Goal: Task Accomplishment & Management: Complete application form

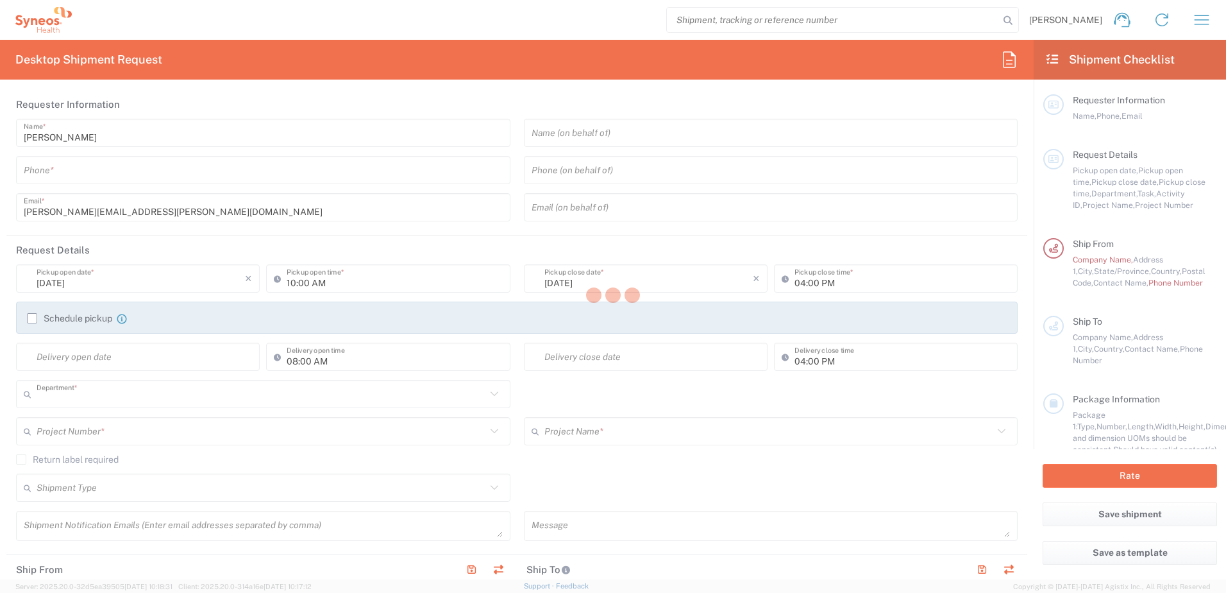
type input "4111"
type input "[US_STATE]"
type input "[GEOGRAPHIC_DATA]"
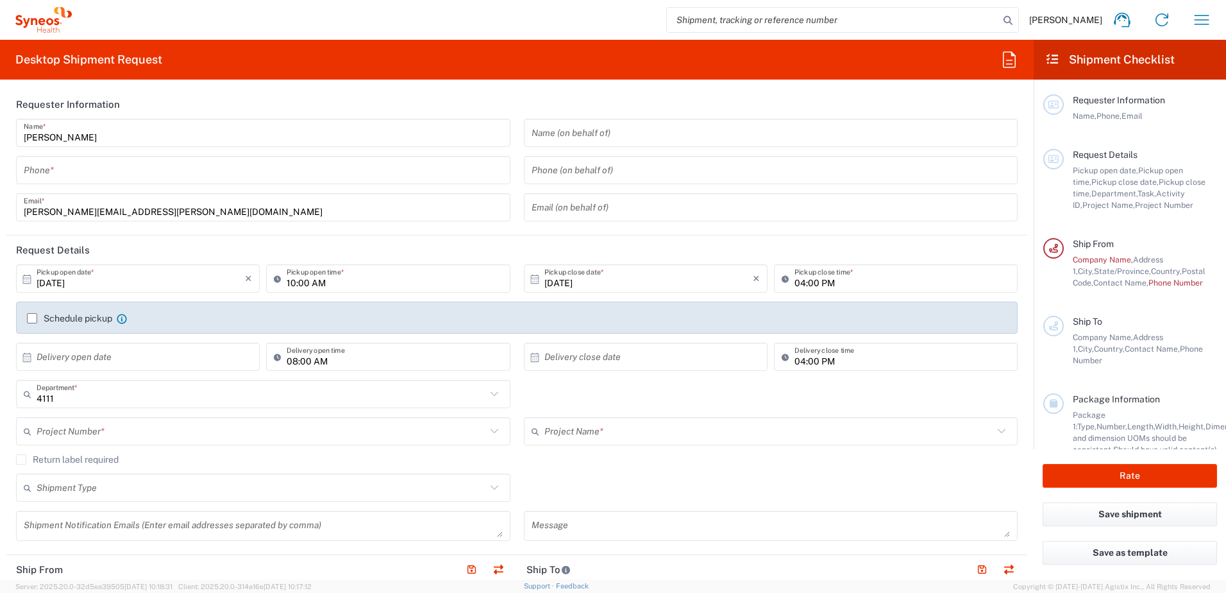
type input "Syneos Health, LLC-[GEOGRAPHIC_DATA] [GEOGRAPHIC_DATA] [GEOGRAPHIC_DATA]"
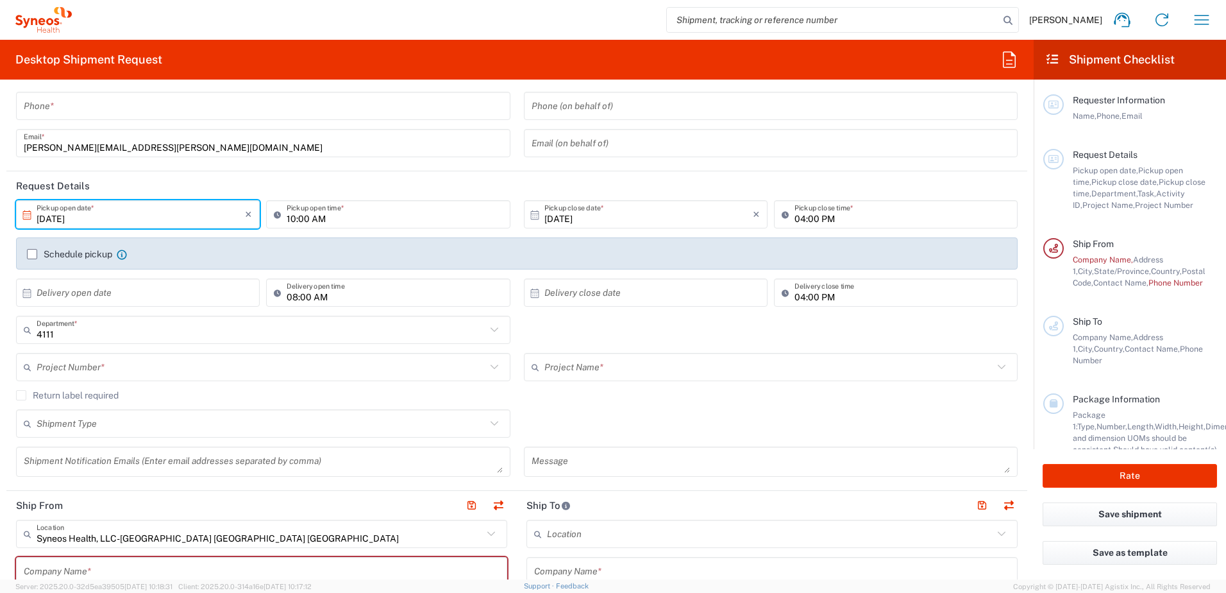
click at [140, 214] on input "[DATE]" at bounding box center [141, 214] width 208 height 22
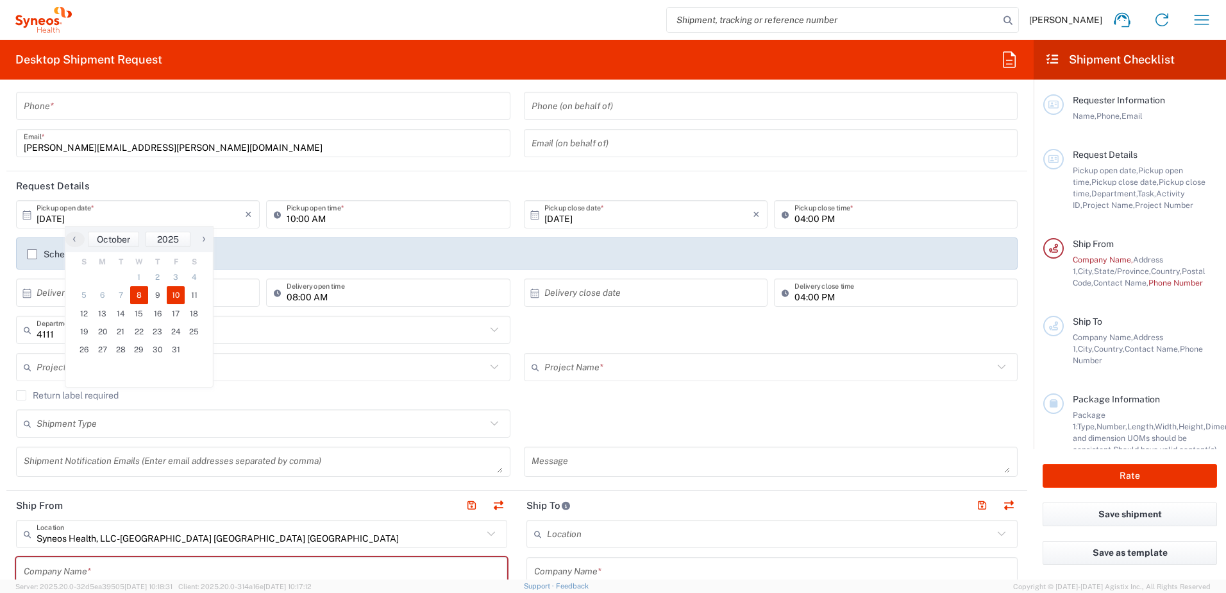
click at [179, 295] on span "10" at bounding box center [176, 295] width 19 height 18
type input "[DATE]"
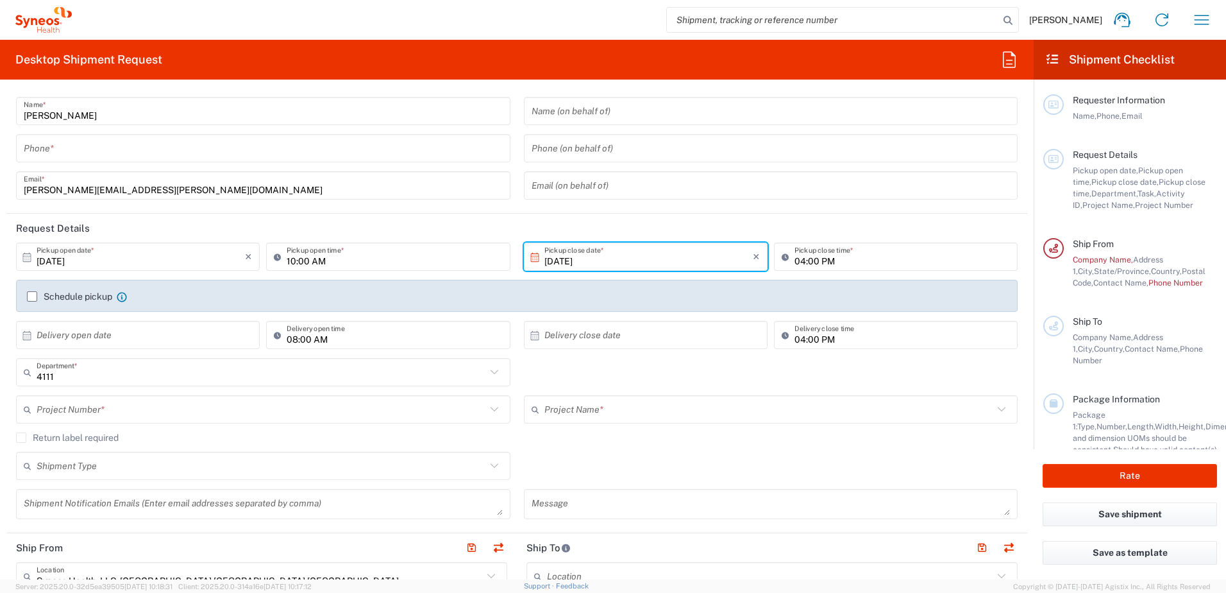
scroll to position [0, 0]
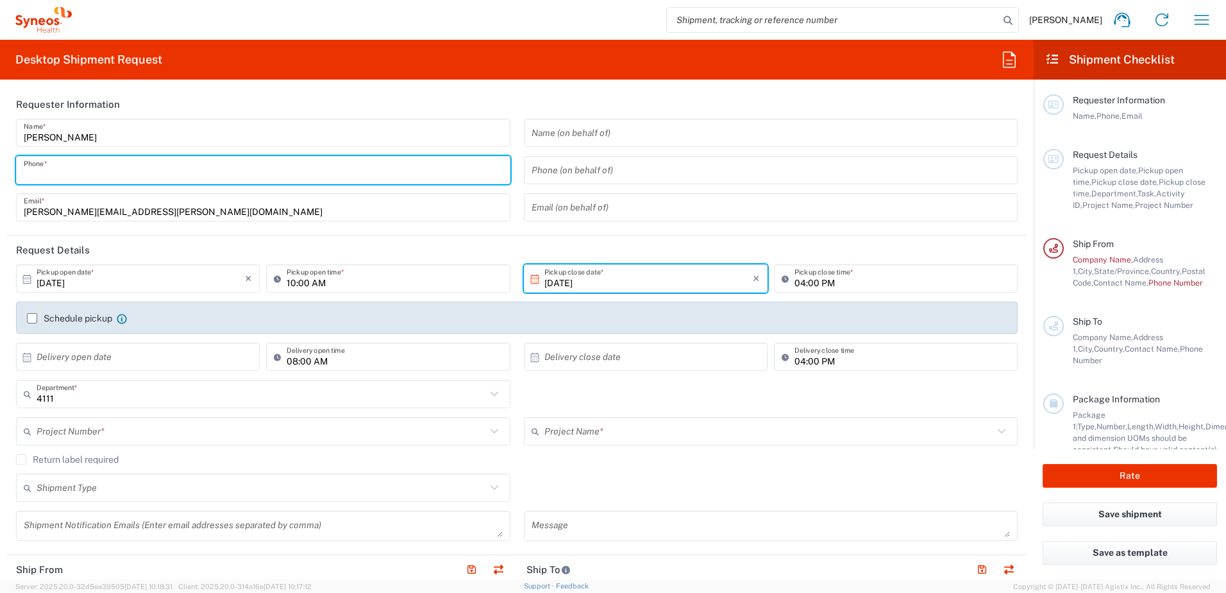
click at [161, 165] on input "tel" at bounding box center [263, 170] width 479 height 22
click at [315, 183] on div "785 Phone *" at bounding box center [263, 170] width 495 height 28
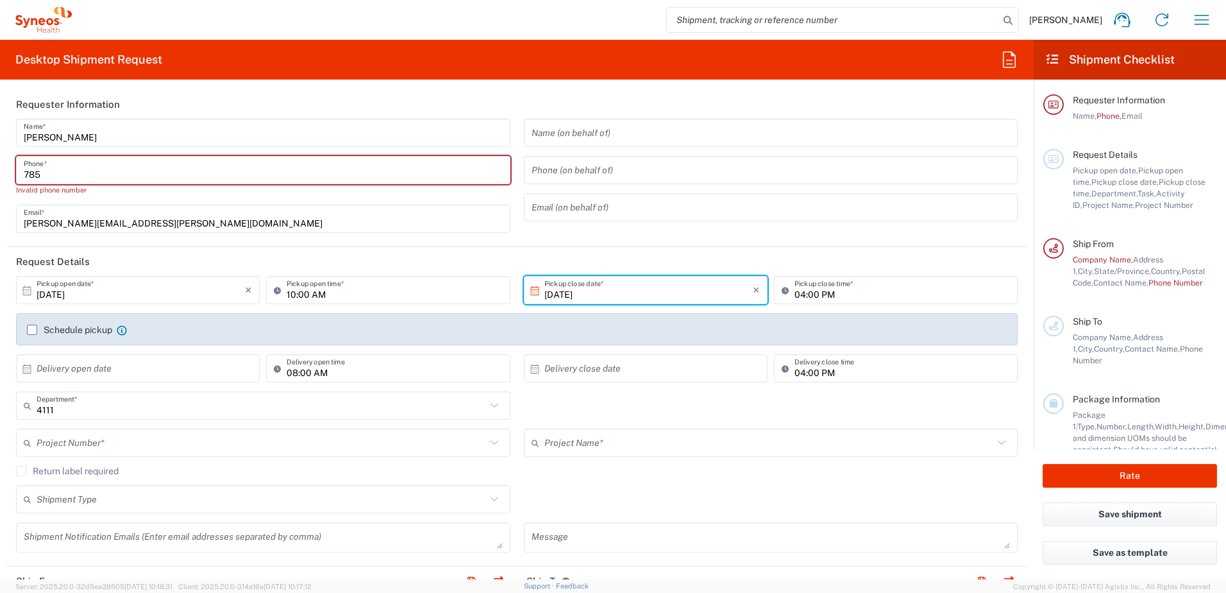
click at [282, 176] on input "785" at bounding box center [263, 170] width 479 height 22
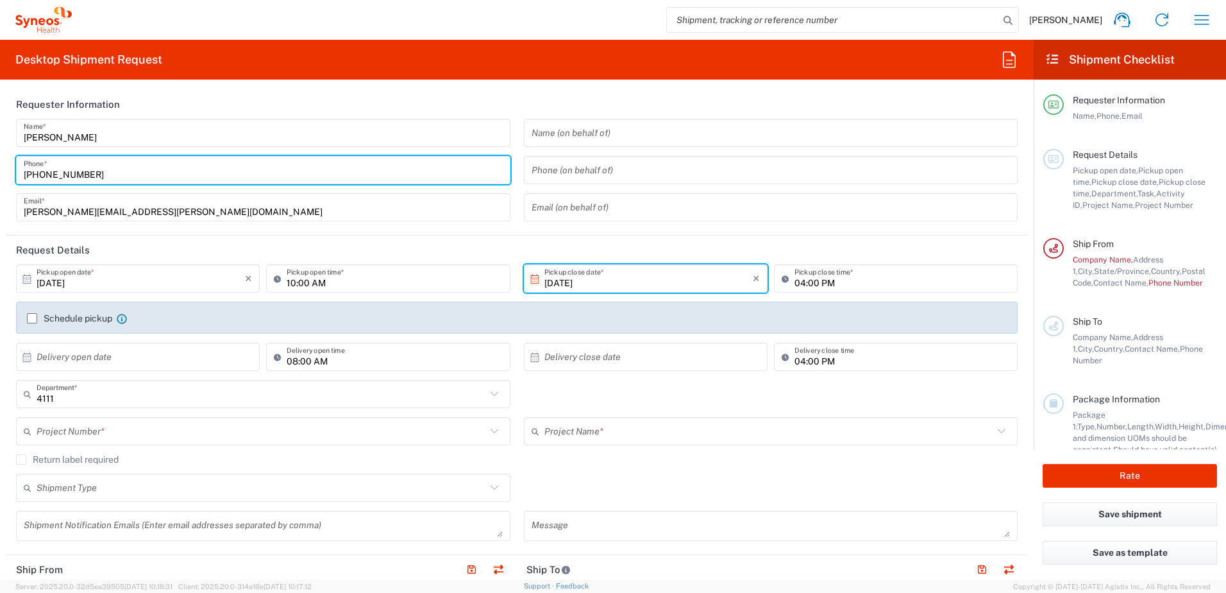
type input "[PHONE_NUMBER]"
drag, startPoint x: 339, startPoint y: 199, endPoint x: 412, endPoint y: 248, distance: 87.9
click at [339, 199] on input "[PERSON_NAME][EMAIL_ADDRESS][PERSON_NAME][DOMAIN_NAME]" at bounding box center [263, 207] width 479 height 22
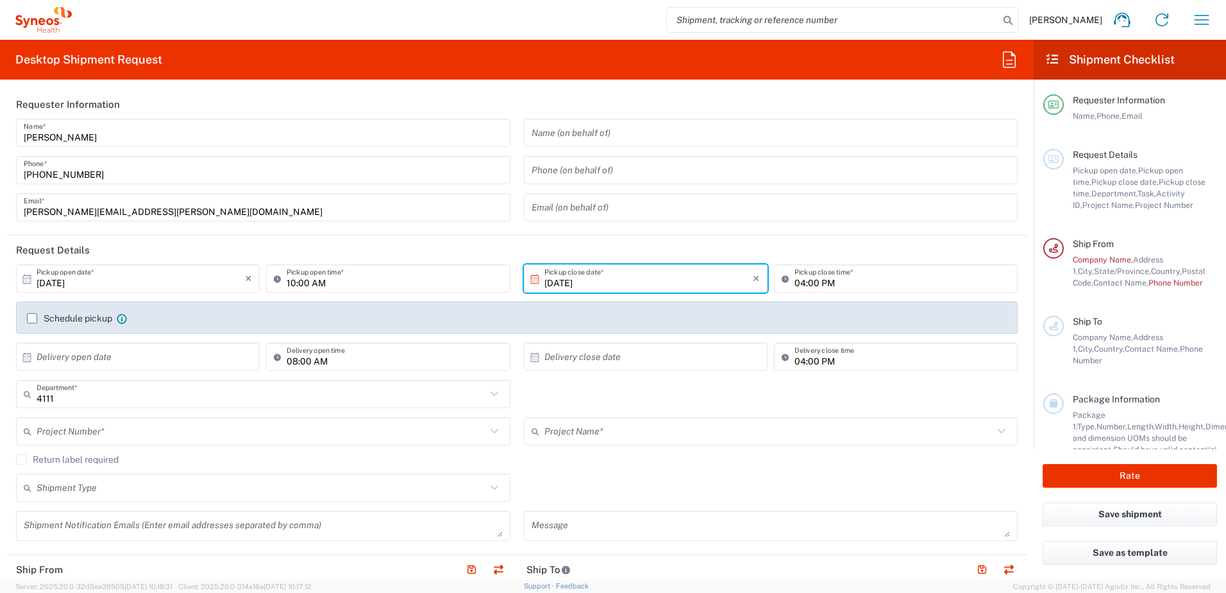
click at [419, 253] on header "Request Details" at bounding box center [516, 249] width 1021 height 29
click at [40, 281] on input "[DATE]" at bounding box center [141, 278] width 208 height 22
click at [530, 283] on icon at bounding box center [534, 278] width 8 height 9
click at [557, 278] on input "[DATE]" at bounding box center [649, 278] width 208 height 22
click at [545, 283] on input "[DATE]" at bounding box center [649, 278] width 208 height 22
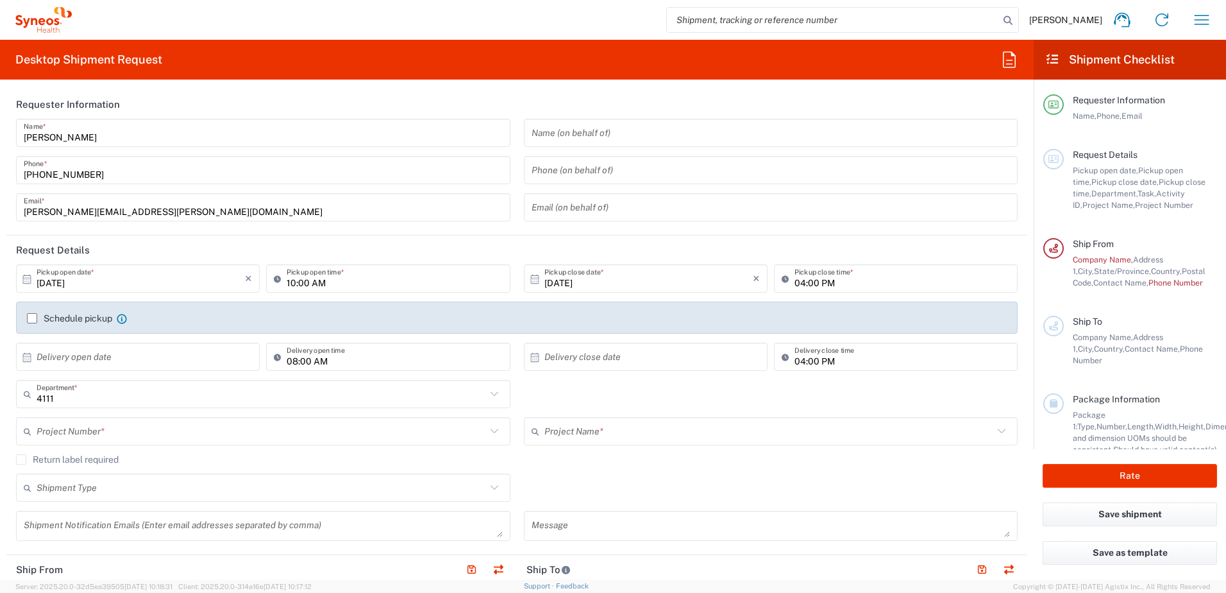
click at [580, 284] on input "[DATE]" at bounding box center [649, 278] width 208 height 22
click at [680, 283] on input "[DATE]" at bounding box center [649, 278] width 208 height 22
click at [385, 288] on input "10:00 AM" at bounding box center [395, 278] width 216 height 22
click at [137, 282] on input "[DATE]" at bounding box center [141, 278] width 208 height 22
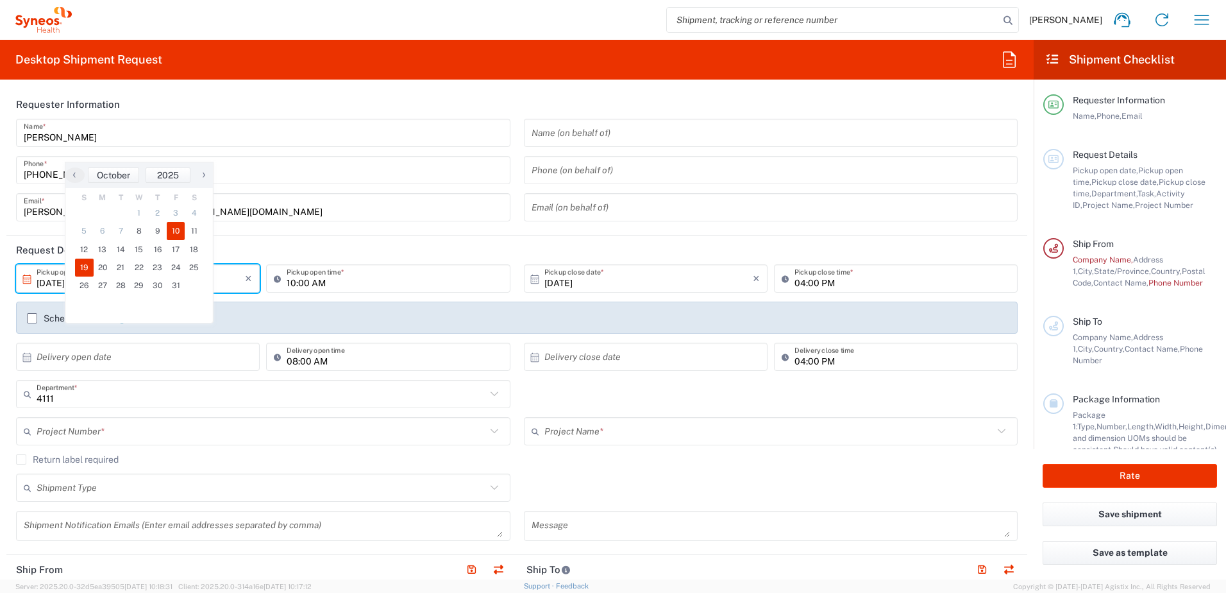
scroll to position [128, 0]
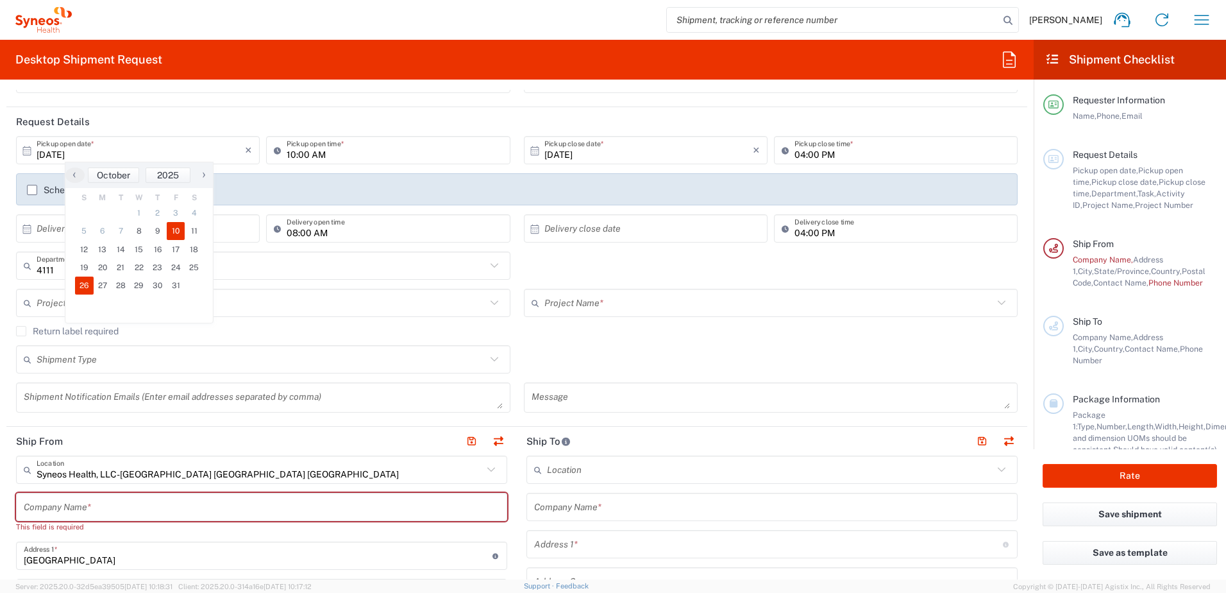
click at [76, 276] on span "26" at bounding box center [84, 285] width 19 height 18
type input "[DATE]"
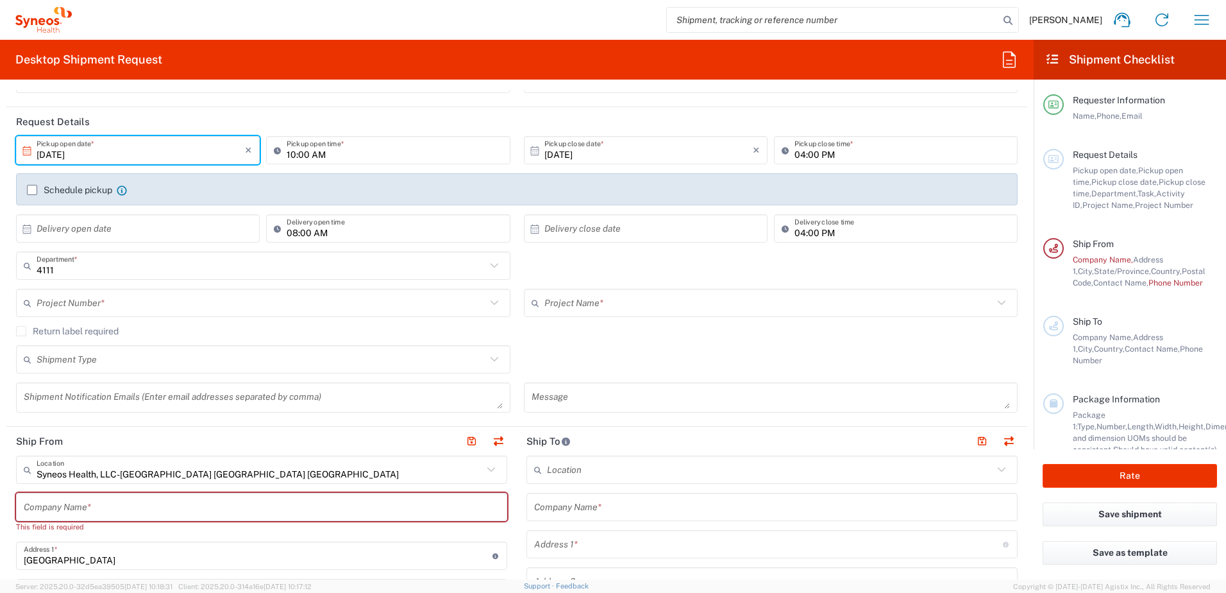
click at [64, 155] on input "[DATE]" at bounding box center [141, 150] width 208 height 22
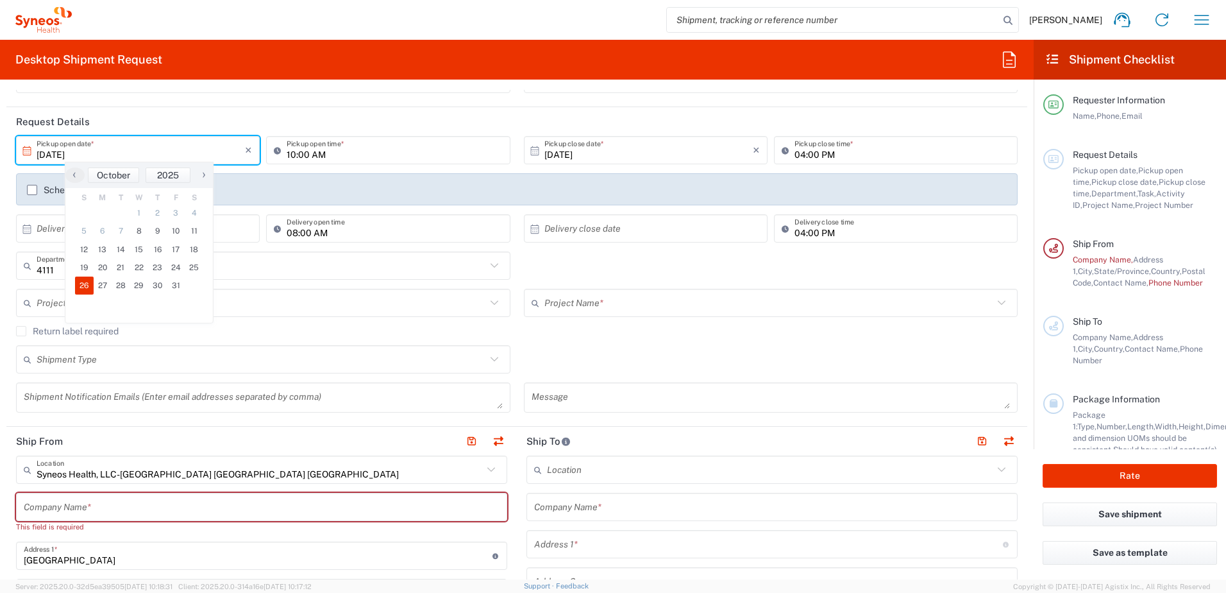
click at [151, 151] on input "[DATE]" at bounding box center [141, 150] width 208 height 22
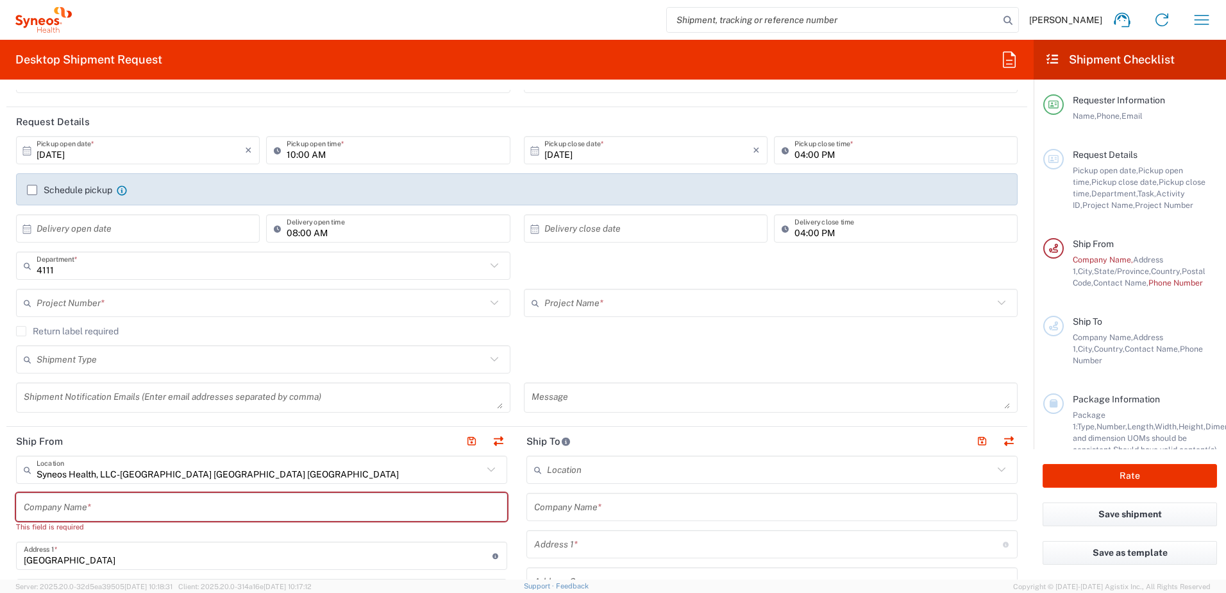
click at [115, 156] on input "[DATE]" at bounding box center [141, 150] width 208 height 22
click at [173, 226] on span "10" at bounding box center [176, 231] width 19 height 18
type input "[DATE]"
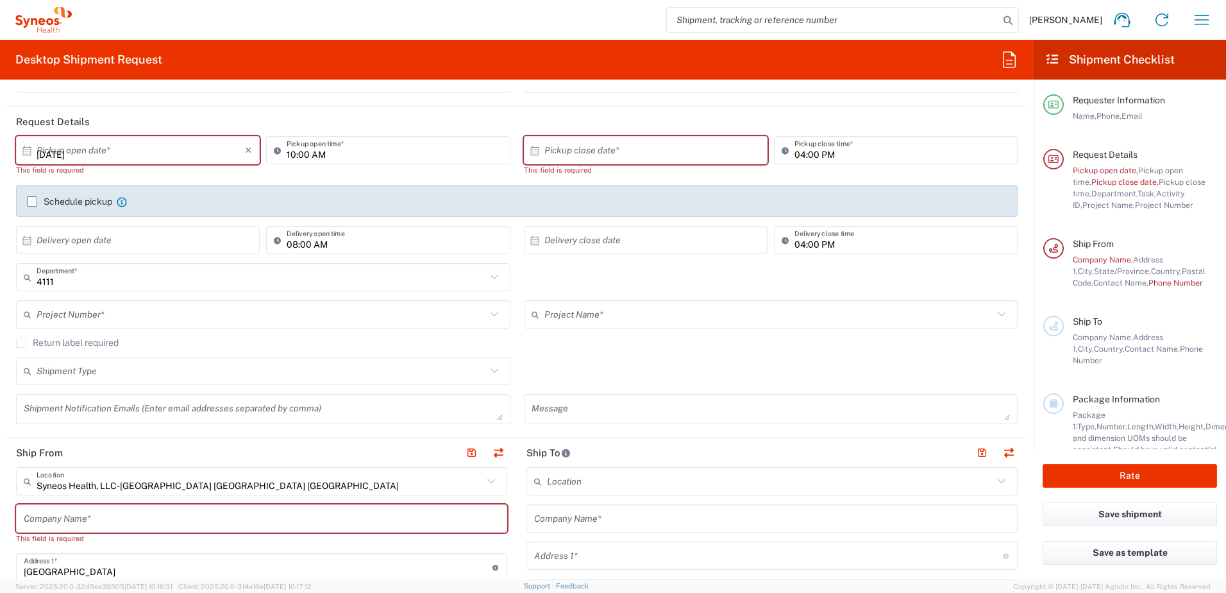
type input "[DATE]"
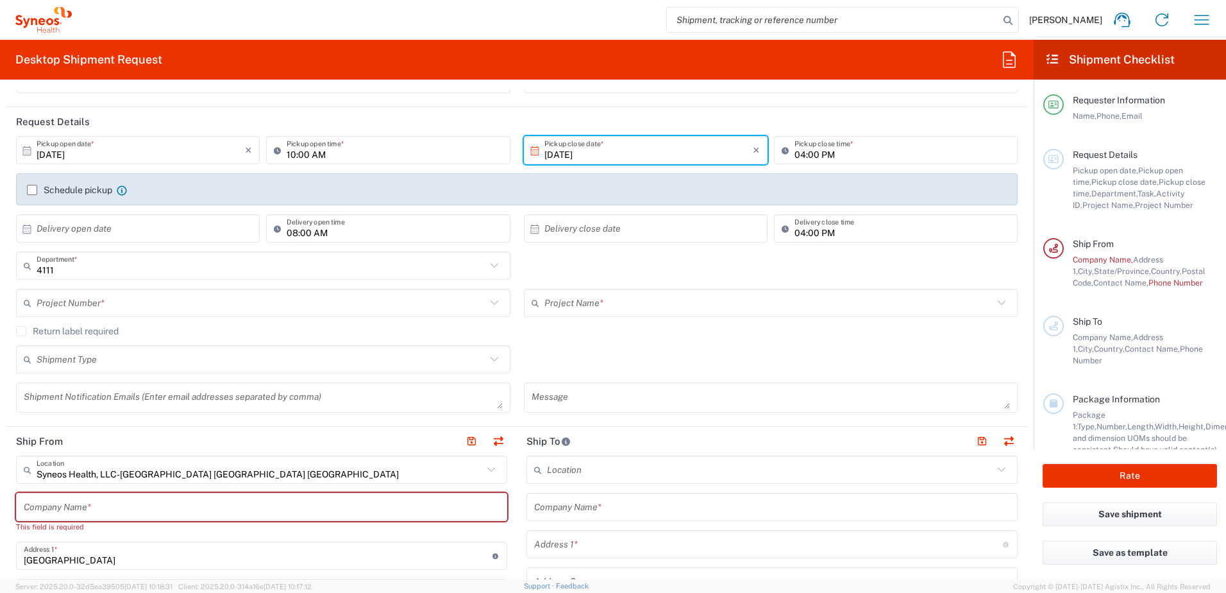
click at [616, 147] on input "[DATE]" at bounding box center [649, 150] width 208 height 22
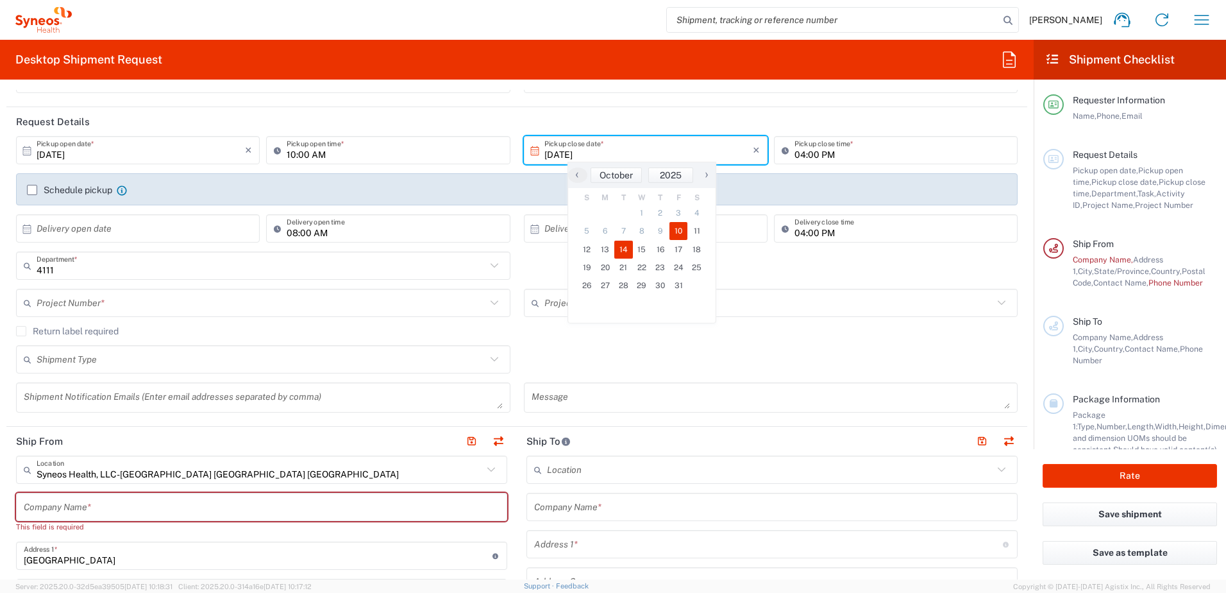
click at [620, 251] on span "14" at bounding box center [623, 250] width 19 height 18
type input "[DATE]"
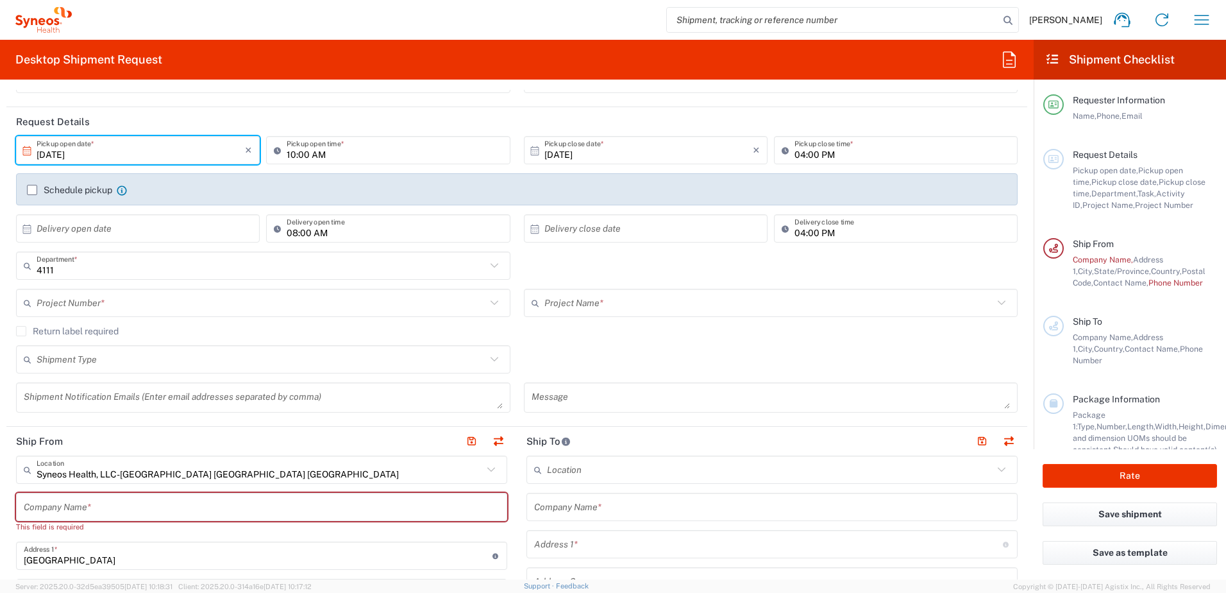
click at [713, 113] on header "Request Details" at bounding box center [516, 121] width 1021 height 29
click at [173, 153] on input "[DATE]" at bounding box center [141, 150] width 208 height 22
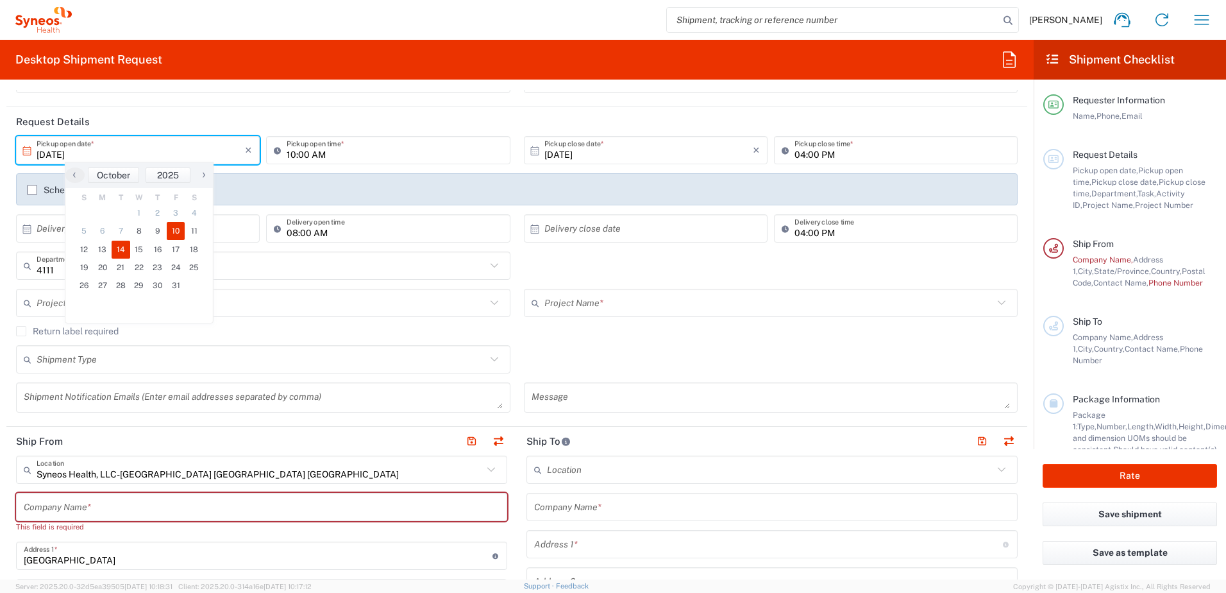
click at [178, 233] on span "10" at bounding box center [176, 231] width 19 height 18
type input "[DATE]"
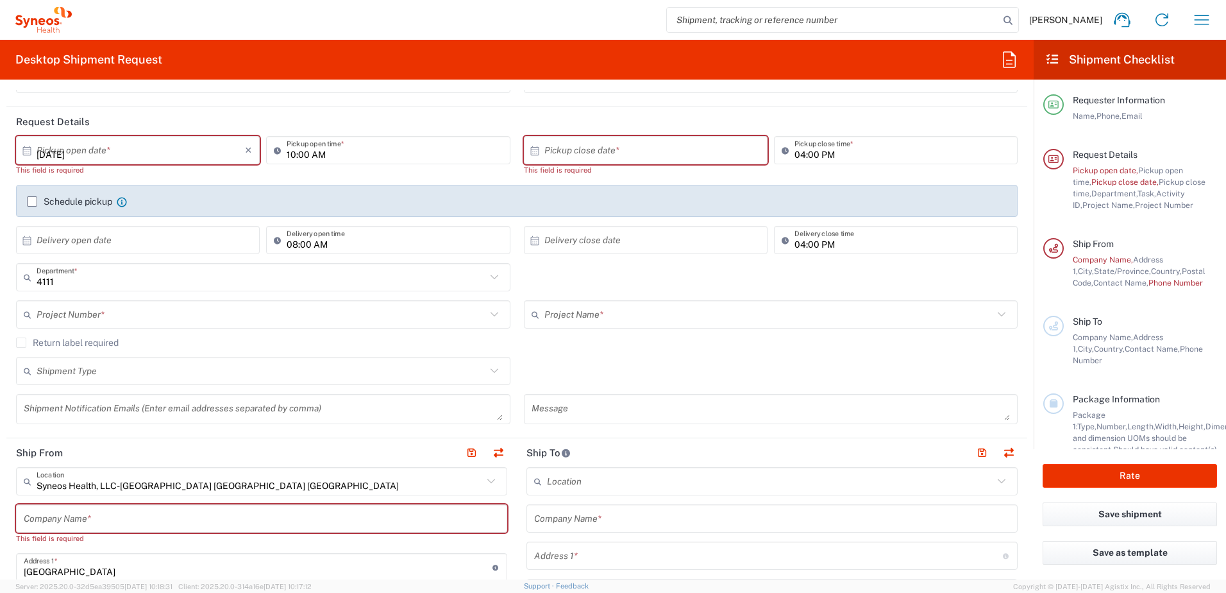
type input "[DATE]"
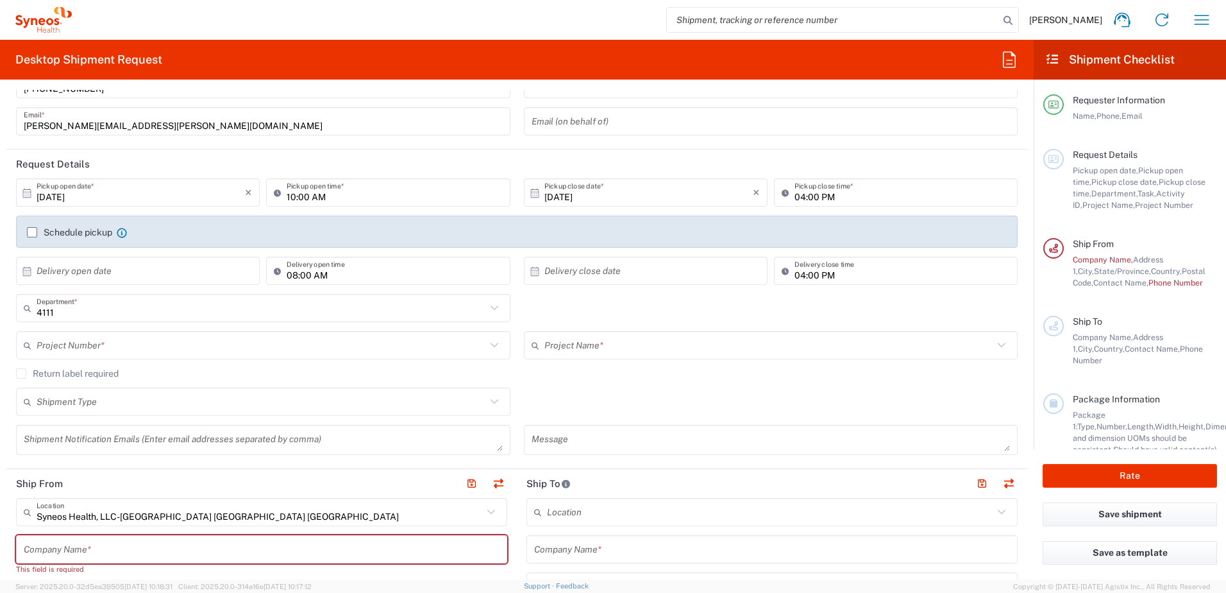
scroll to position [64, 0]
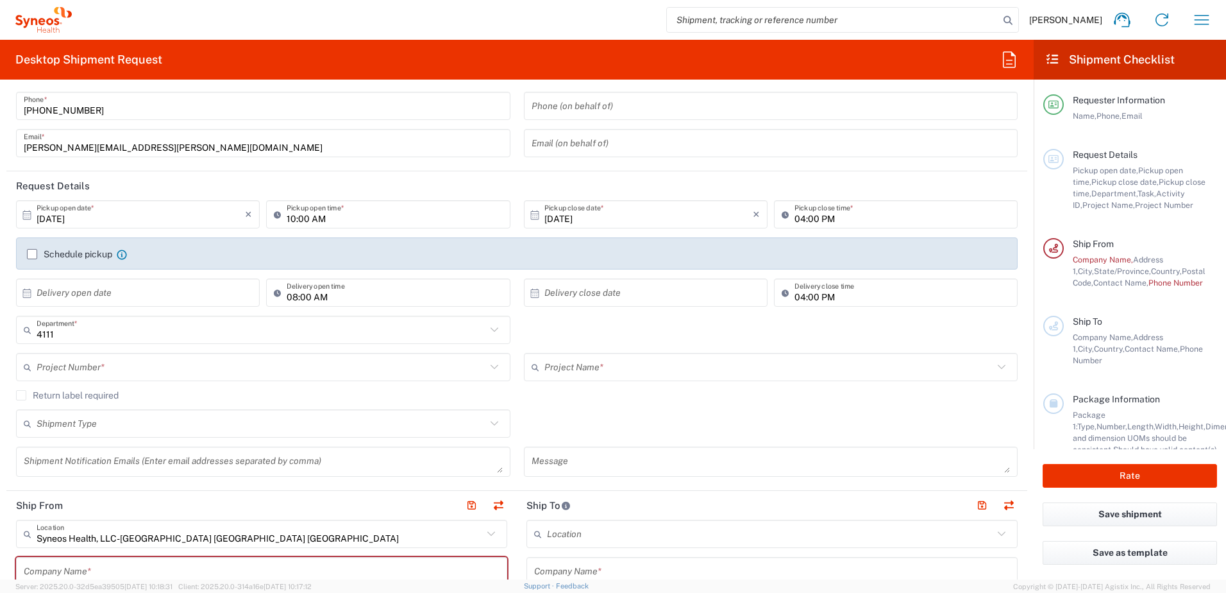
click at [582, 178] on header "Request Details" at bounding box center [516, 185] width 1021 height 29
click at [337, 218] on input "10:00 AM" at bounding box center [395, 214] width 216 height 22
click at [204, 222] on input "[DATE]" at bounding box center [141, 214] width 208 height 22
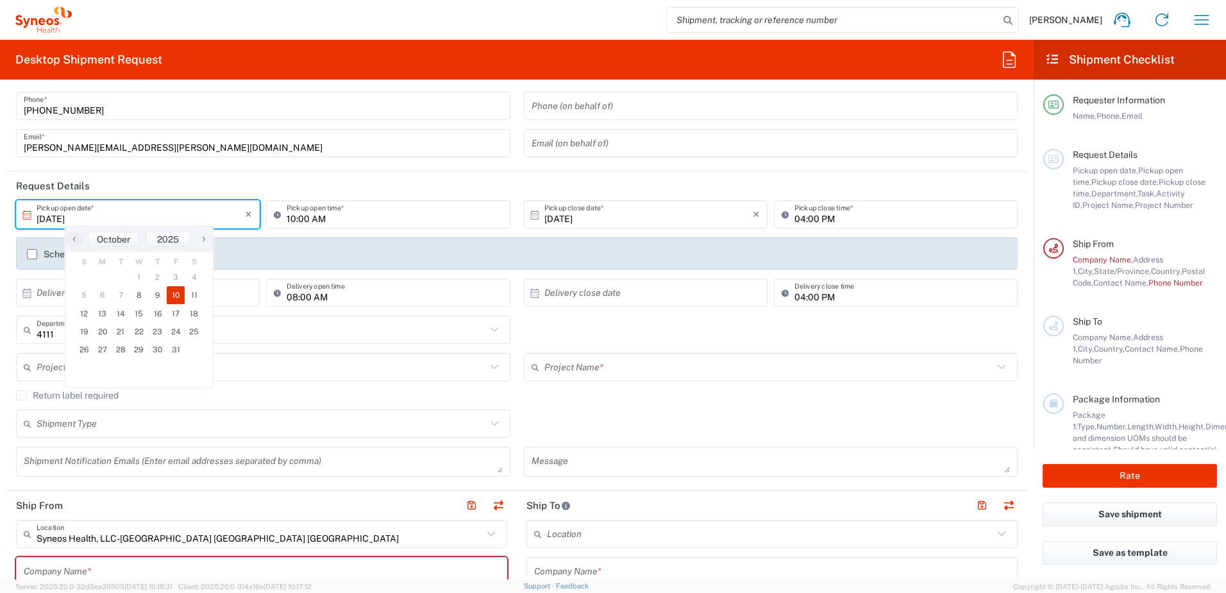
click at [748, 187] on header "Request Details" at bounding box center [516, 185] width 1021 height 29
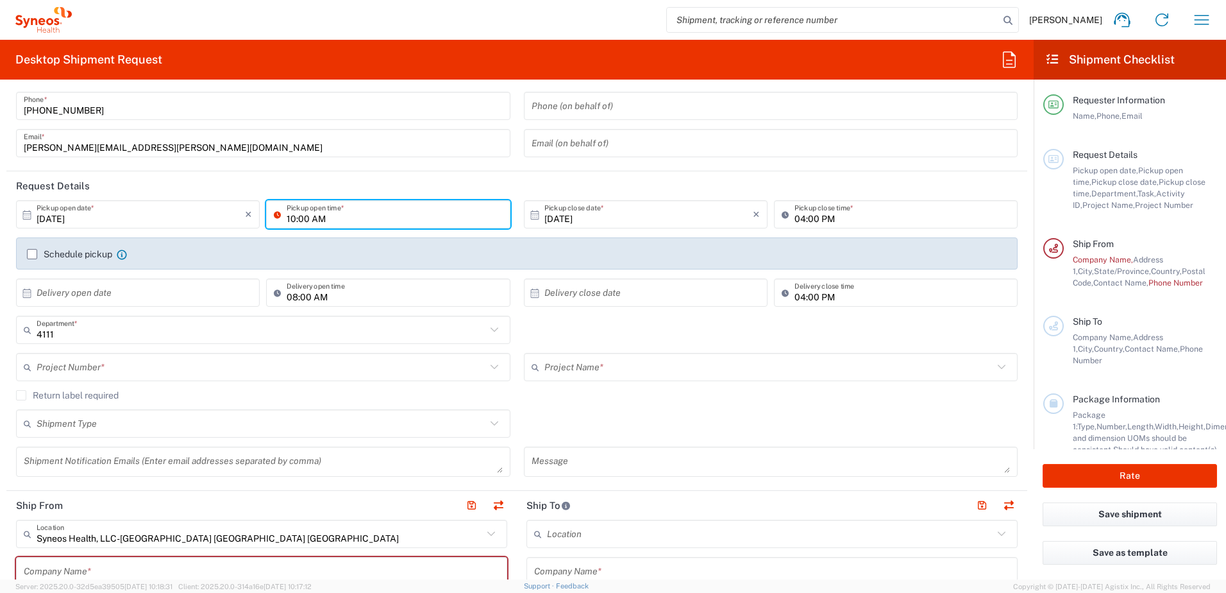
click at [294, 217] on input "10:00 AM" at bounding box center [395, 214] width 216 height 22
type input "08:00 AM"
click at [807, 217] on input "04:00 PM" at bounding box center [903, 214] width 216 height 22
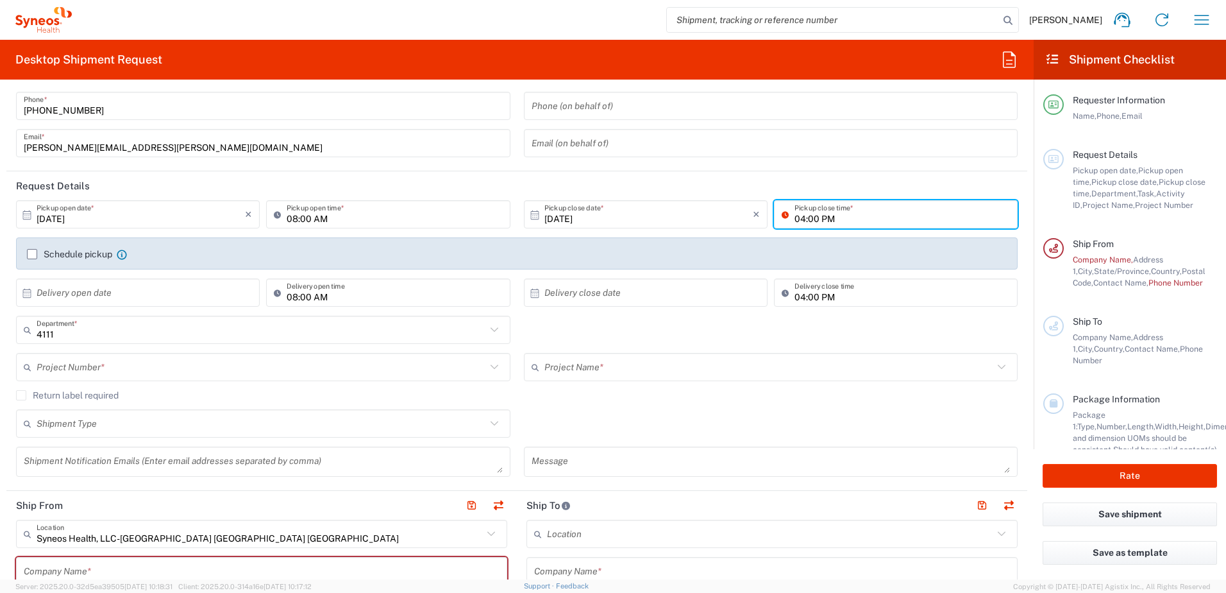
click at [797, 218] on input "04:00 PM" at bounding box center [903, 214] width 216 height 22
type input "08:00 PM"
click at [712, 332] on div "4111 Department * 4111 3000 3100 3109 3110 3111 3112 3125 3130 3135 3136 3150 3…" at bounding box center [517, 334] width 1015 height 37
click at [797, 299] on input "04:00 PM" at bounding box center [903, 293] width 216 height 22
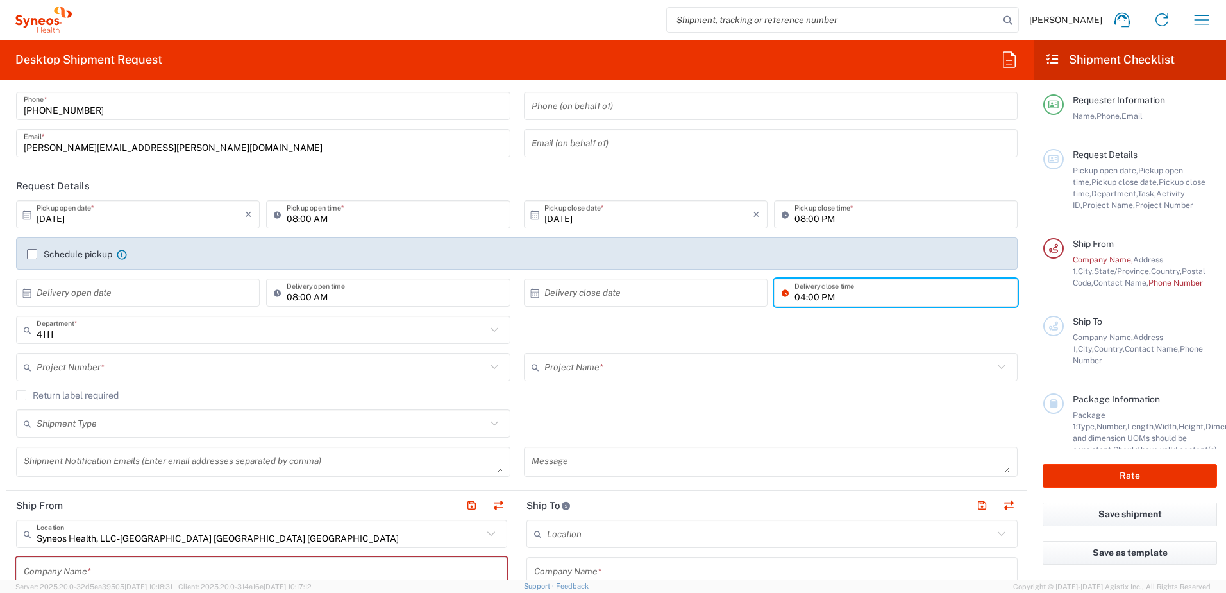
click at [796, 296] on input "04:00 PM" at bounding box center [903, 293] width 216 height 22
type input "08:00 PM"
click at [771, 338] on div "4111 Department * 4111 3000 3100 3109 3110 3111 3112 3125 3130 3135 3136 3150 3…" at bounding box center [517, 334] width 1015 height 37
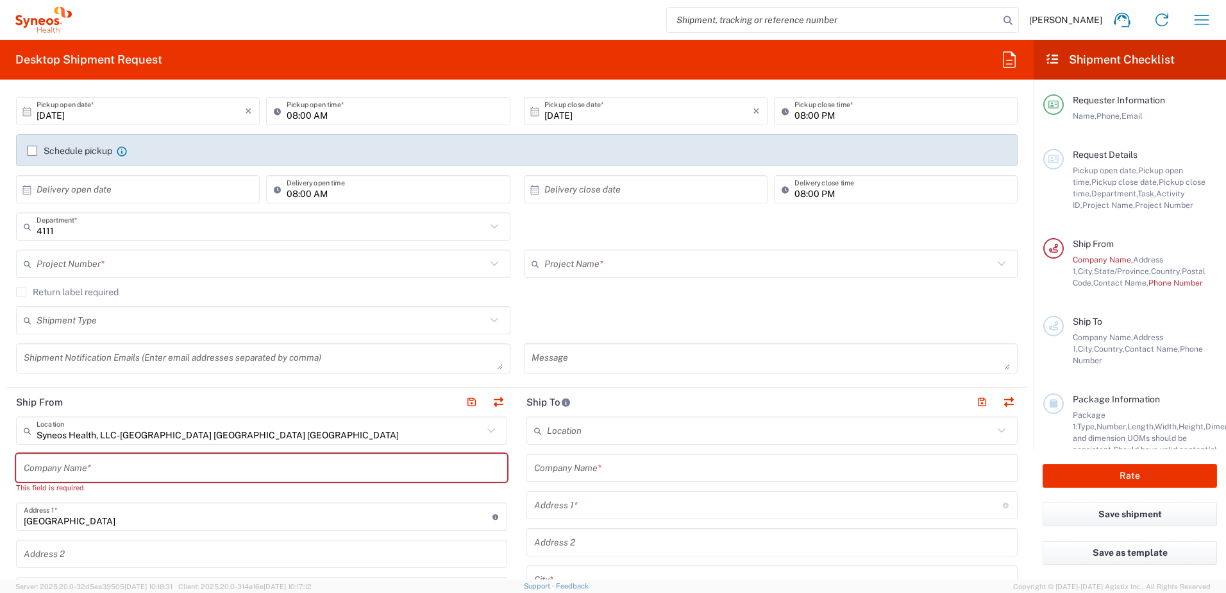
scroll to position [192, 0]
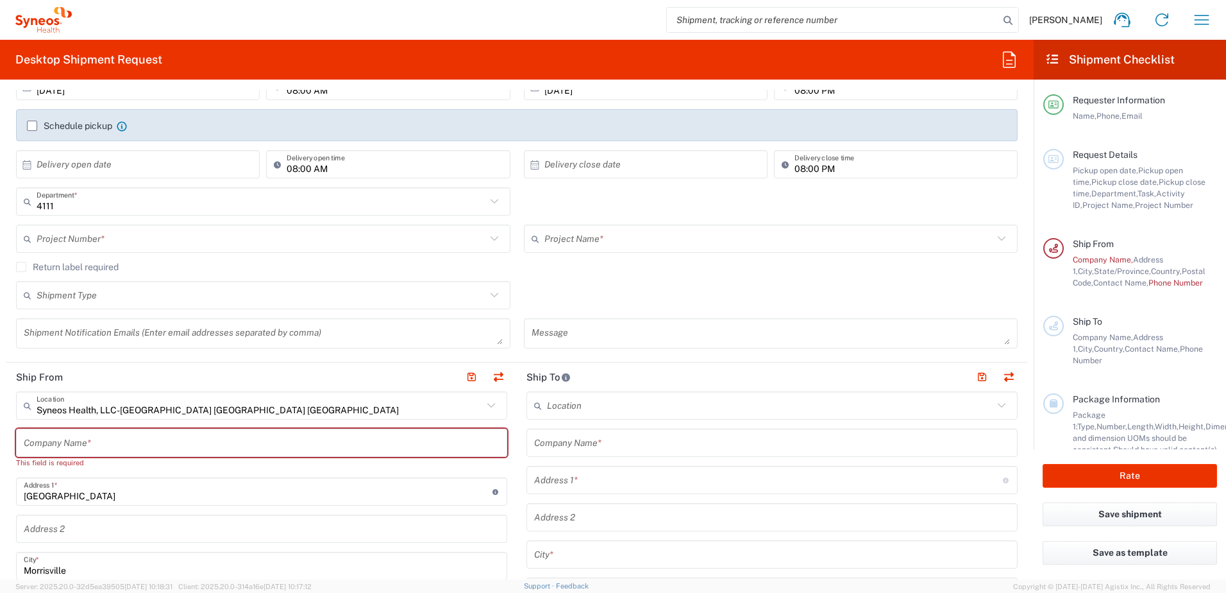
click at [596, 247] on input "text" at bounding box center [770, 239] width 450 height 22
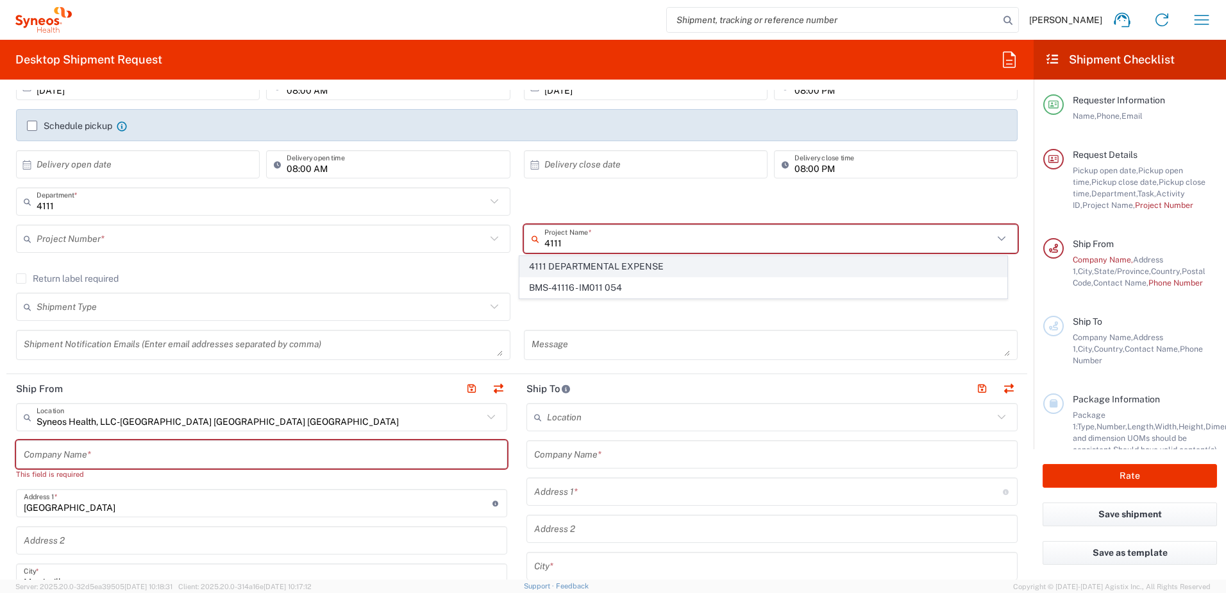
click at [628, 264] on span "4111 DEPARTMENTAL EXPENSE" at bounding box center [763, 267] width 487 height 20
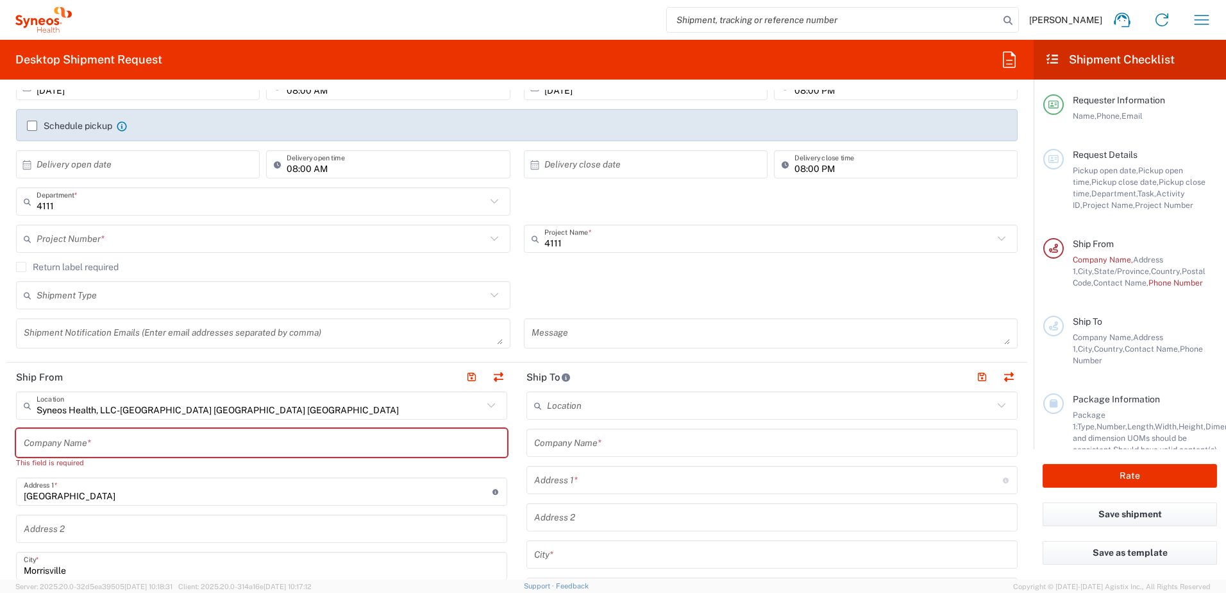
type input "4111 DEPARTMENTAL EXPENSE"
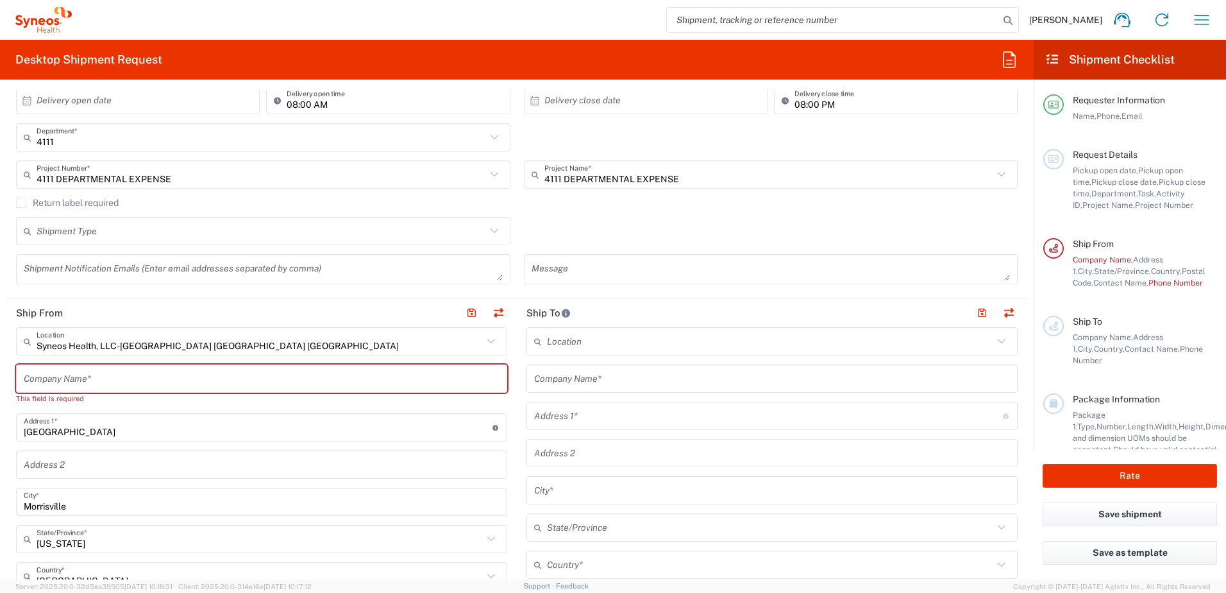
click at [491, 231] on icon at bounding box center [494, 230] width 8 height 4
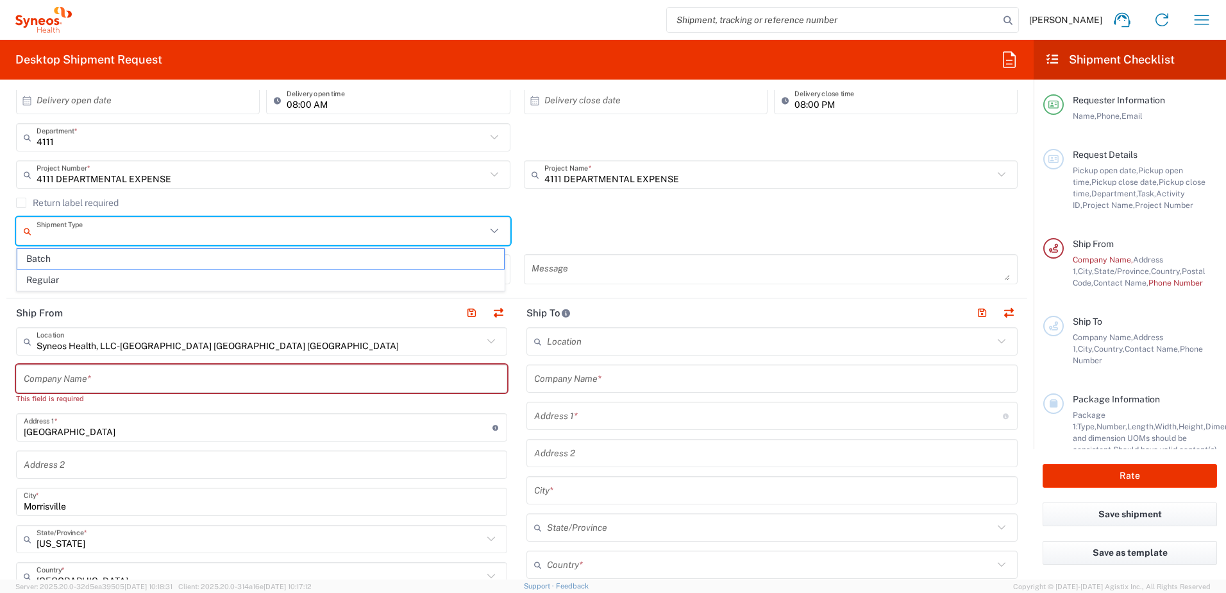
click at [590, 223] on div "Shipment Type Batch Regular" at bounding box center [517, 235] width 1015 height 37
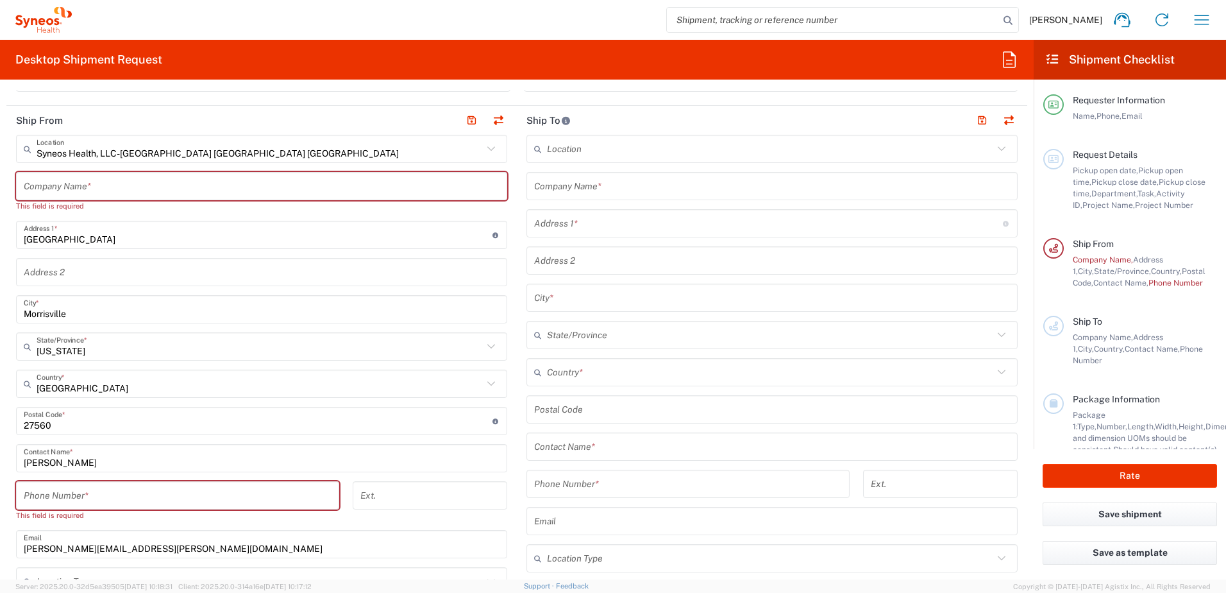
scroll to position [385, 0]
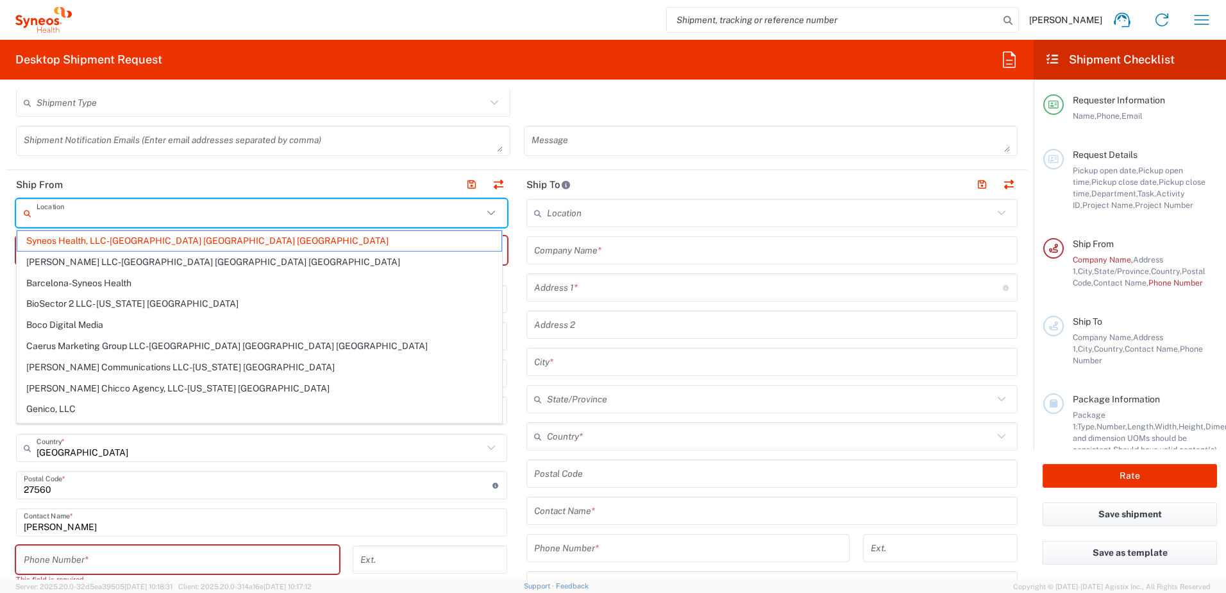
click at [347, 217] on input "text" at bounding box center [260, 213] width 446 height 22
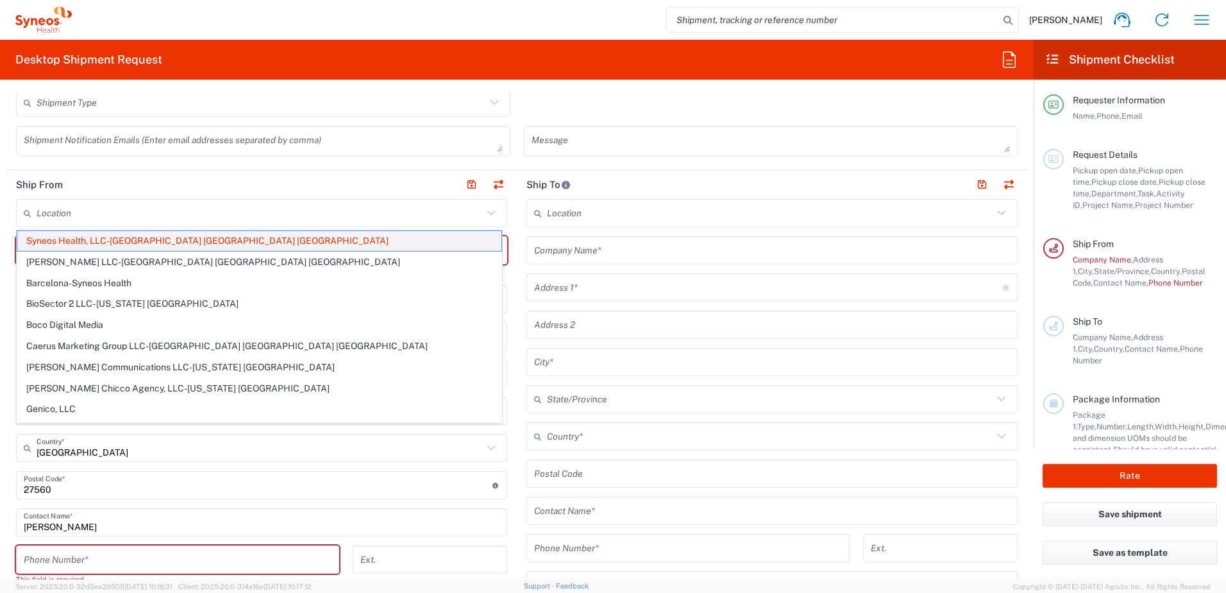
click at [308, 242] on span "Syneos Health, LLC-[GEOGRAPHIC_DATA] [GEOGRAPHIC_DATA] [GEOGRAPHIC_DATA]" at bounding box center [259, 241] width 484 height 20
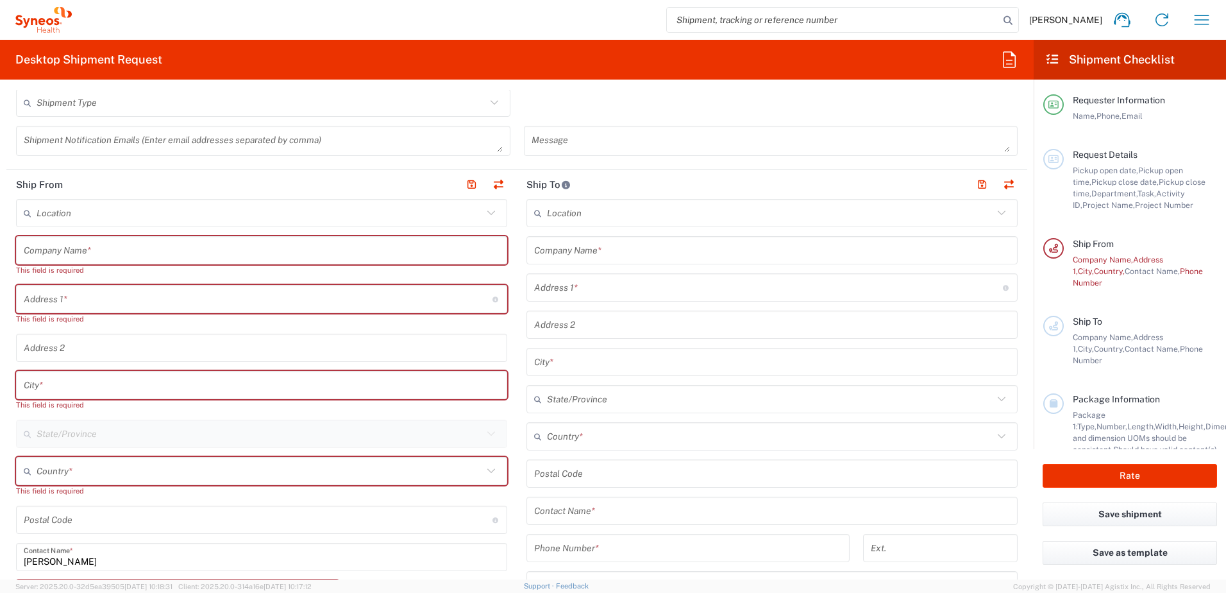
click at [386, 212] on input "text" at bounding box center [260, 213] width 446 height 22
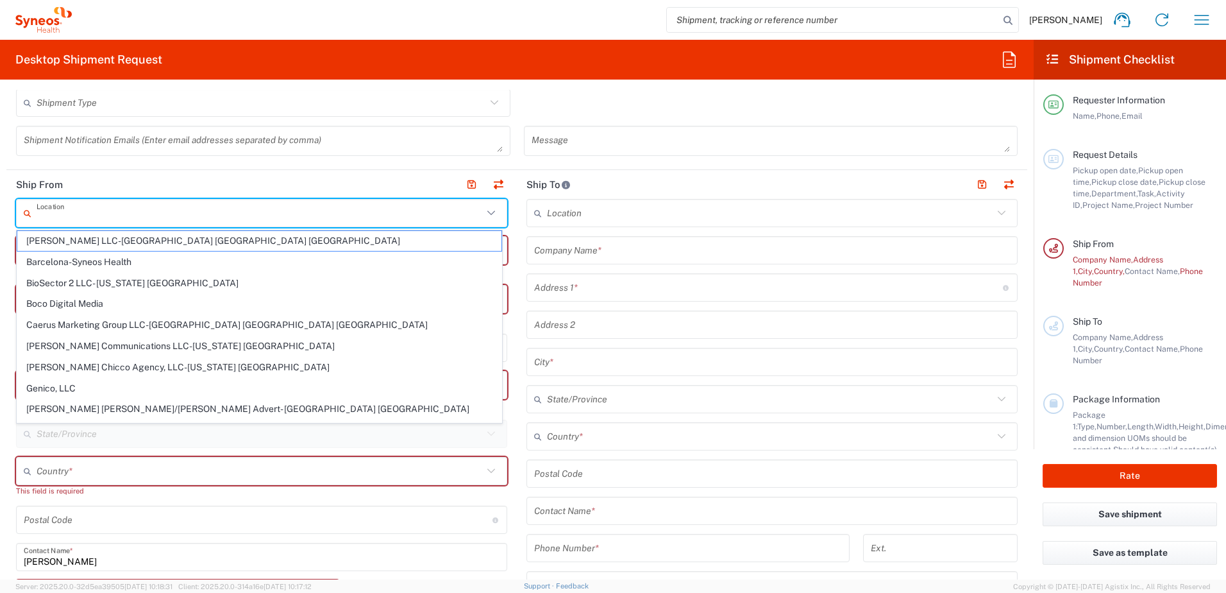
click at [361, 185] on header "Ship From" at bounding box center [261, 184] width 511 height 29
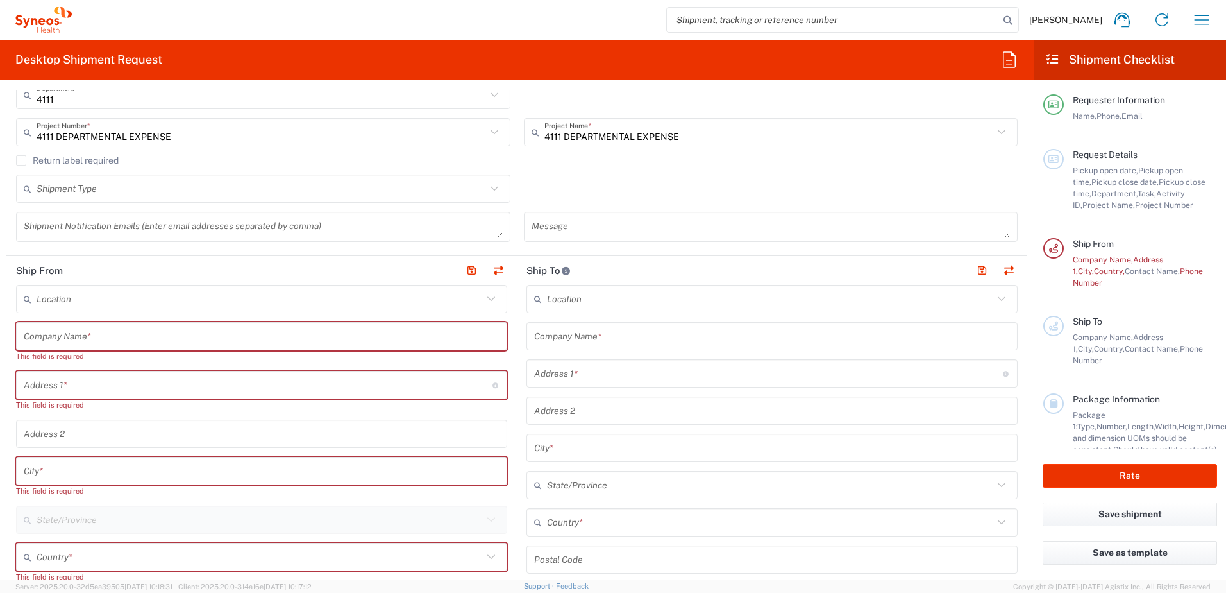
scroll to position [321, 0]
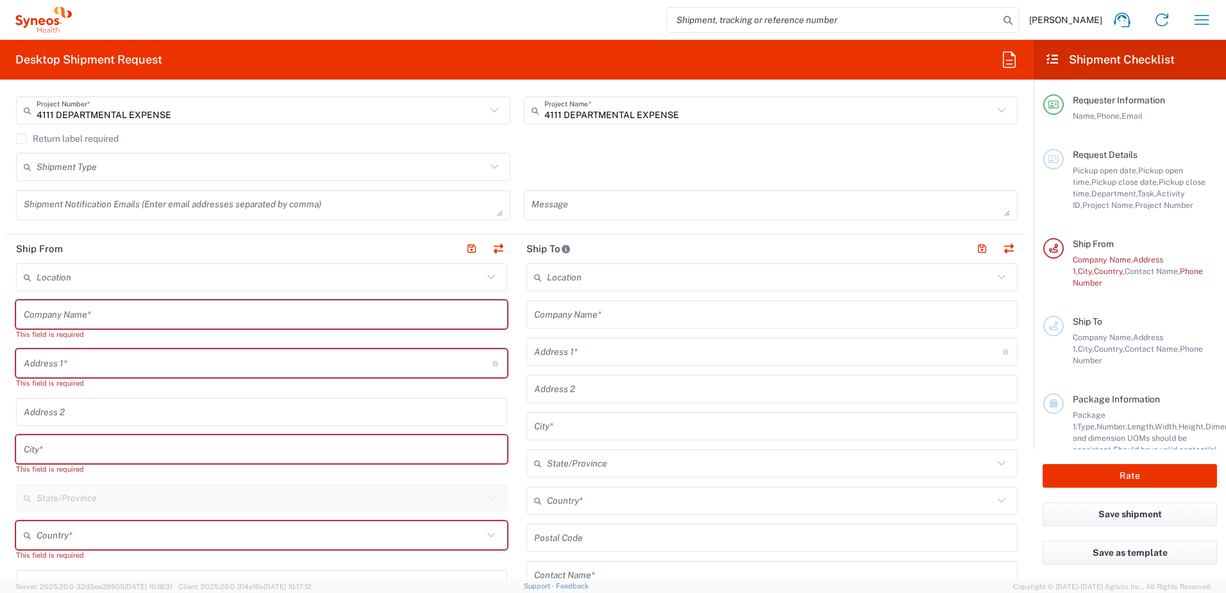
click at [248, 316] on input "text" at bounding box center [262, 314] width 476 height 22
click at [245, 277] on input "text" at bounding box center [260, 277] width 446 height 22
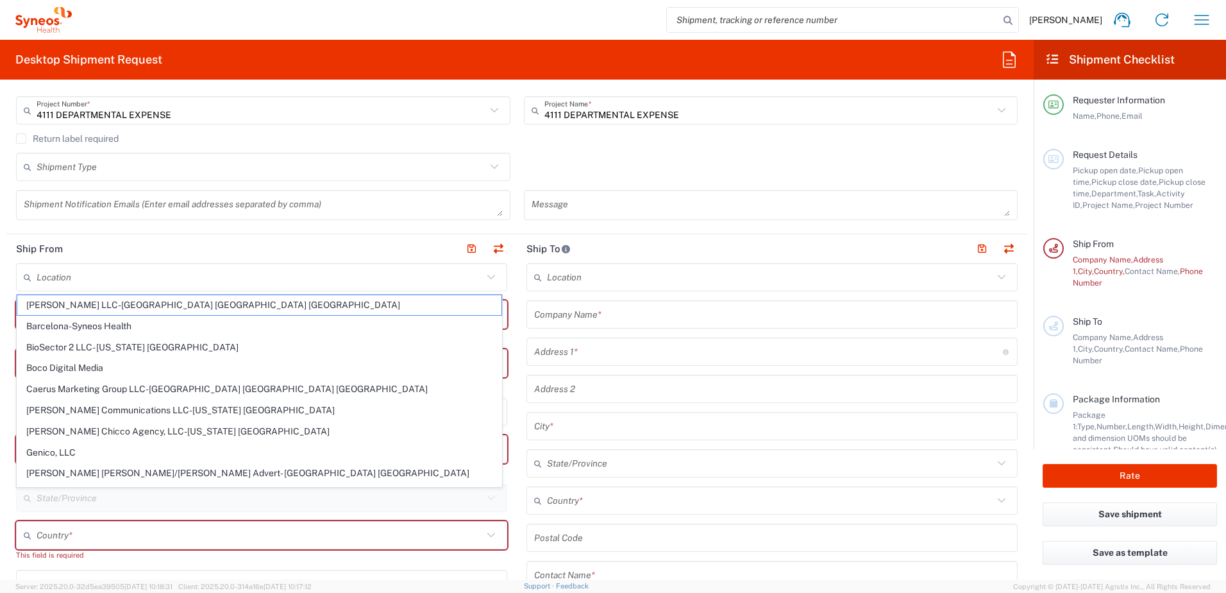
click at [309, 251] on header "Ship From" at bounding box center [261, 248] width 511 height 29
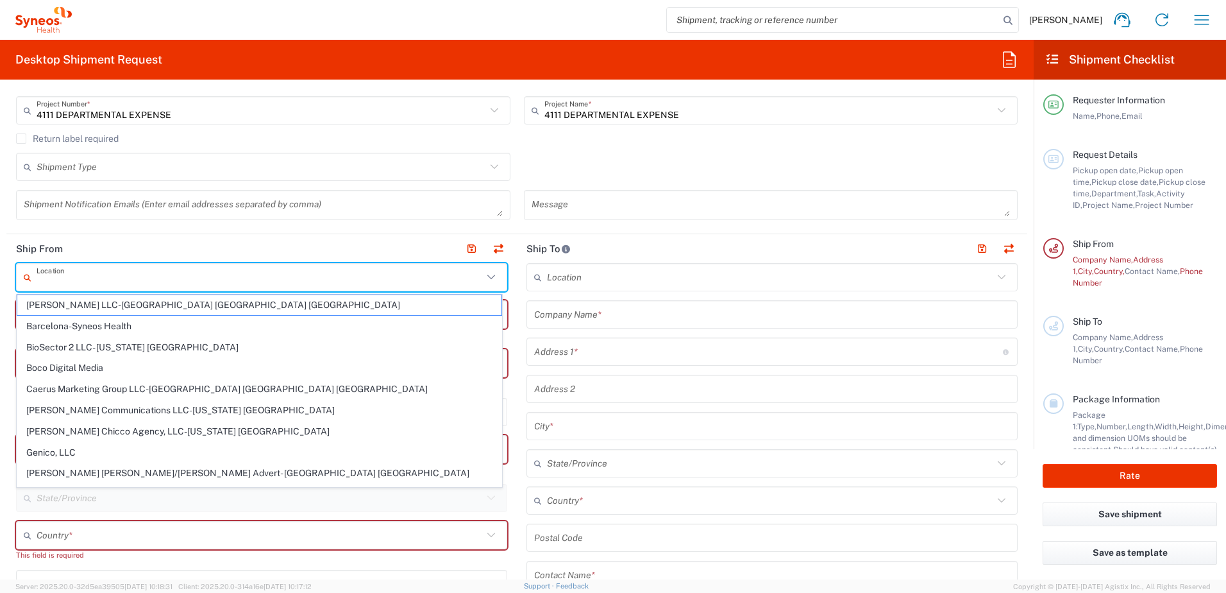
click at [193, 287] on input "text" at bounding box center [260, 277] width 446 height 22
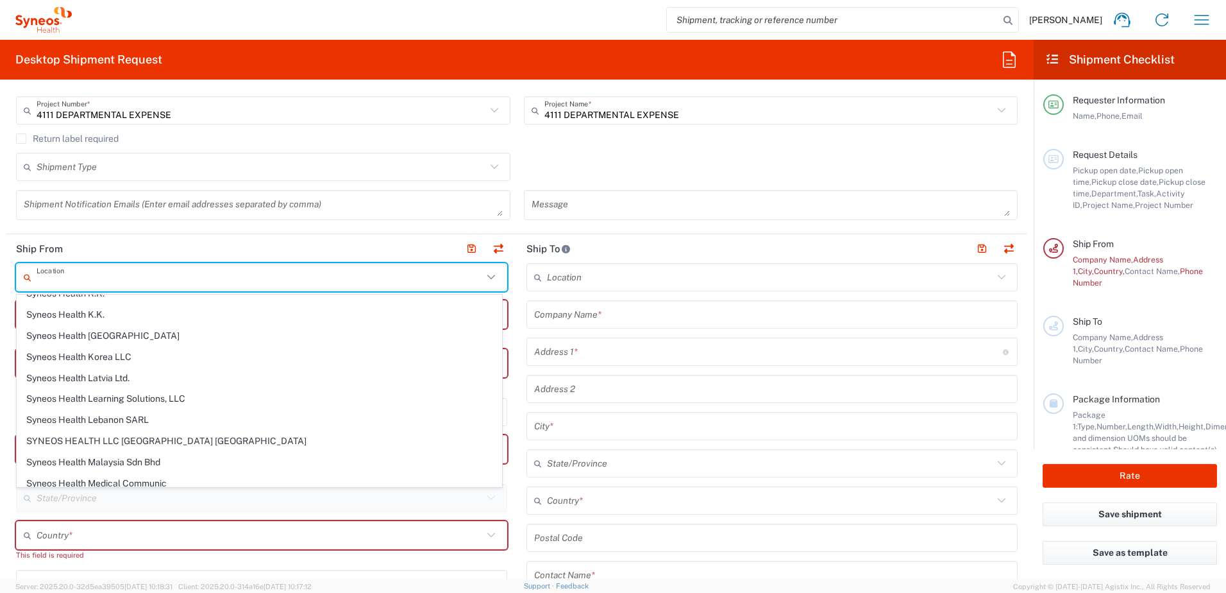
scroll to position [1668, 0]
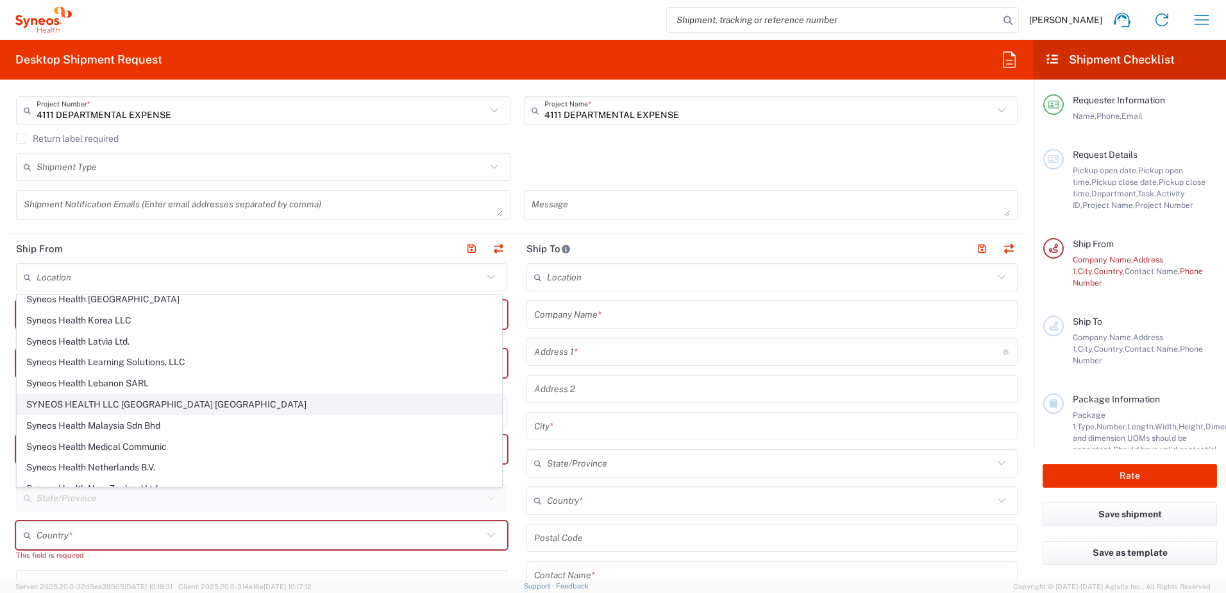
click at [174, 398] on span "SYNEOS HEALTH LLC [GEOGRAPHIC_DATA] [GEOGRAPHIC_DATA]" at bounding box center [259, 404] width 484 height 20
type input "SYNEOS HEALTH LLC [GEOGRAPHIC_DATA] [GEOGRAPHIC_DATA]"
type input "SYNEOS HEALTH LLC"
type input "1030 SYNC ST"
type input "Morrisville"
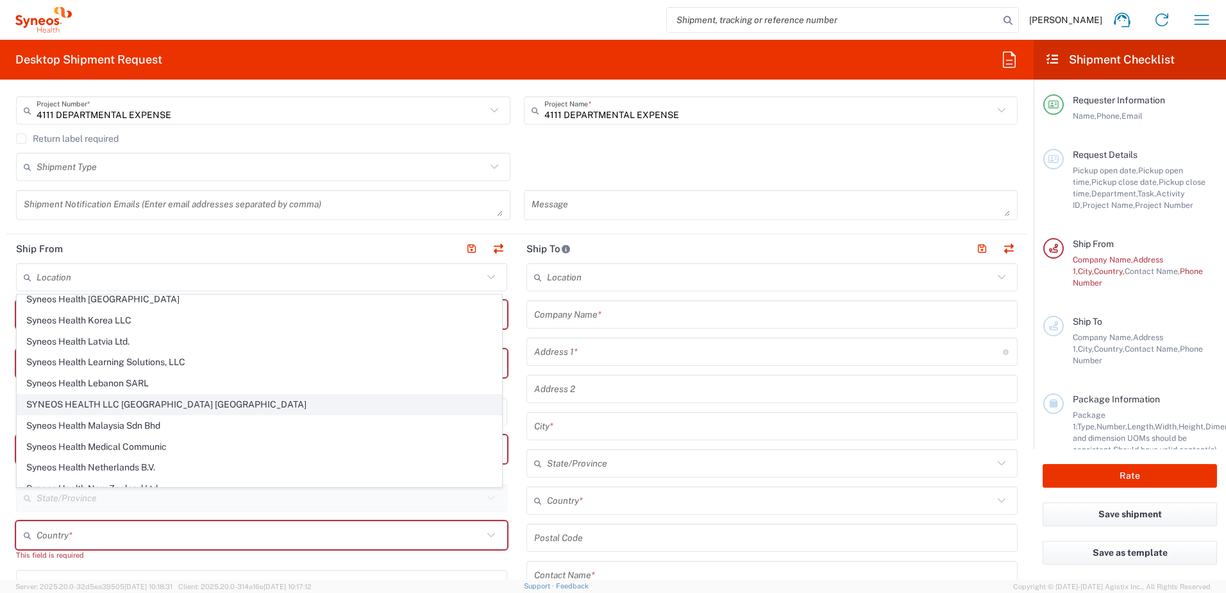
type input "[GEOGRAPHIC_DATA]"
type input "27560"
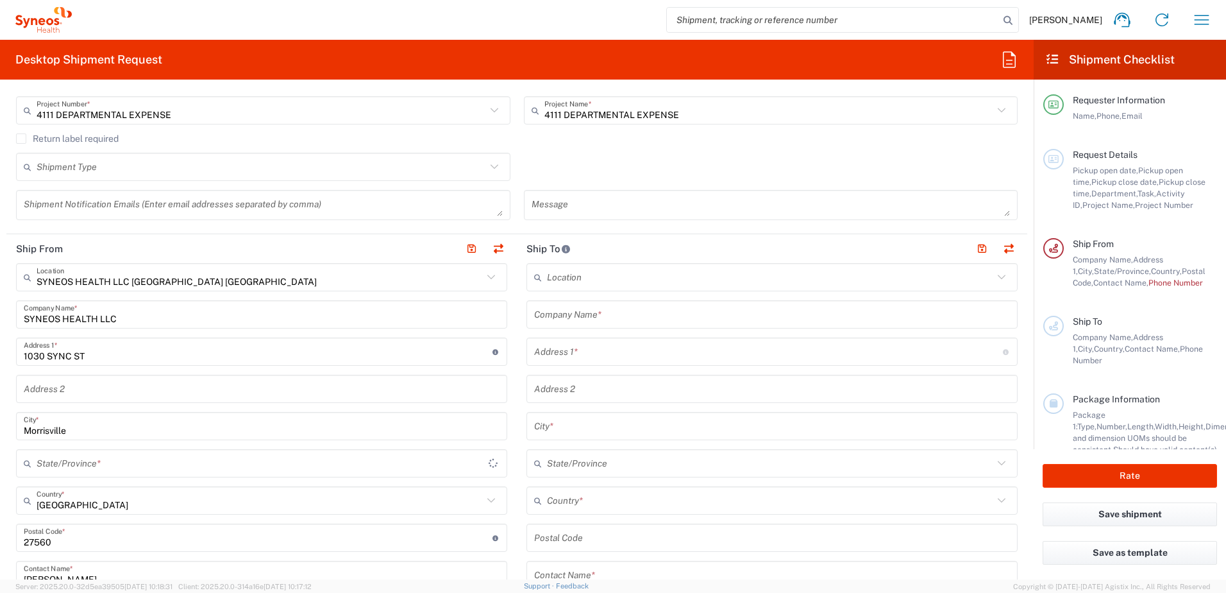
type input "[US_STATE]"
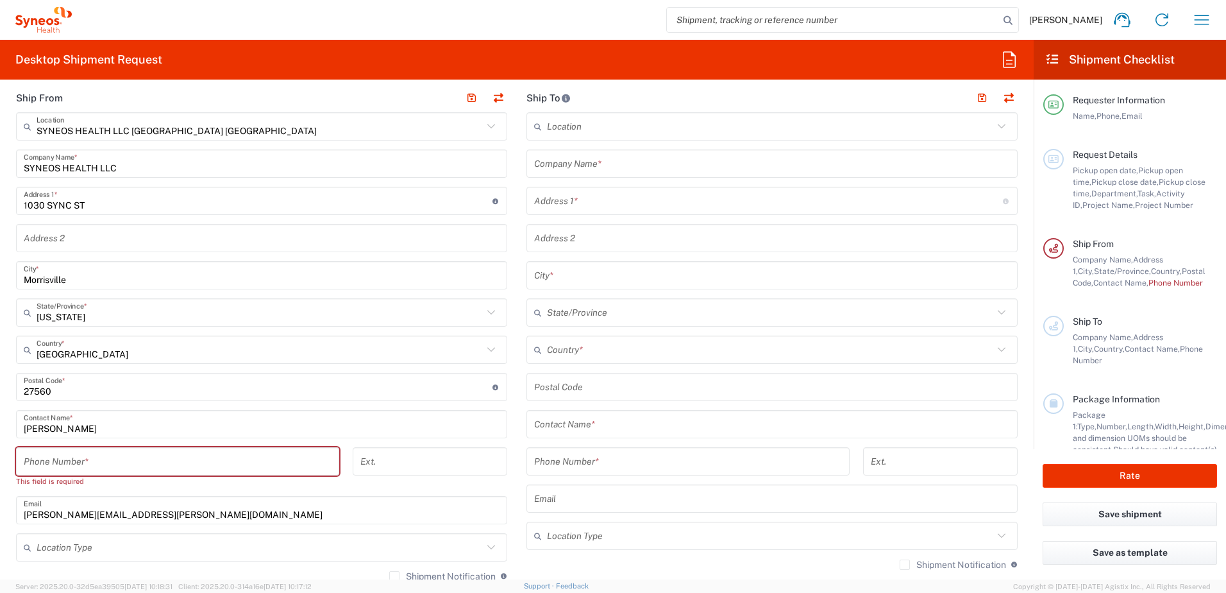
scroll to position [449, 0]
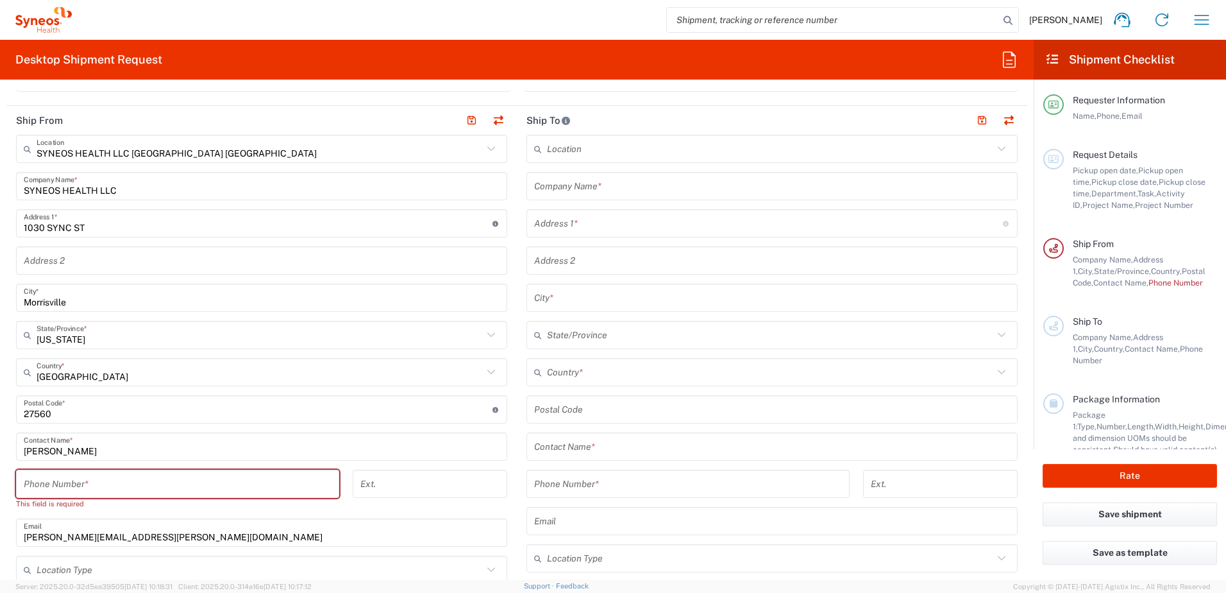
click at [603, 149] on input "text" at bounding box center [770, 149] width 446 height 22
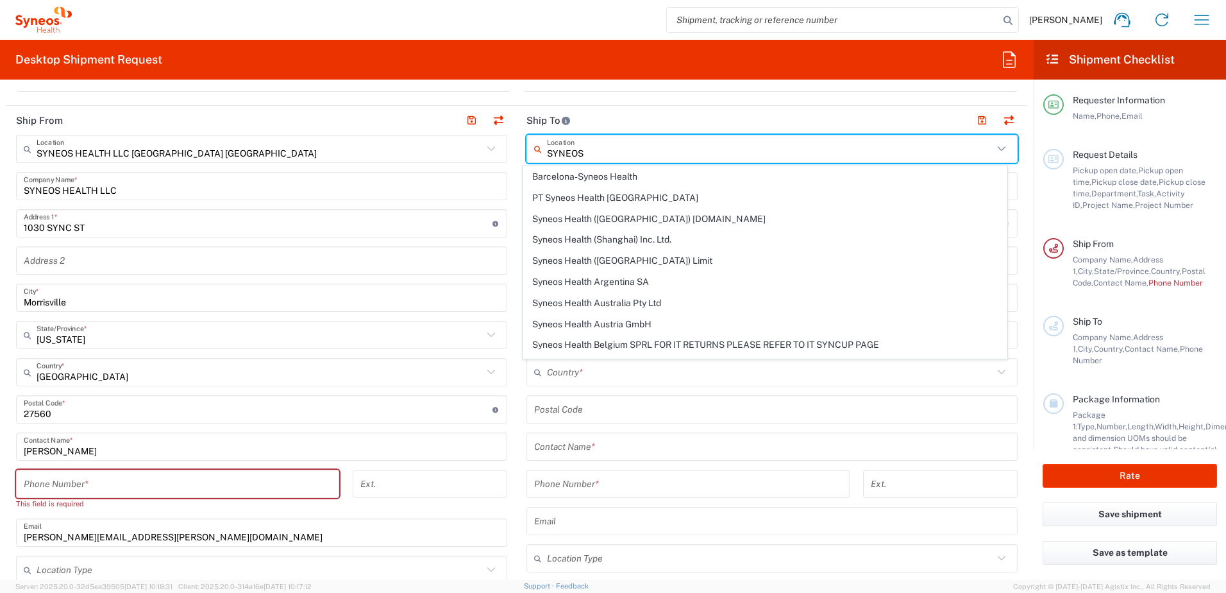
click at [619, 150] on input "SYNEOS" at bounding box center [770, 149] width 446 height 22
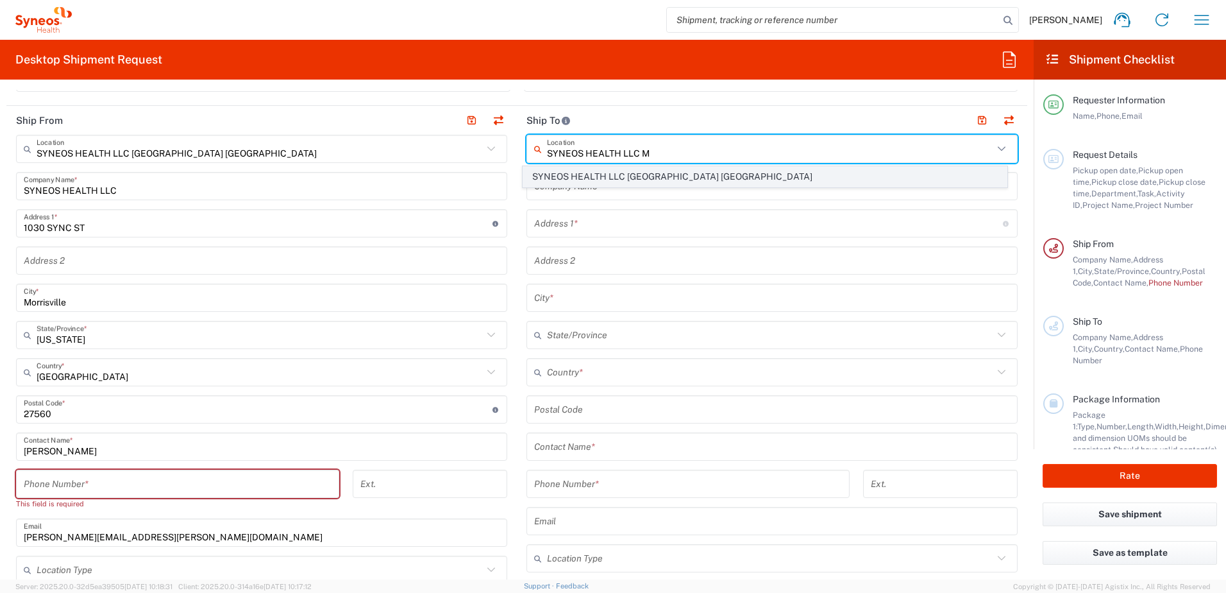
click at [629, 175] on span "SYNEOS HEALTH LLC [GEOGRAPHIC_DATA] [GEOGRAPHIC_DATA]" at bounding box center [765, 177] width 484 height 20
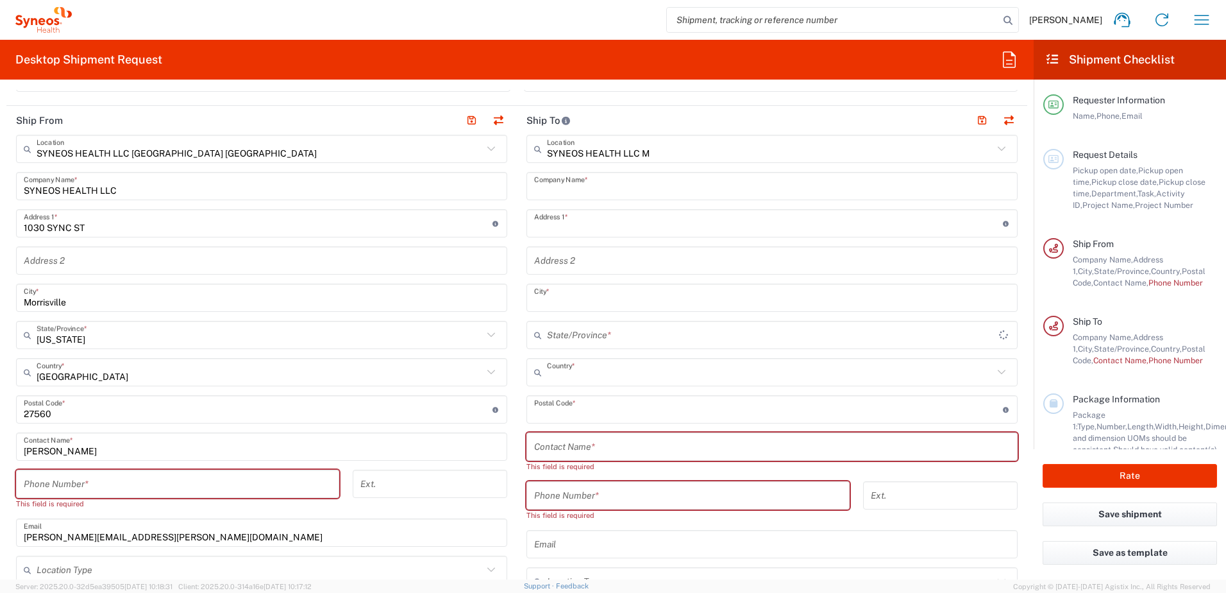
type input "SYNEOS HEALTH LLC [GEOGRAPHIC_DATA] [GEOGRAPHIC_DATA]"
type input "SYNEOS HEALTH LLC"
type input "1030 SYNC ST"
type input "Morrisville"
type input "[GEOGRAPHIC_DATA]"
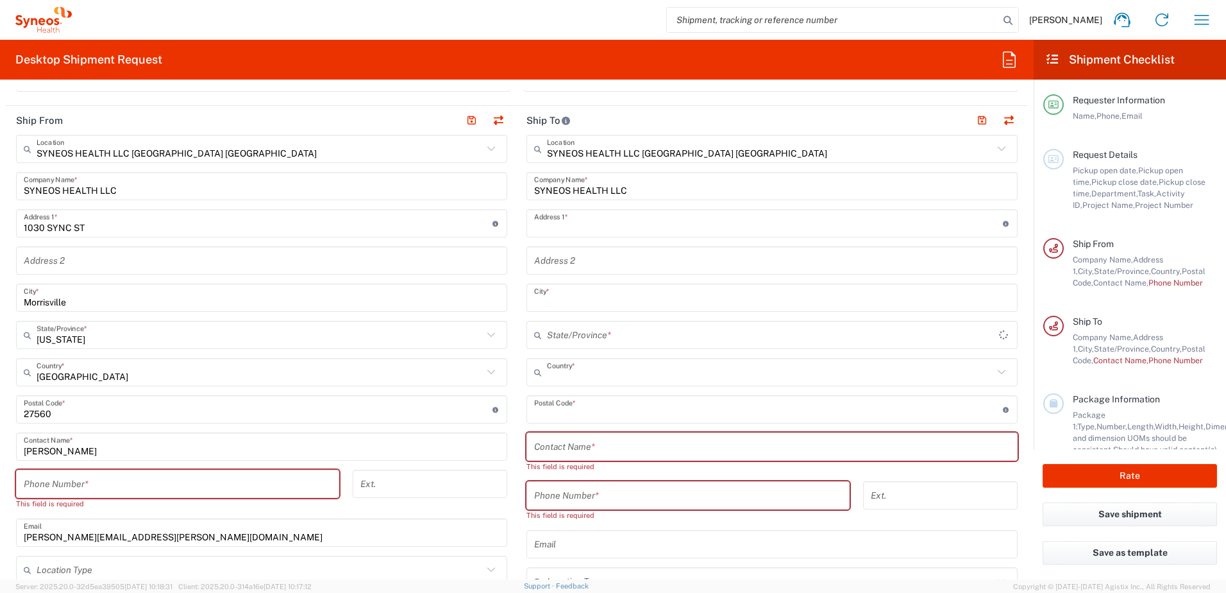
type input "27560"
type input "[US_STATE]"
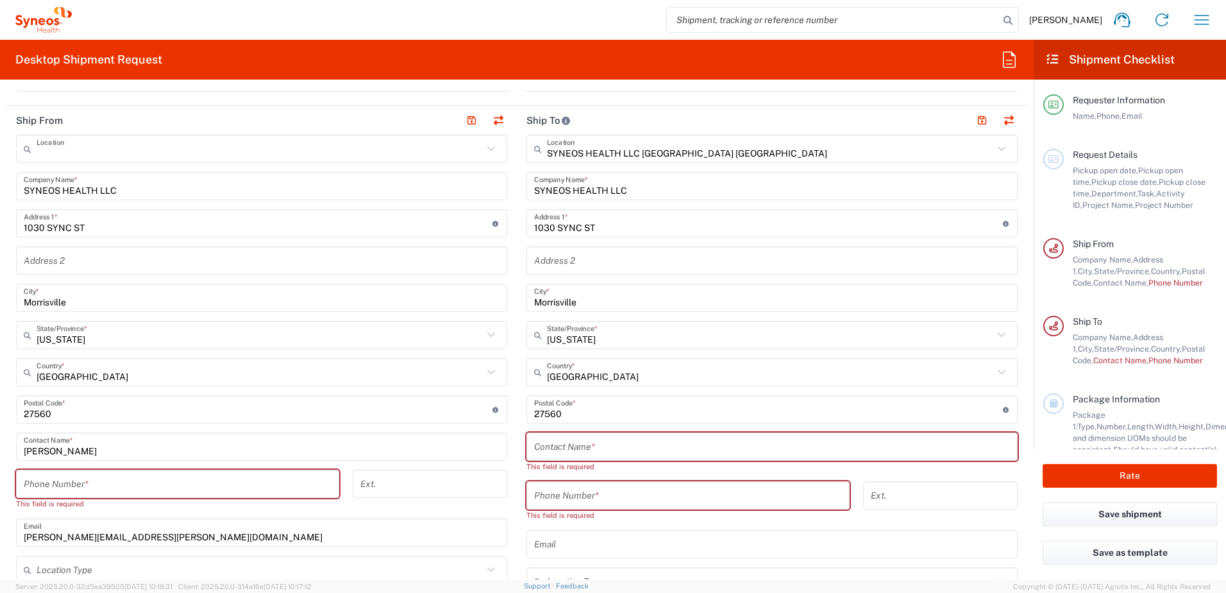
scroll to position [0, 0]
click at [214, 159] on input "text" at bounding box center [260, 149] width 446 height 22
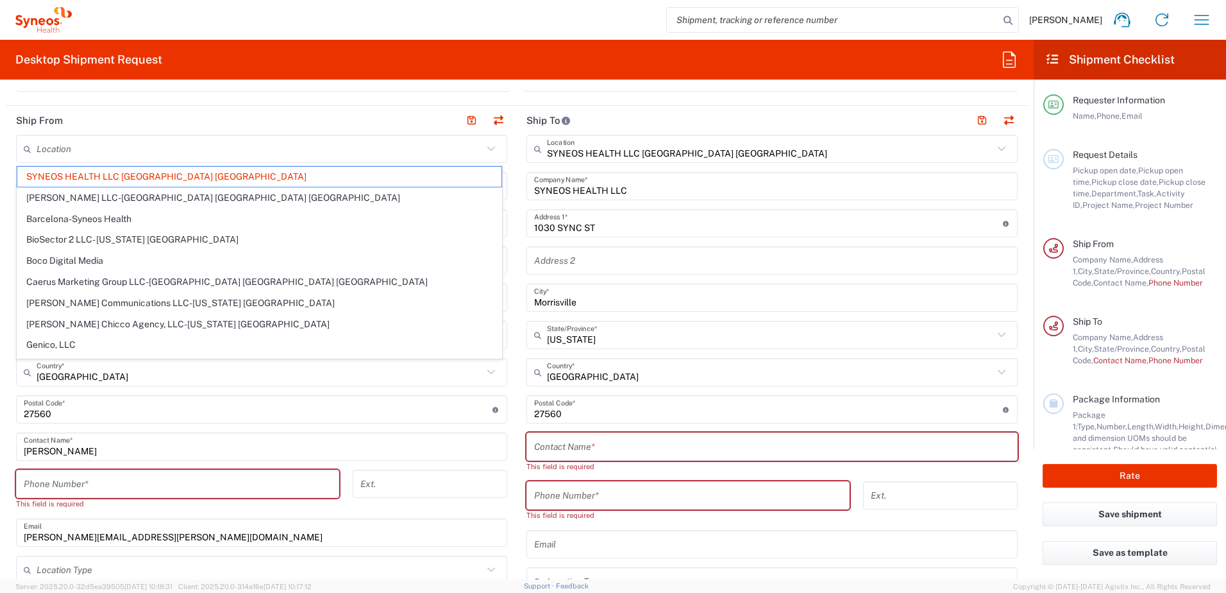
click at [233, 123] on header "Ship From" at bounding box center [261, 120] width 511 height 29
type input "SYNEOS HEALTH LLC [GEOGRAPHIC_DATA] [GEOGRAPHIC_DATA]"
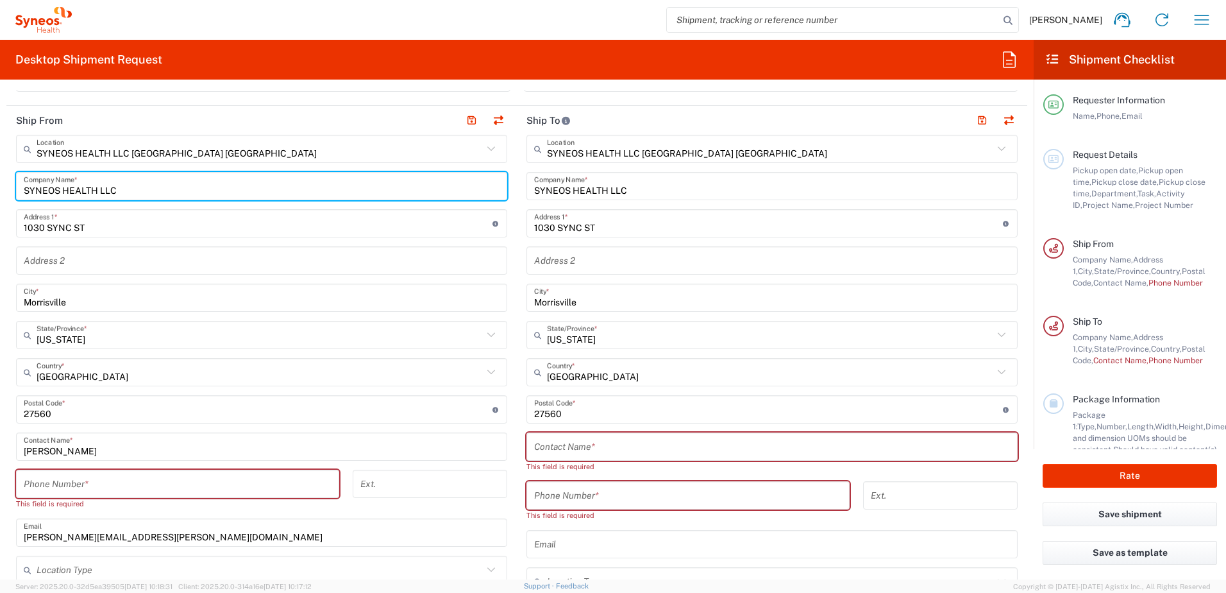
click at [144, 190] on input "SYNEOS HEALTH LLC" at bounding box center [262, 186] width 476 height 22
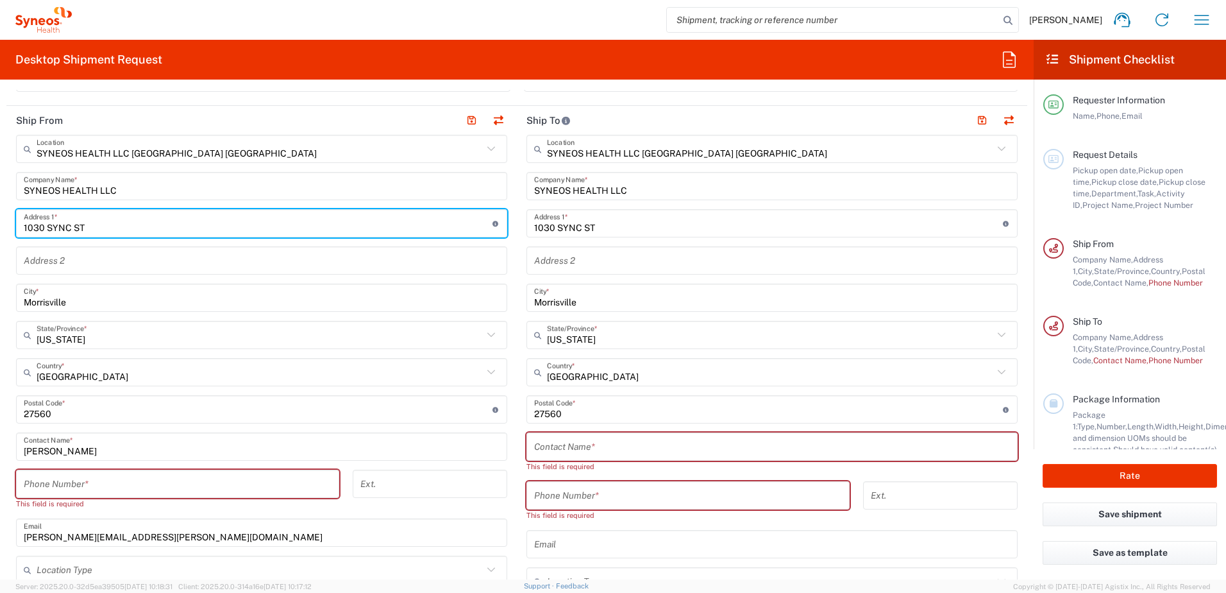
click at [141, 220] on input "1030 SYNC ST" at bounding box center [258, 223] width 469 height 22
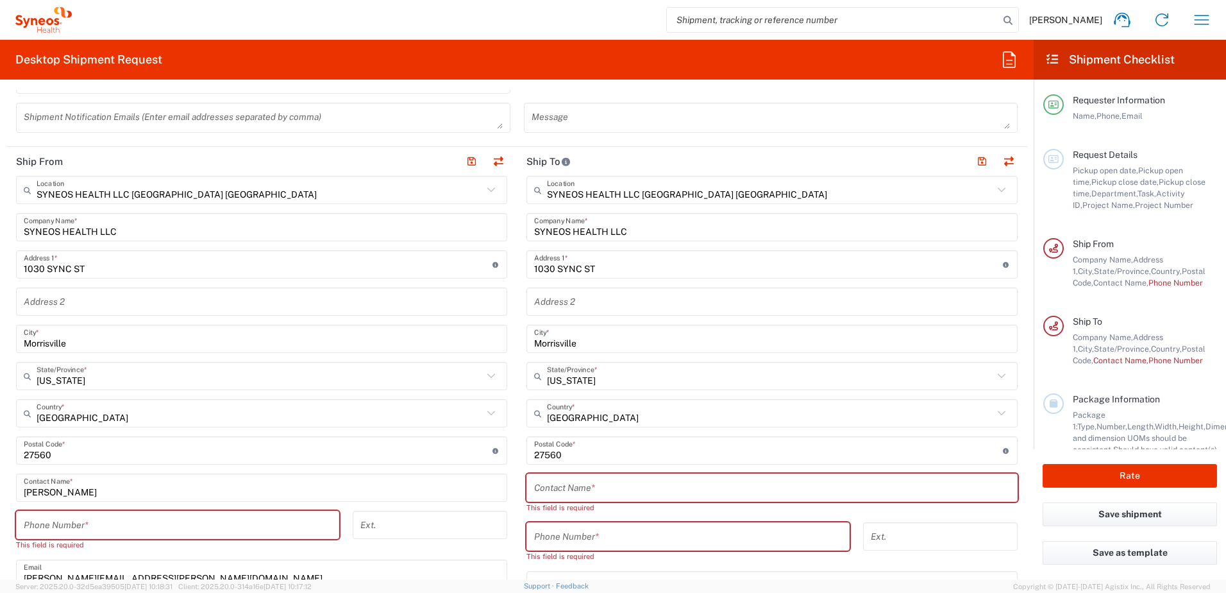
scroll to position [385, 0]
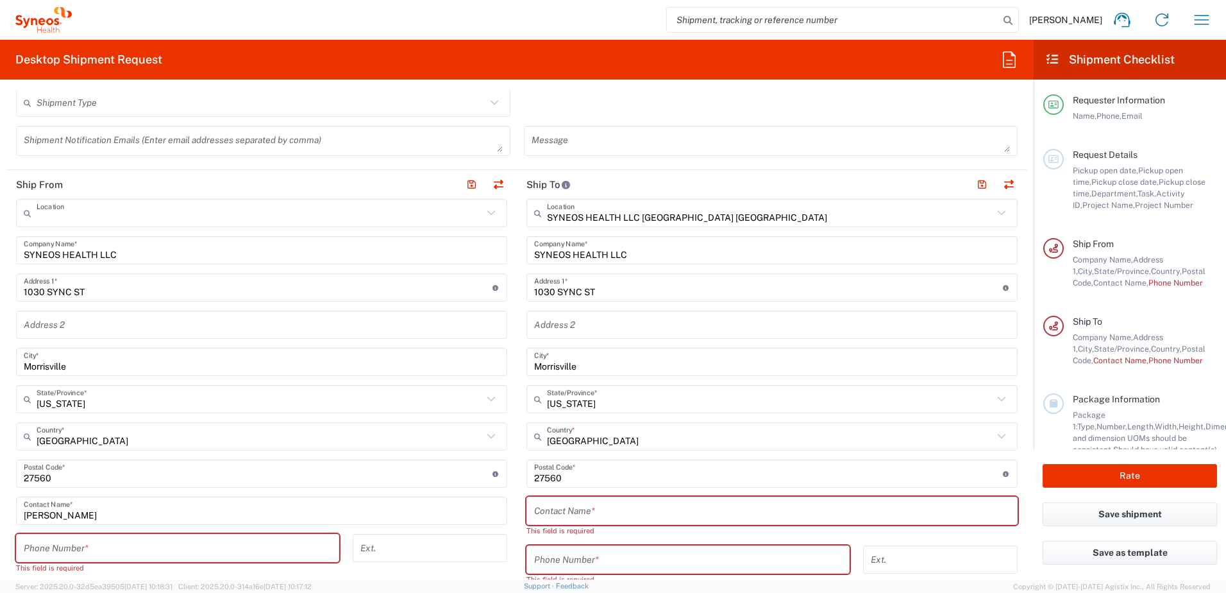
click at [74, 214] on input "text" at bounding box center [260, 213] width 446 height 22
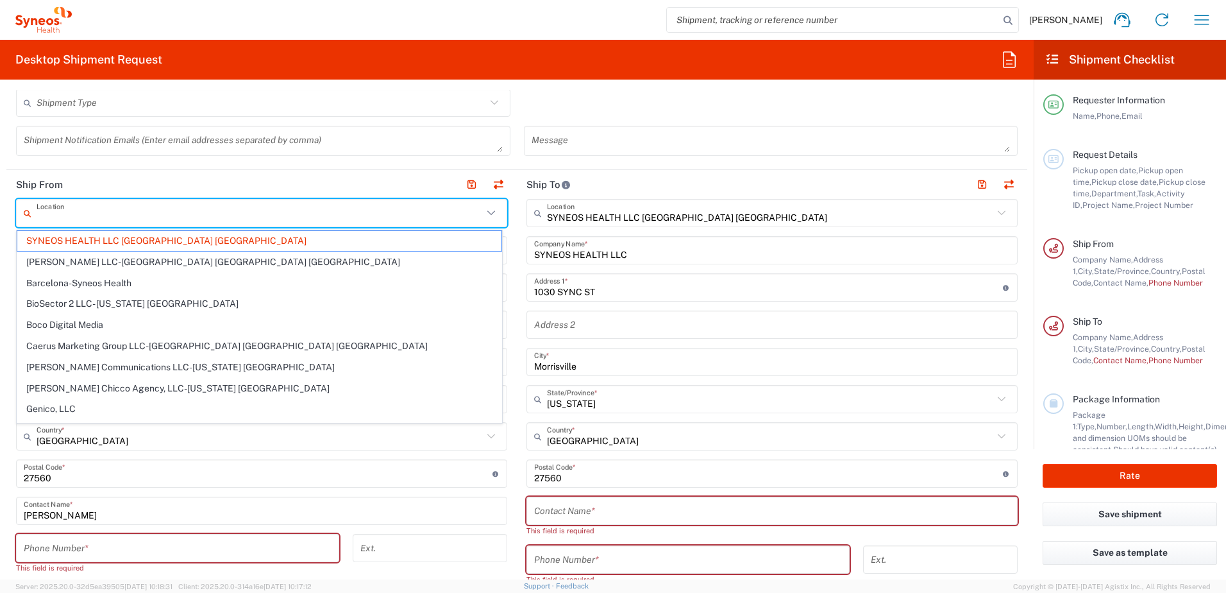
click at [166, 185] on header "Ship From" at bounding box center [261, 184] width 511 height 29
type input "SYNEOS HEALTH LLC [GEOGRAPHIC_DATA] [GEOGRAPHIC_DATA]"
drag, startPoint x: 221, startPoint y: 218, endPoint x: 38, endPoint y: 226, distance: 183.6
click at [38, 226] on div "Location" at bounding box center [261, 213] width 491 height 28
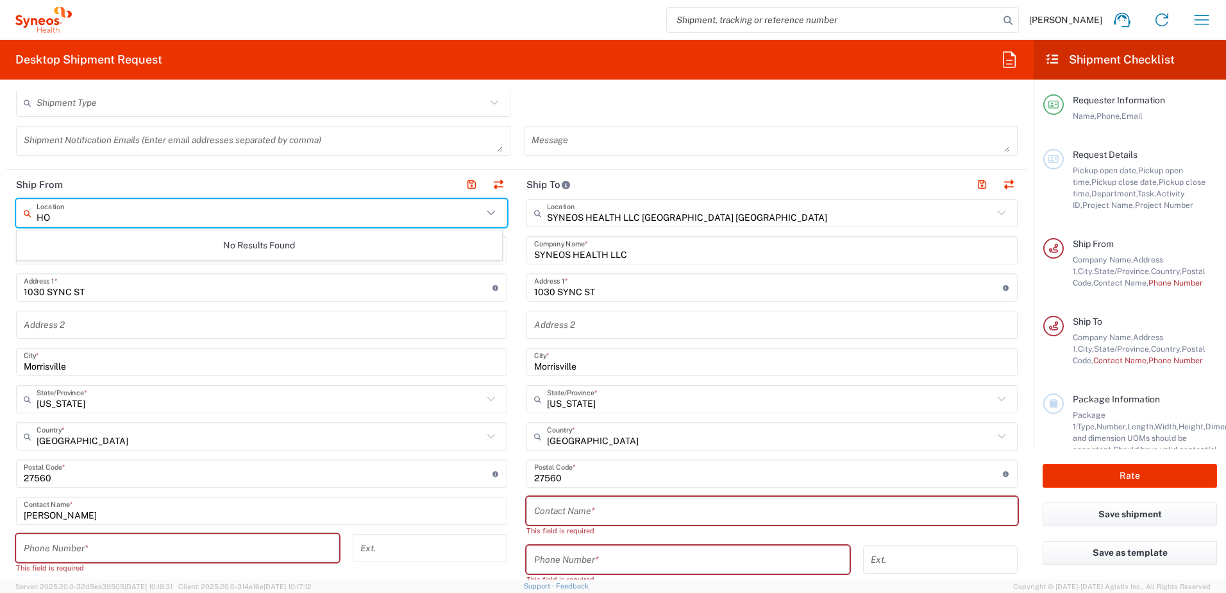
type input "H"
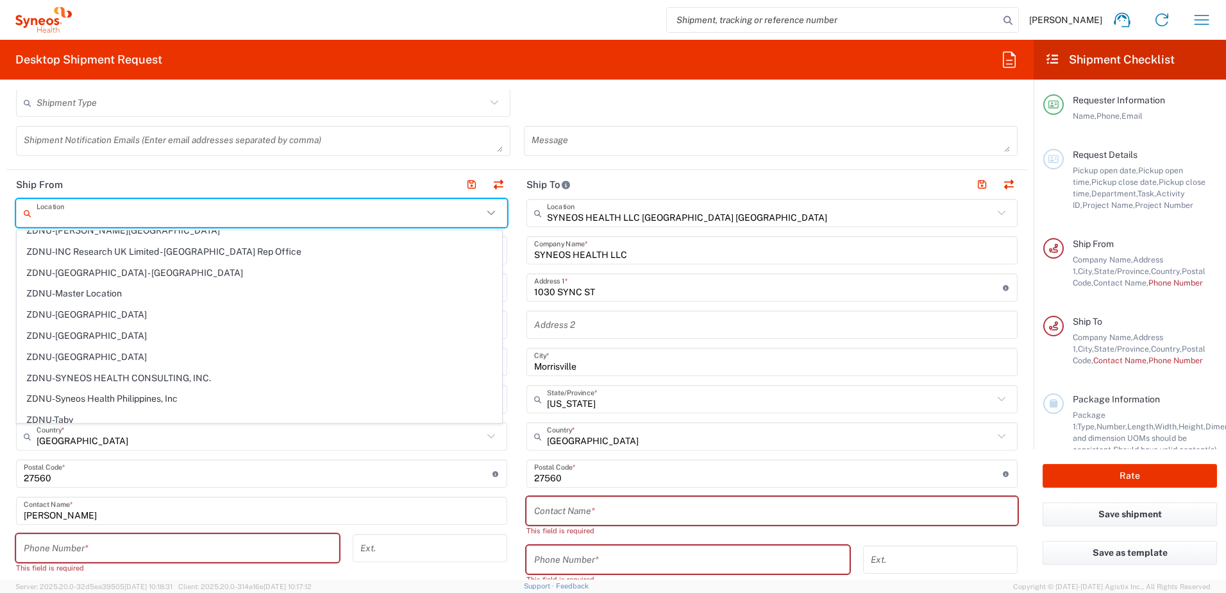
scroll to position [2816, 0]
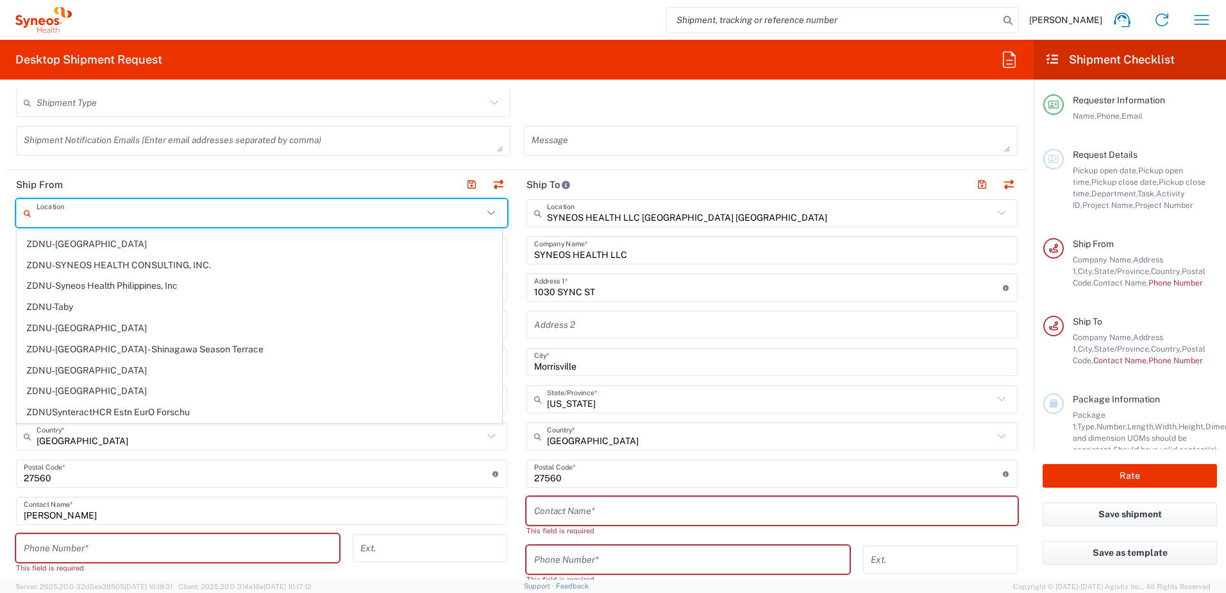
click at [368, 181] on header "Ship From" at bounding box center [261, 184] width 511 height 29
type input "SYNEOS HEALTH LLC [GEOGRAPHIC_DATA] [GEOGRAPHIC_DATA]"
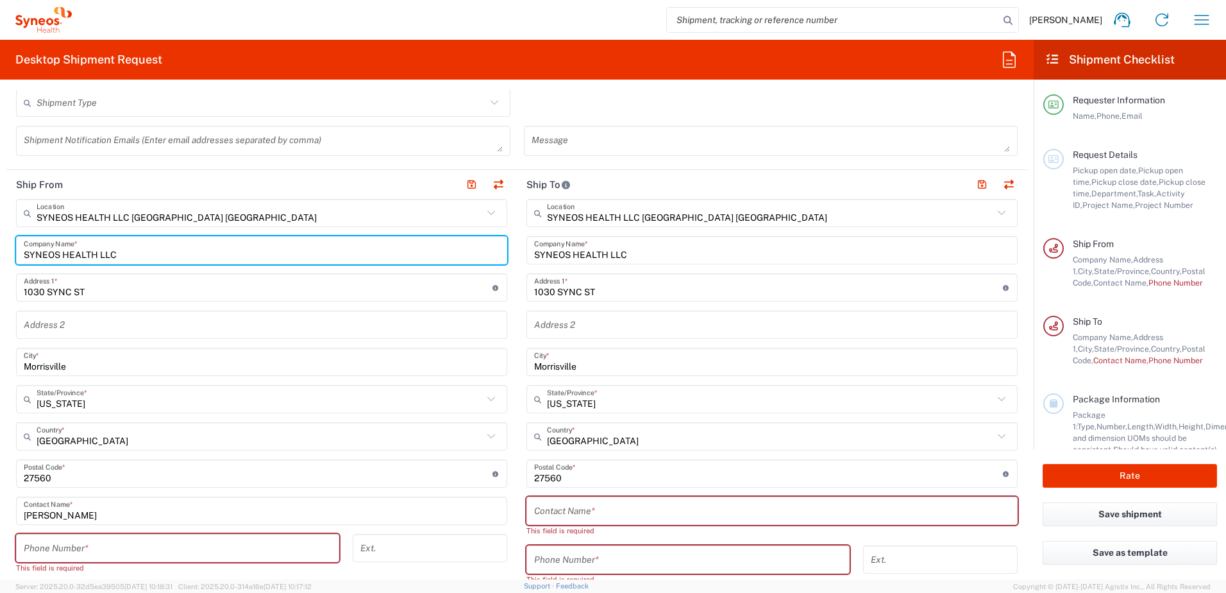
drag, startPoint x: 149, startPoint y: 255, endPoint x: 1, endPoint y: 262, distance: 148.3
click at [1, 262] on form "Requester Information [PERSON_NAME] Name * [PHONE_NUMBER] Phone * [PERSON_NAME]…" at bounding box center [517, 334] width 1034 height 489
click at [175, 251] on input "SYNEOS HEALTH LLC" at bounding box center [262, 250] width 476 height 22
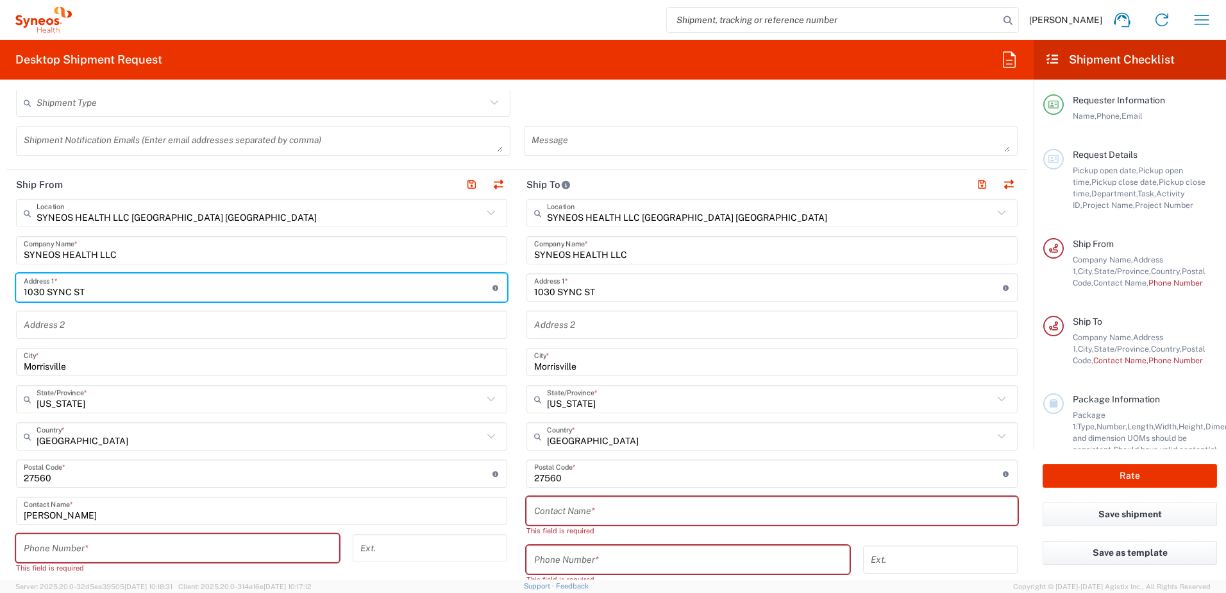
click at [95, 289] on input "1030 SYNC ST" at bounding box center [258, 287] width 469 height 22
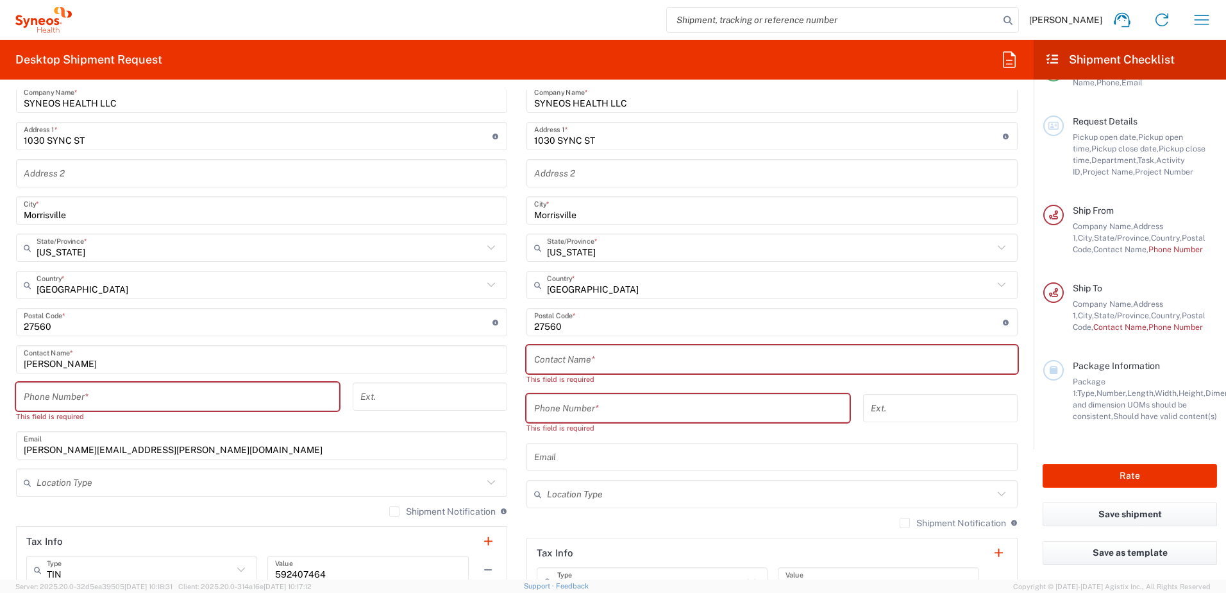
scroll to position [577, 0]
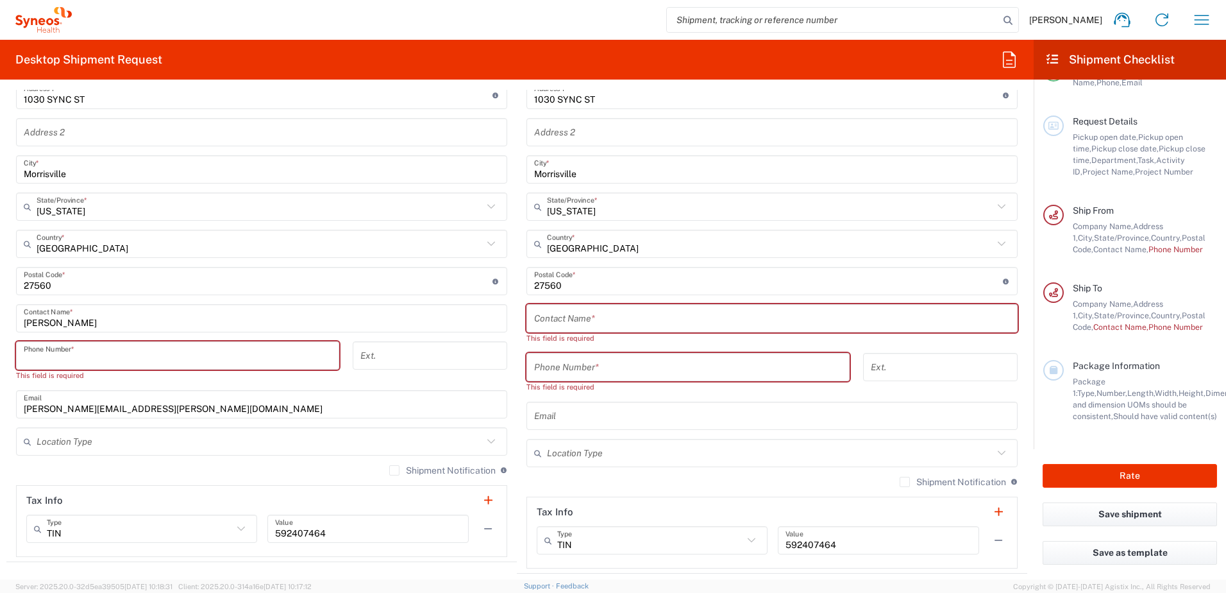
click at [106, 359] on input "tel" at bounding box center [178, 355] width 308 height 22
type input "7859797035"
type input "[PERSON_NAME][EMAIL_ADDRESS][PERSON_NAME][DOMAIN_NAME]"
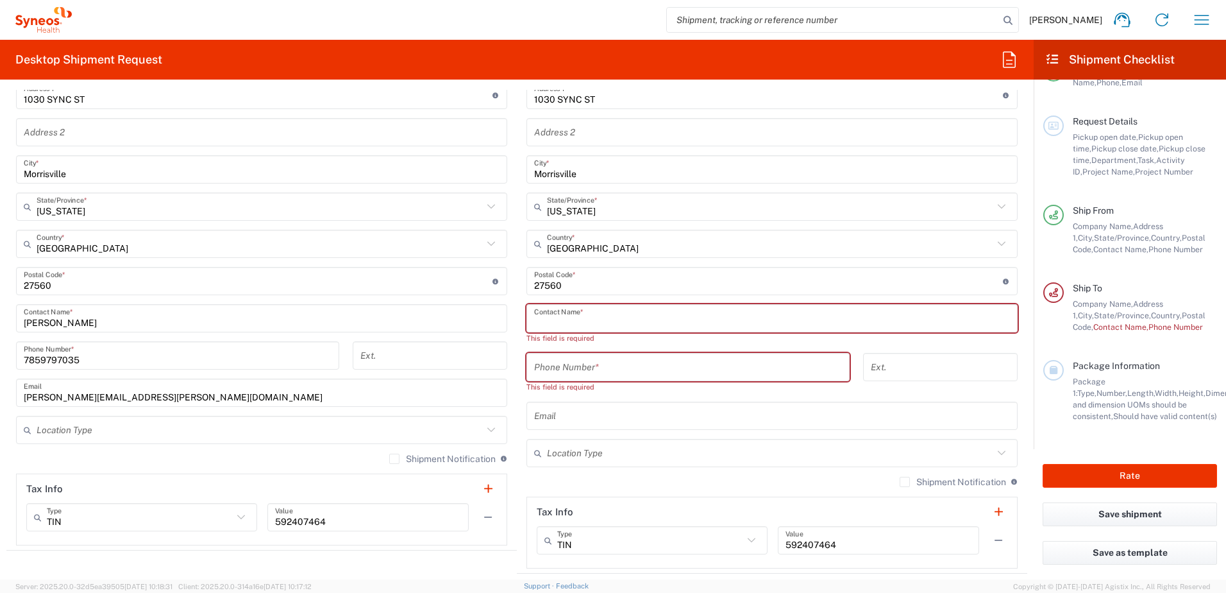
click at [567, 322] on input "text" at bounding box center [772, 318] width 476 height 22
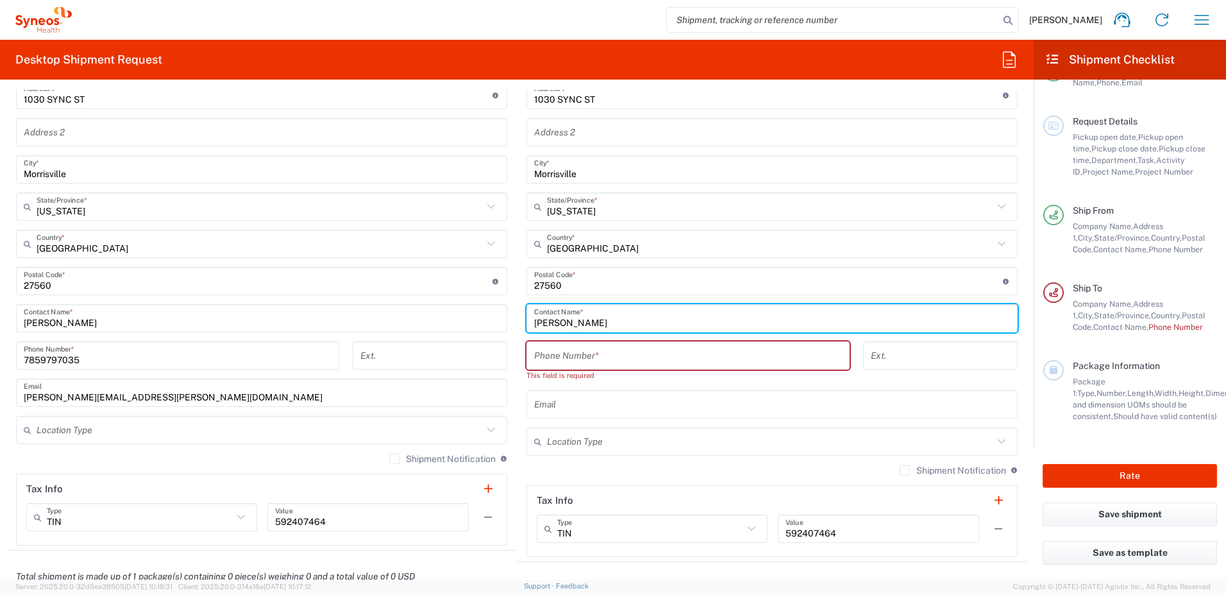
type input "[PERSON_NAME]"
click at [193, 403] on input "[PERSON_NAME][EMAIL_ADDRESS][PERSON_NAME][DOMAIN_NAME]" at bounding box center [262, 393] width 476 height 22
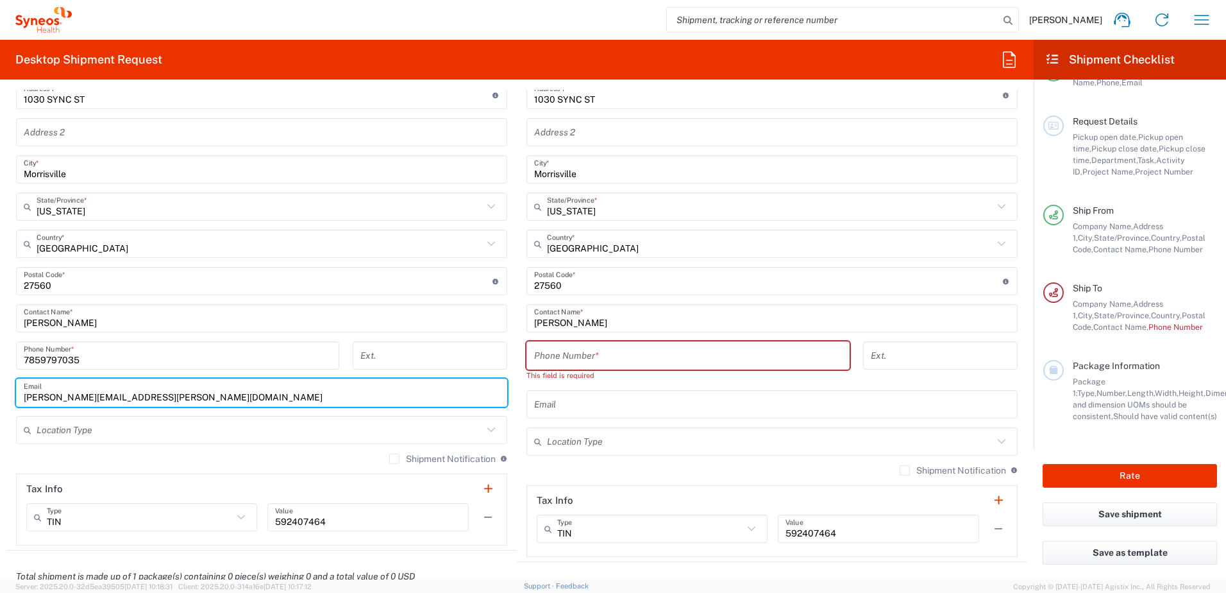
drag, startPoint x: 193, startPoint y: 397, endPoint x: -3, endPoint y: 399, distance: 195.6
click at [0, 399] on html "[PERSON_NAME] Home Shipment estimator Shipment tracking Desktop shipment reques…" at bounding box center [613, 296] width 1226 height 593
click at [362, 385] on input "[PERSON_NAME][EMAIL_ADDRESS][PERSON_NAME][DOMAIN_NAME]" at bounding box center [262, 393] width 476 height 22
click at [566, 356] on input "tel" at bounding box center [688, 355] width 308 height 22
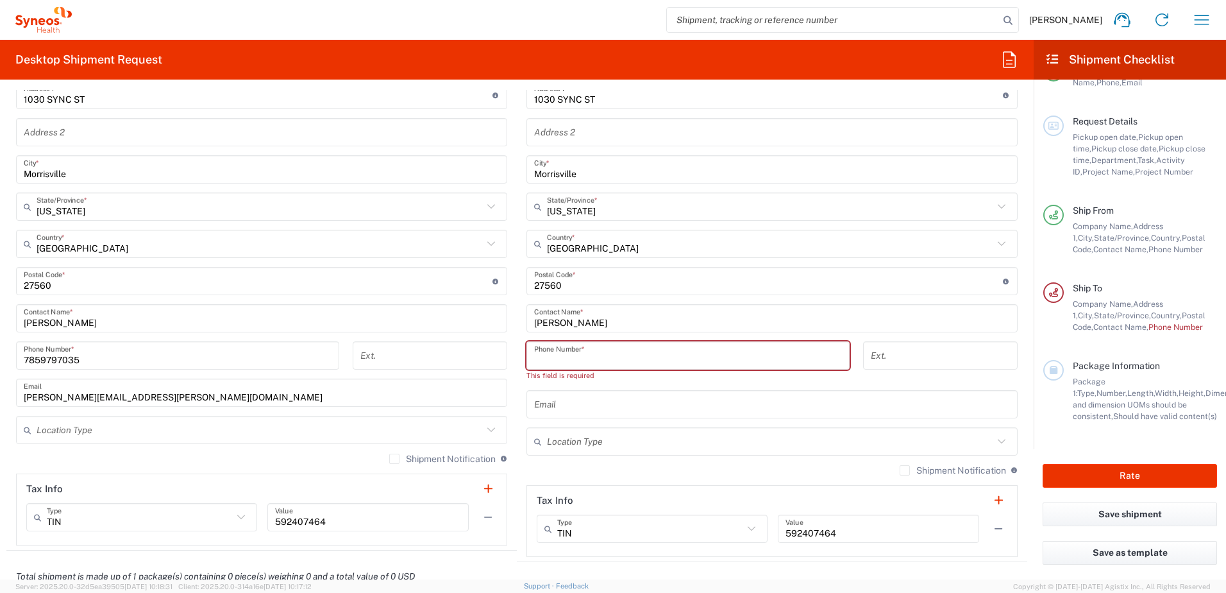
type input "7859797035"
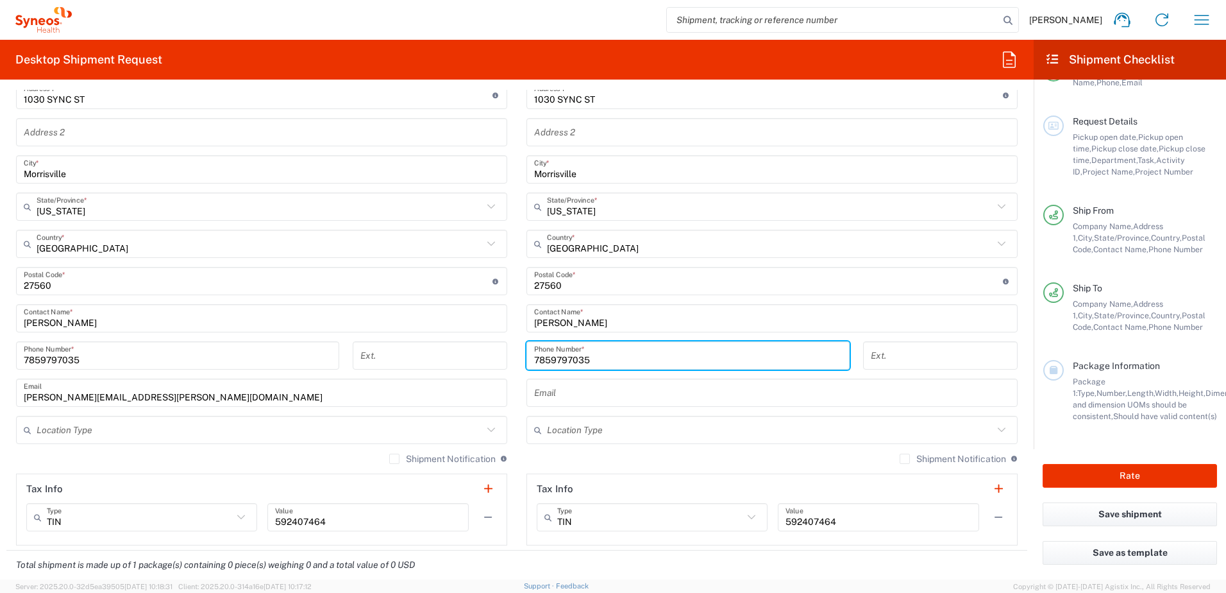
drag, startPoint x: 604, startPoint y: 361, endPoint x: 592, endPoint y: 357, distance: 12.8
click at [604, 361] on input "7859797035" at bounding box center [688, 355] width 308 height 22
click at [502, 373] on div "Ext." at bounding box center [430, 359] width 168 height 37
click at [38, 357] on input "7859797035" at bounding box center [178, 355] width 308 height 22
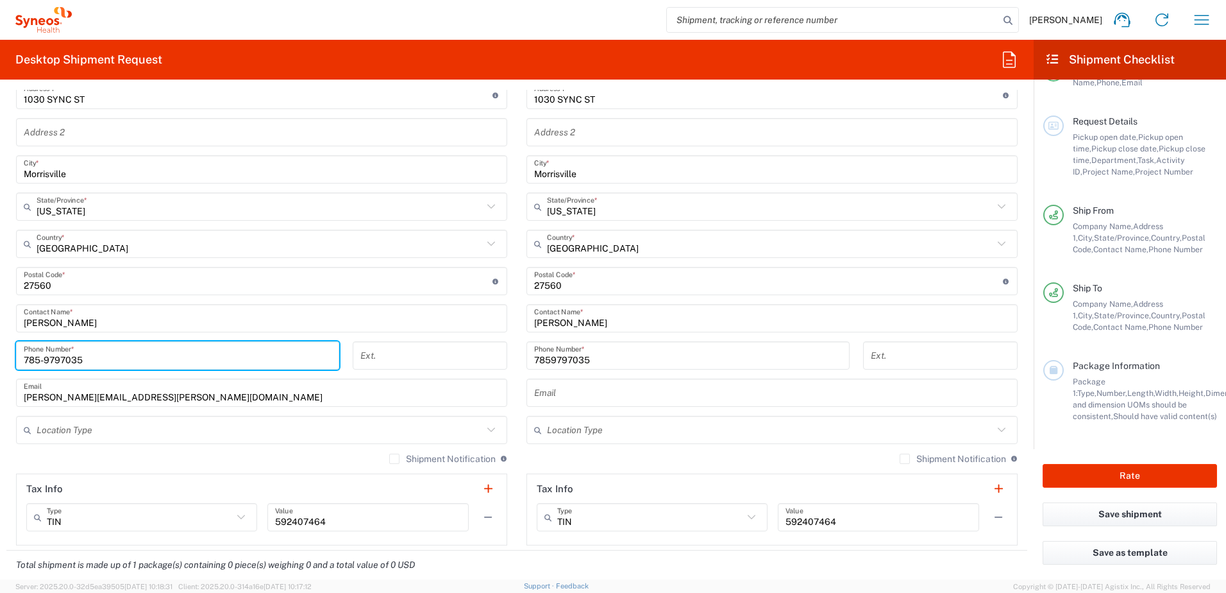
click at [65, 360] on input "785-9797035" at bounding box center [178, 355] width 308 height 22
click at [62, 360] on input "785-9797035" at bounding box center [178, 355] width 308 height 22
type input "[PHONE_NUMBER]"
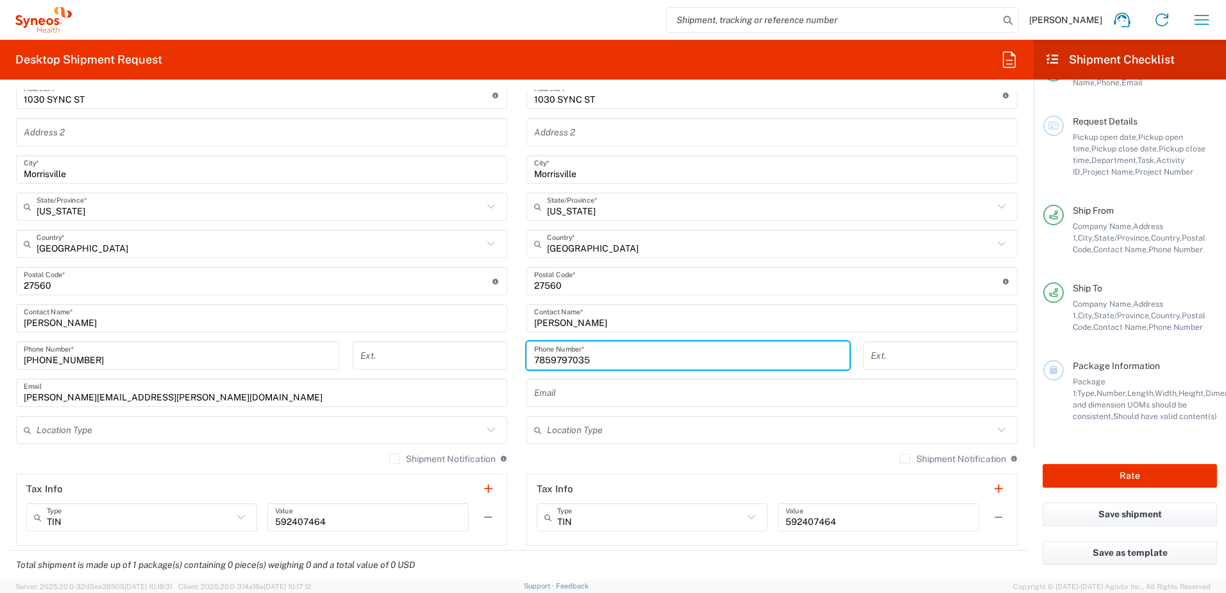
click at [544, 357] on input "7859797035" at bounding box center [688, 355] width 308 height 22
click at [566, 359] on input "785-9797035" at bounding box center [688, 355] width 308 height 22
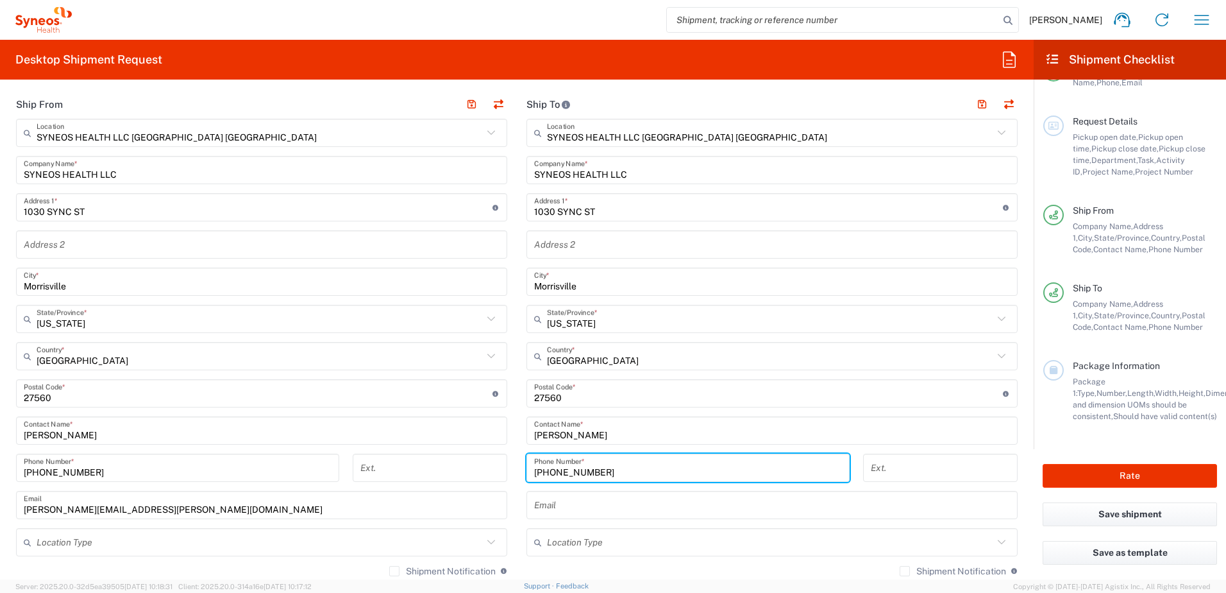
scroll to position [449, 0]
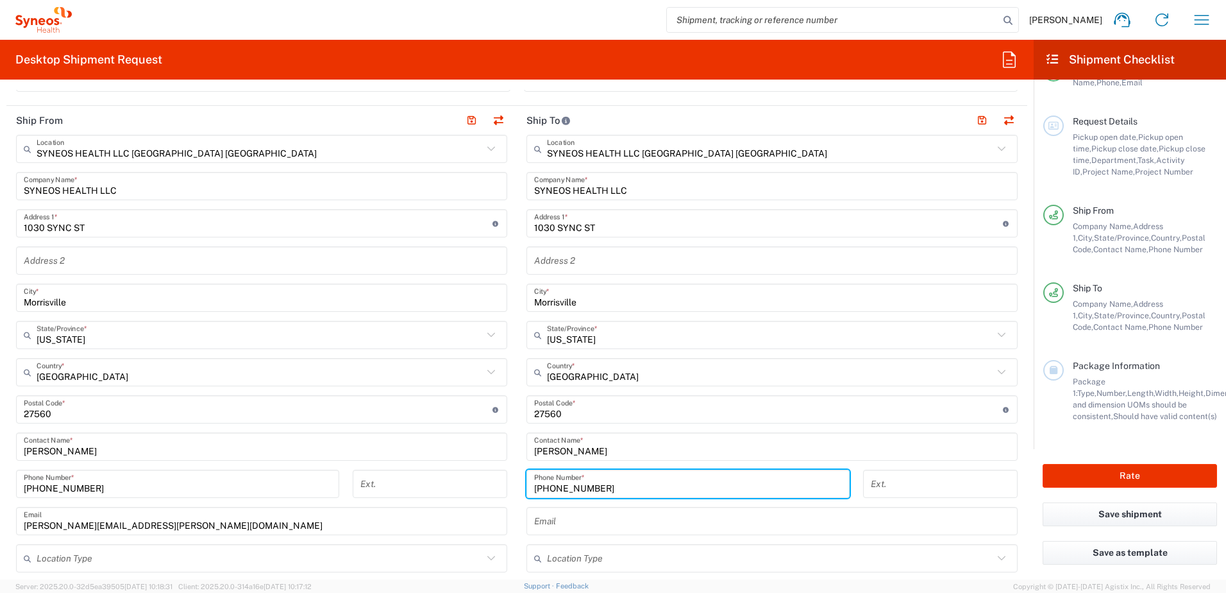
type input "[PHONE_NUMBER]"
drag, startPoint x: 658, startPoint y: 453, endPoint x: 650, endPoint y: 458, distance: 9.5
click at [657, 453] on input "[PERSON_NAME]" at bounding box center [772, 446] width 476 height 22
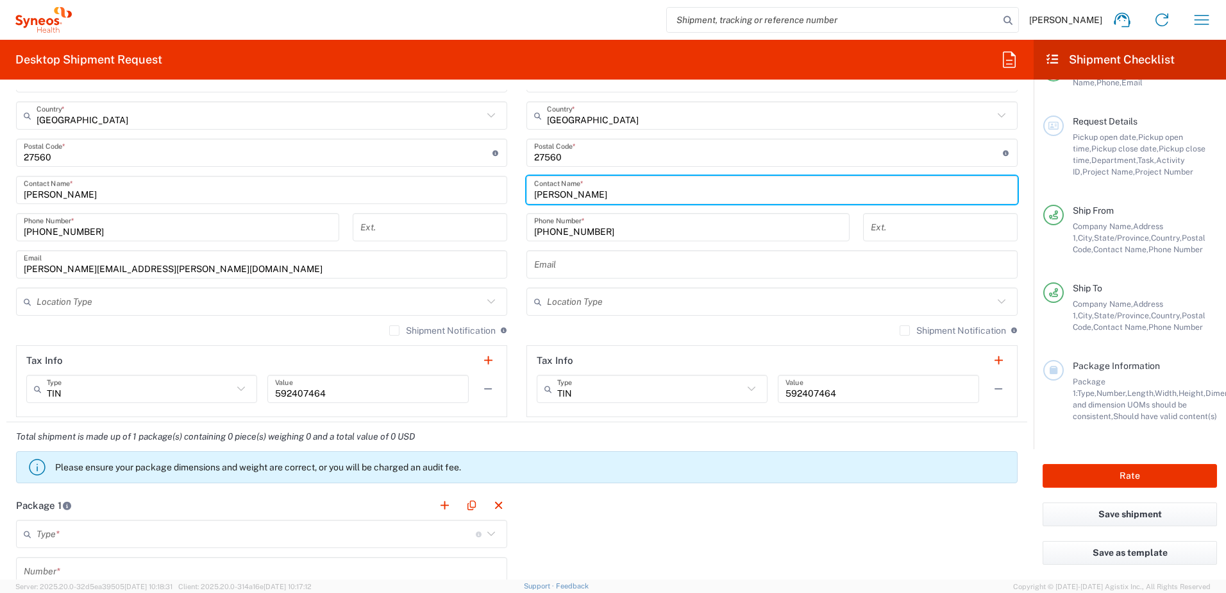
scroll to position [770, 0]
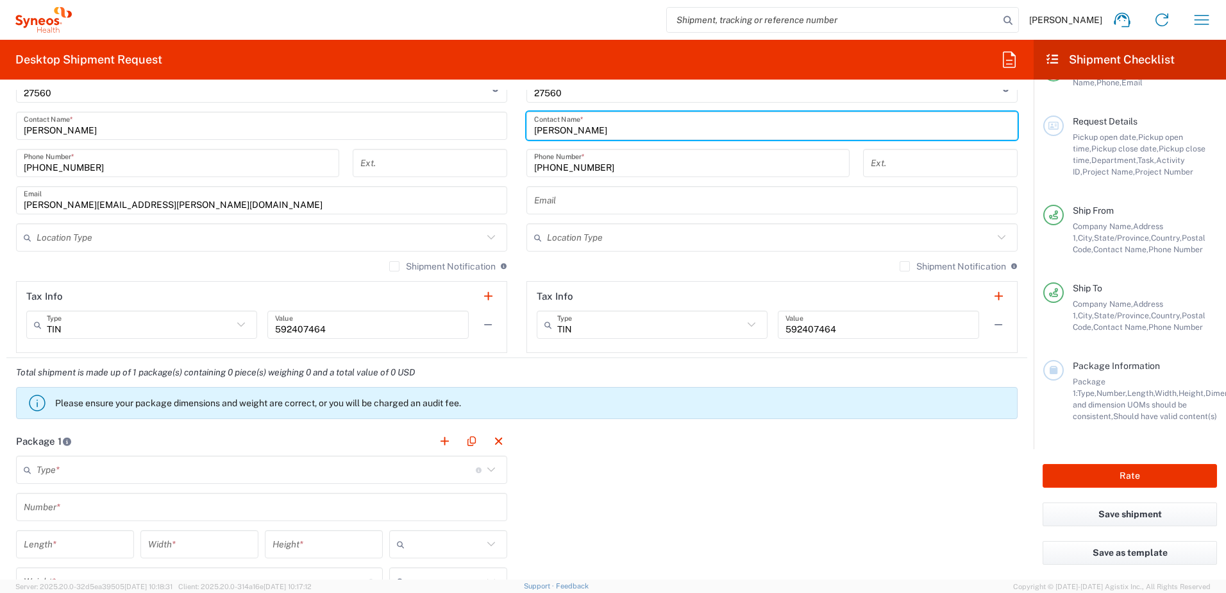
type input "[PERSON_NAME]"
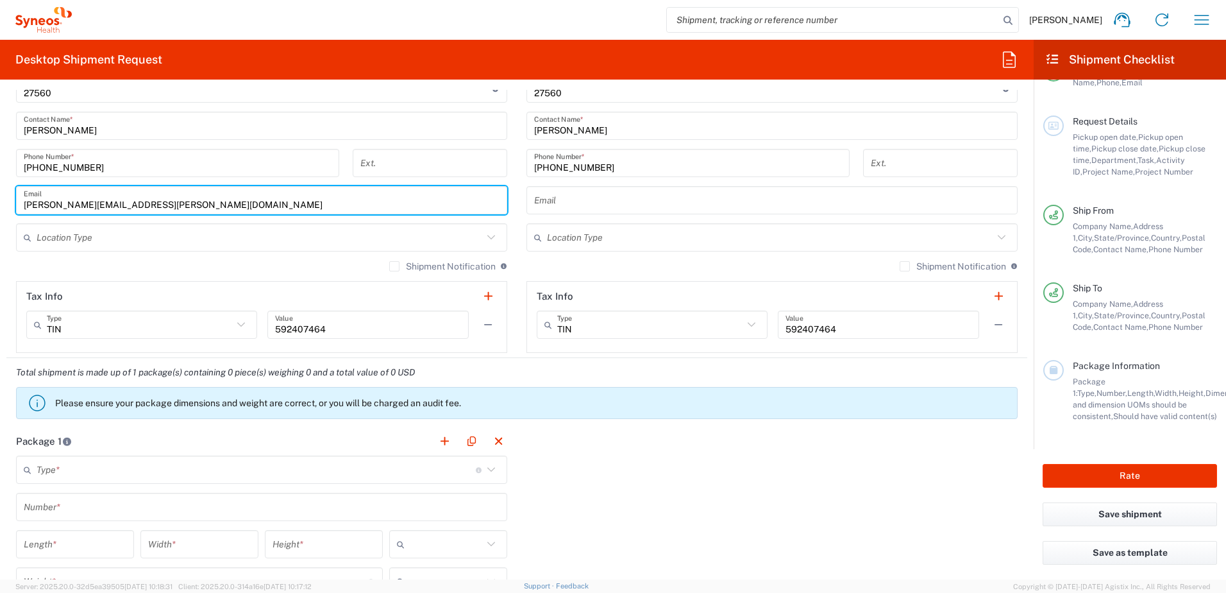
drag, startPoint x: 190, startPoint y: 204, endPoint x: 21, endPoint y: 200, distance: 170.0
click at [21, 200] on div "[PERSON_NAME][EMAIL_ADDRESS][PERSON_NAME][DOMAIN_NAME] Email" at bounding box center [261, 200] width 491 height 28
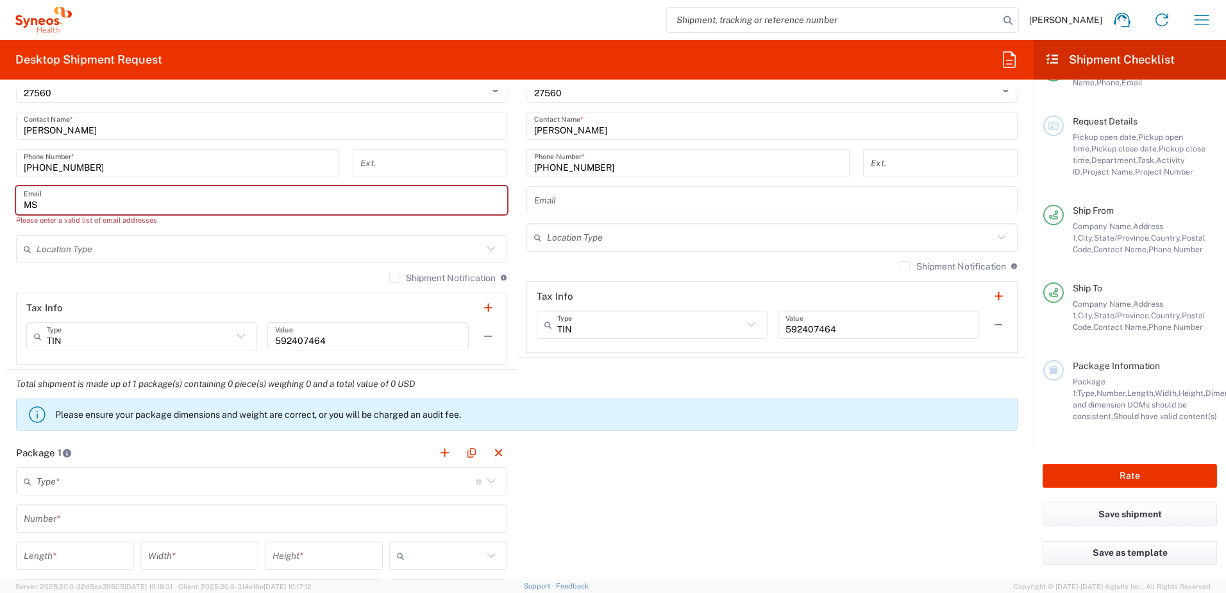
type input "M"
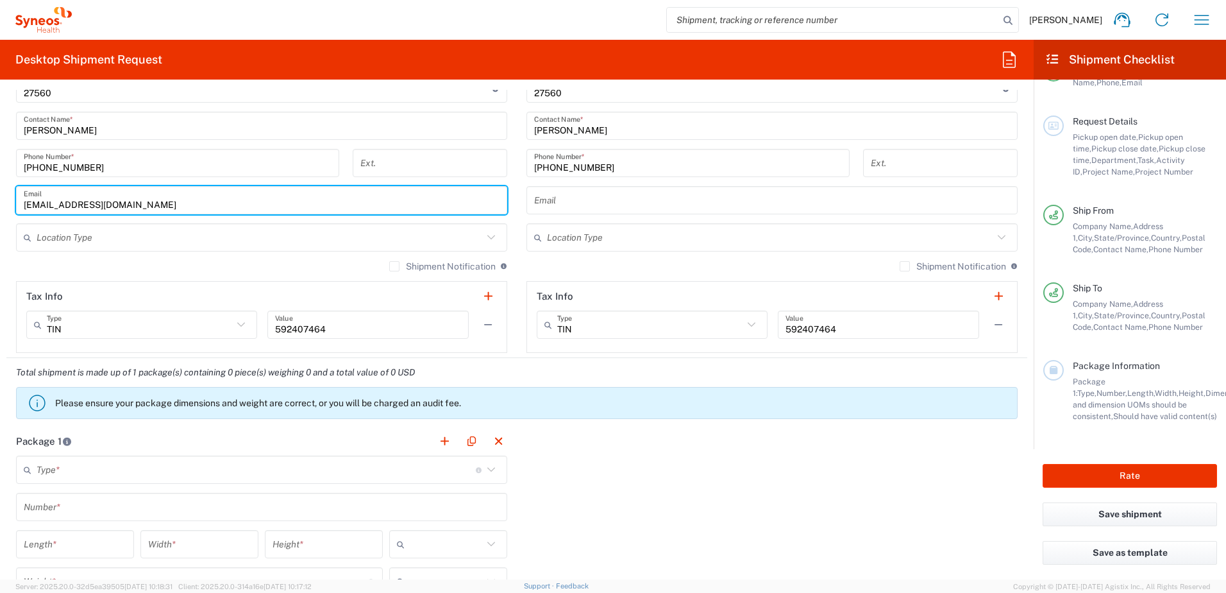
drag, startPoint x: 126, startPoint y: 207, endPoint x: 4, endPoint y: 208, distance: 121.9
click at [4, 208] on form "Requester Information [PERSON_NAME] Name * [PHONE_NUMBER] Phone * [PERSON_NAME]…" at bounding box center [517, 334] width 1034 height 489
type input "[EMAIL_ADDRESS][DOMAIN_NAME]"
drag, startPoint x: 599, startPoint y: 203, endPoint x: 536, endPoint y: 265, distance: 88.0
click at [599, 203] on input "text" at bounding box center [772, 200] width 476 height 22
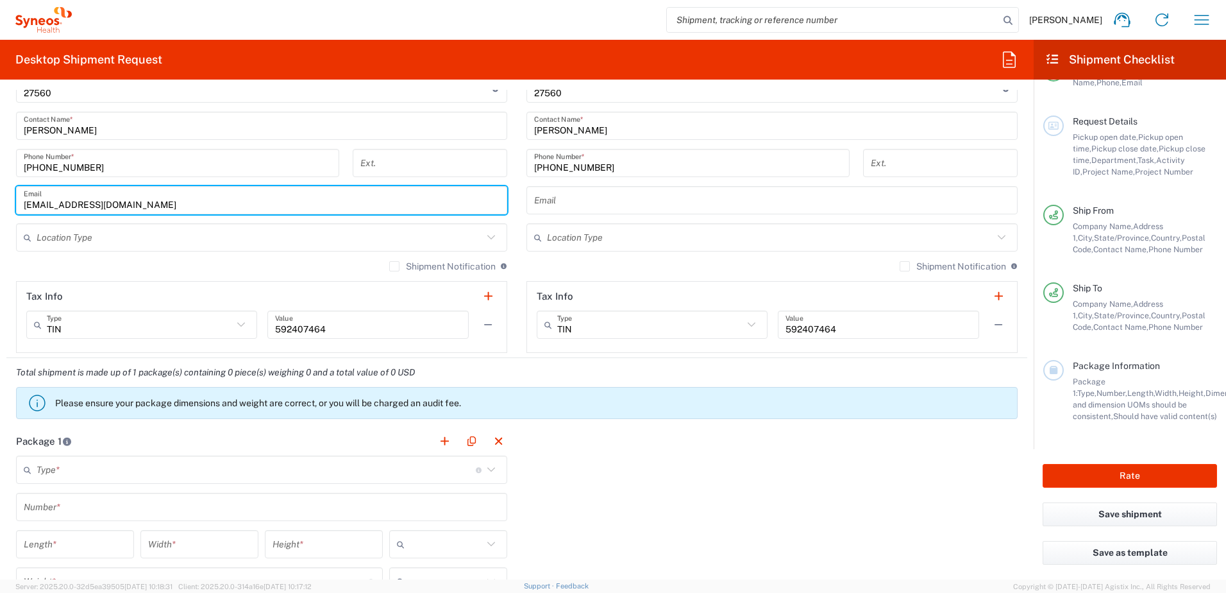
paste input "[EMAIL_ADDRESS][DOMAIN_NAME]"
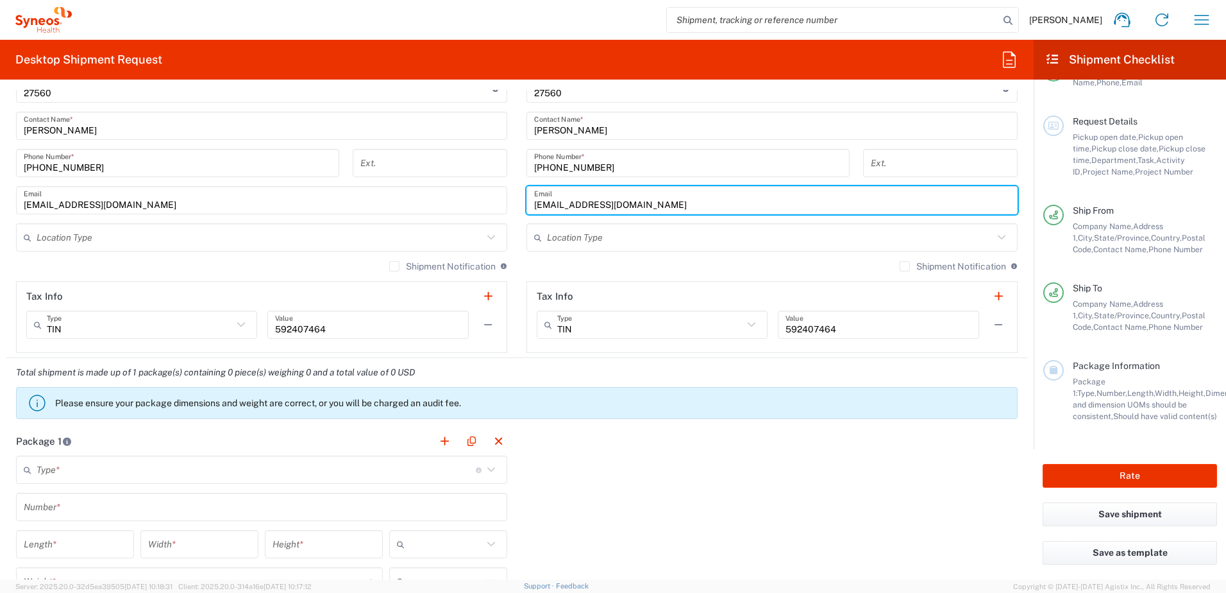
type input "[EMAIL_ADDRESS][DOMAIN_NAME]"
click at [536, 265] on div "Shipment Notification If checked, a shipment notification email will be sent to…" at bounding box center [772, 270] width 491 height 21
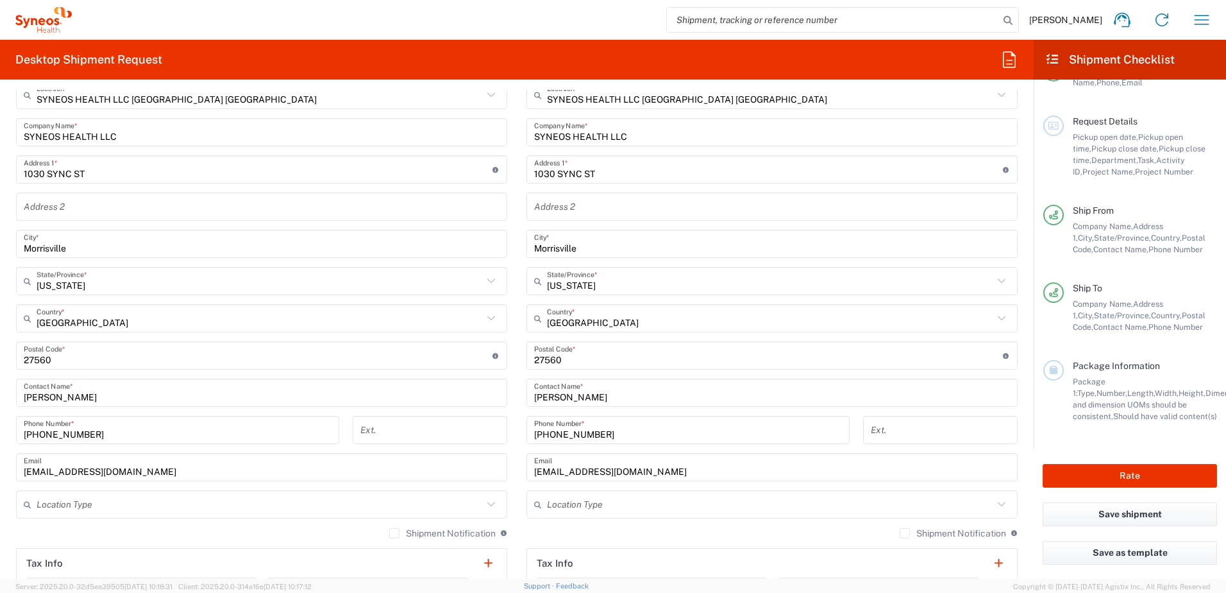
scroll to position [449, 0]
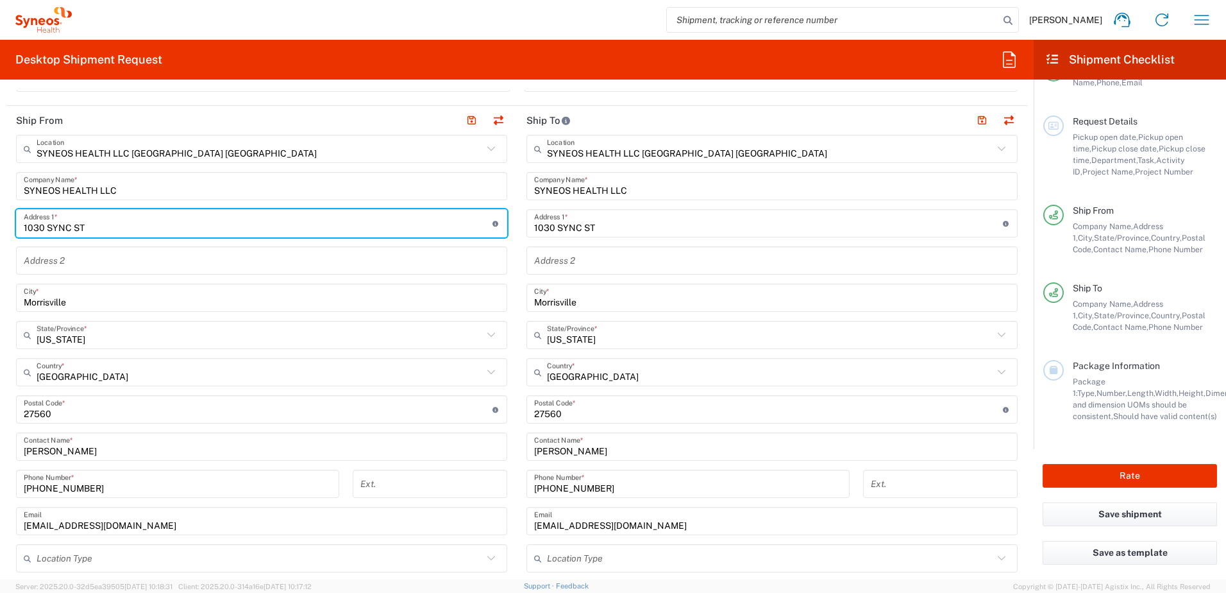
drag, startPoint x: 92, startPoint y: 228, endPoint x: -1, endPoint y: 217, distance: 93.0
click at [0, 217] on html "[PERSON_NAME] Home Shipment estimator Shipment tracking Desktop shipment reques…" at bounding box center [613, 296] width 1226 height 593
type input "24119"
type input "[STREET_ADDRESS]"
drag, startPoint x: 316, startPoint y: 264, endPoint x: 111, endPoint y: 294, distance: 207.5
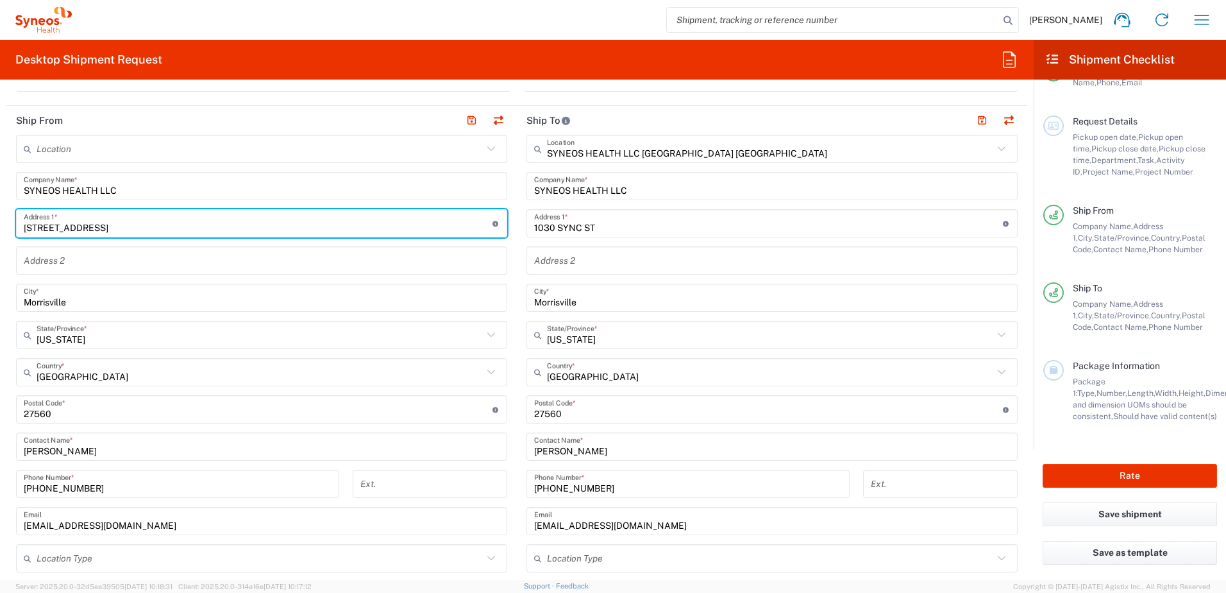
click at [316, 264] on input "text" at bounding box center [262, 260] width 476 height 22
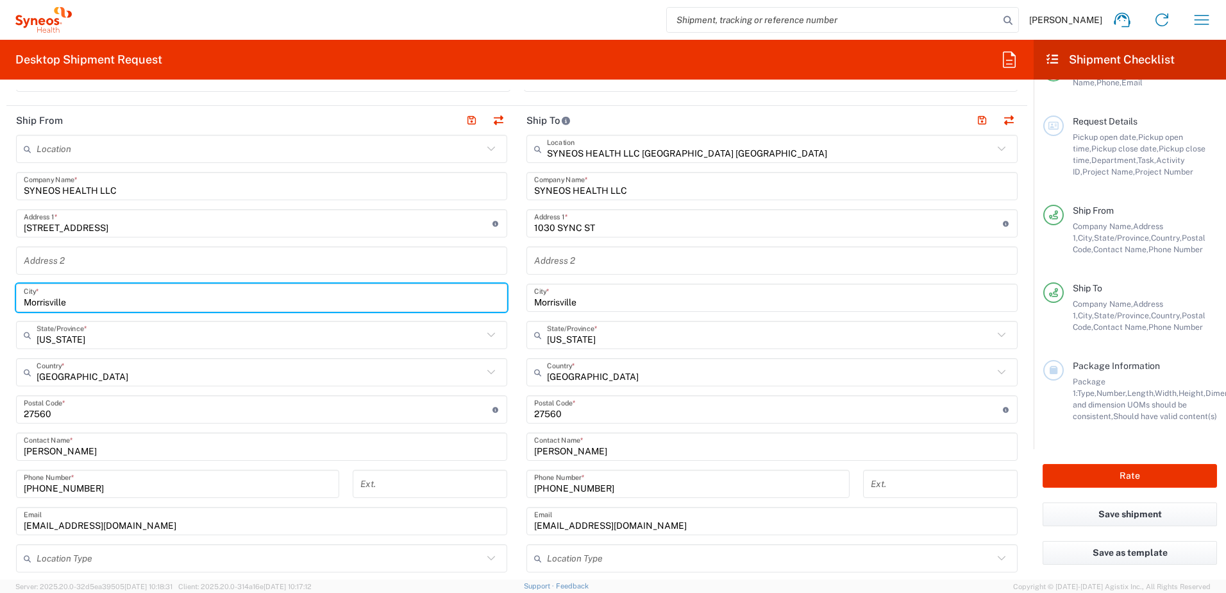
click at [95, 298] on input "Morrisville" at bounding box center [262, 298] width 476 height 22
click at [0, 305] on html "[PERSON_NAME] Home Shipment estimator Shipment tracking Desktop shipment reques…" at bounding box center [613, 296] width 1226 height 593
type input "l"
type input "LENEXA"
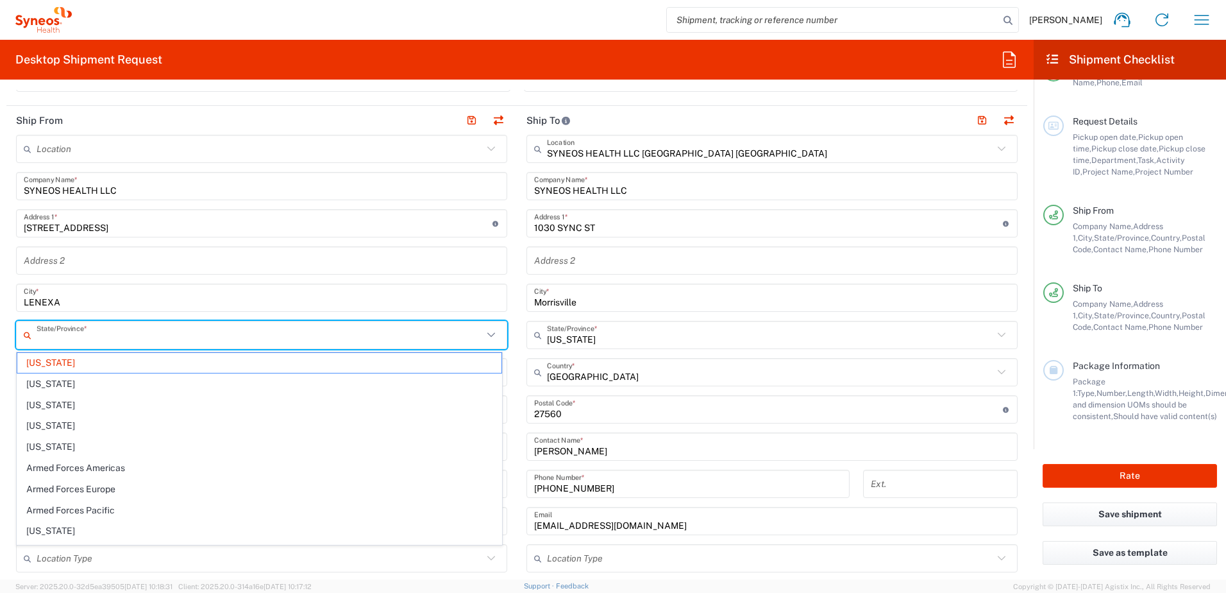
click at [117, 341] on input "text" at bounding box center [260, 335] width 446 height 22
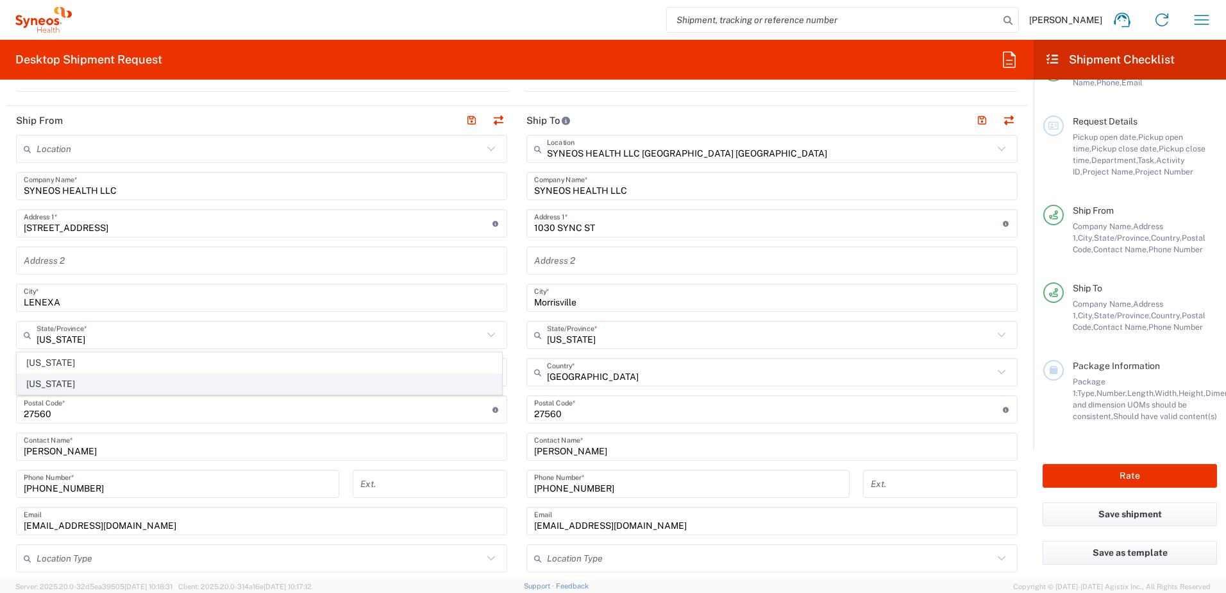
click at [48, 378] on span "[US_STATE]" at bounding box center [259, 384] width 484 height 20
type input "[US_STATE]"
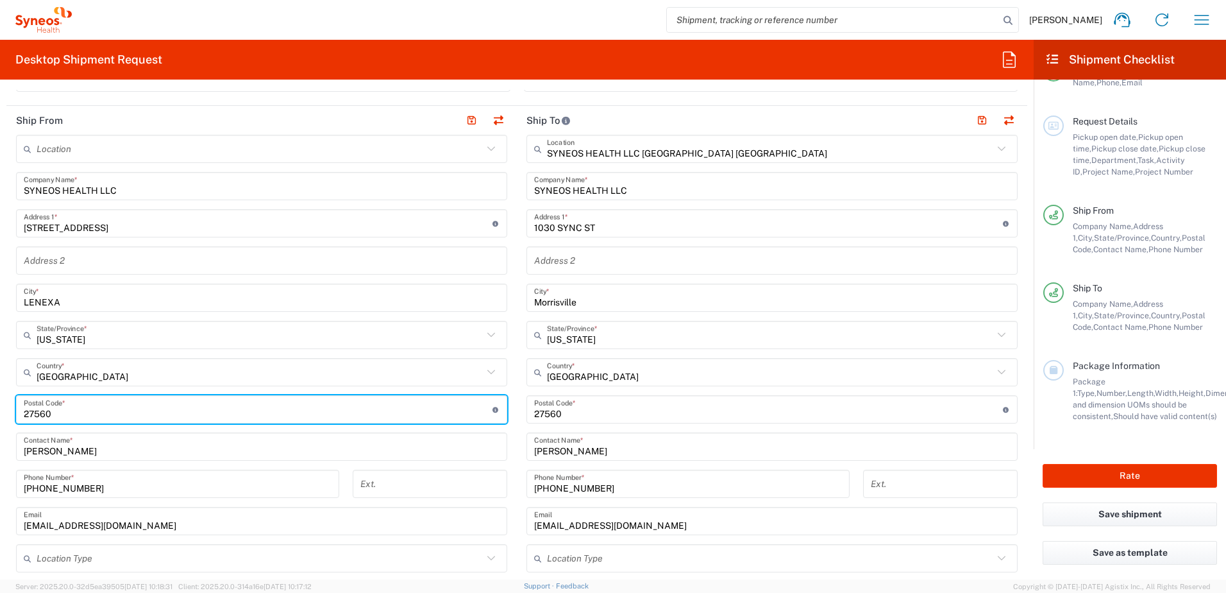
drag, startPoint x: 48, startPoint y: 416, endPoint x: 8, endPoint y: 416, distance: 39.8
click at [8, 416] on main "Location [PERSON_NAME] LLC-[GEOGRAPHIC_DATA] [GEOGRAPHIC_DATA] [GEOGRAPHIC_DATA…" at bounding box center [261, 404] width 511 height 539
type input "66227"
click at [310, 378] on input "text" at bounding box center [260, 372] width 446 height 22
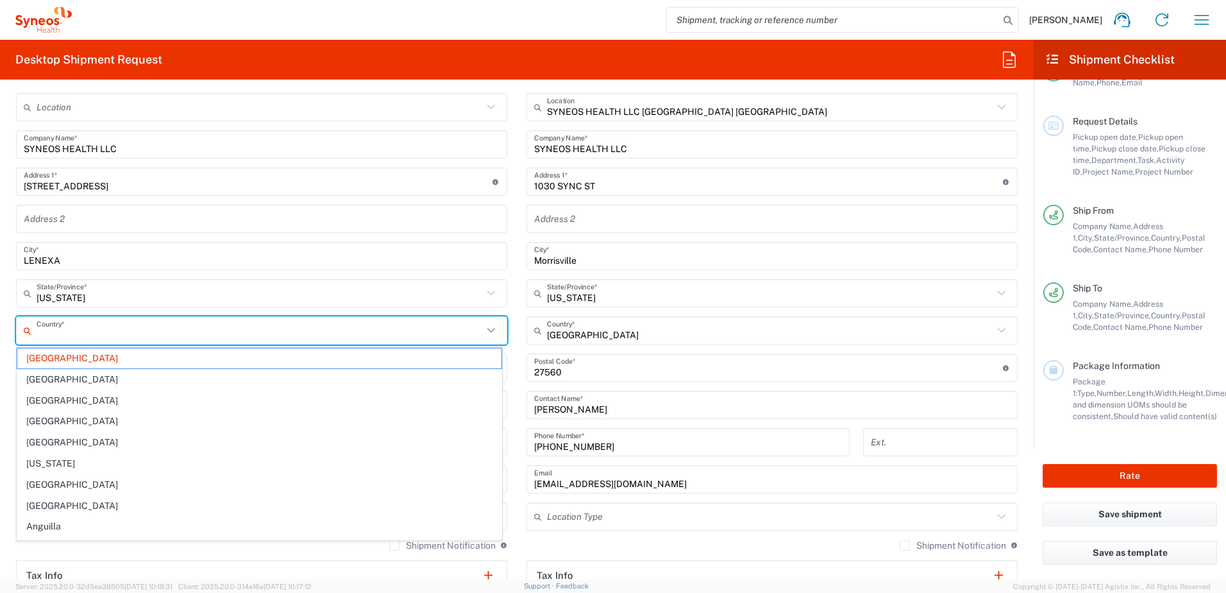
scroll to position [513, 0]
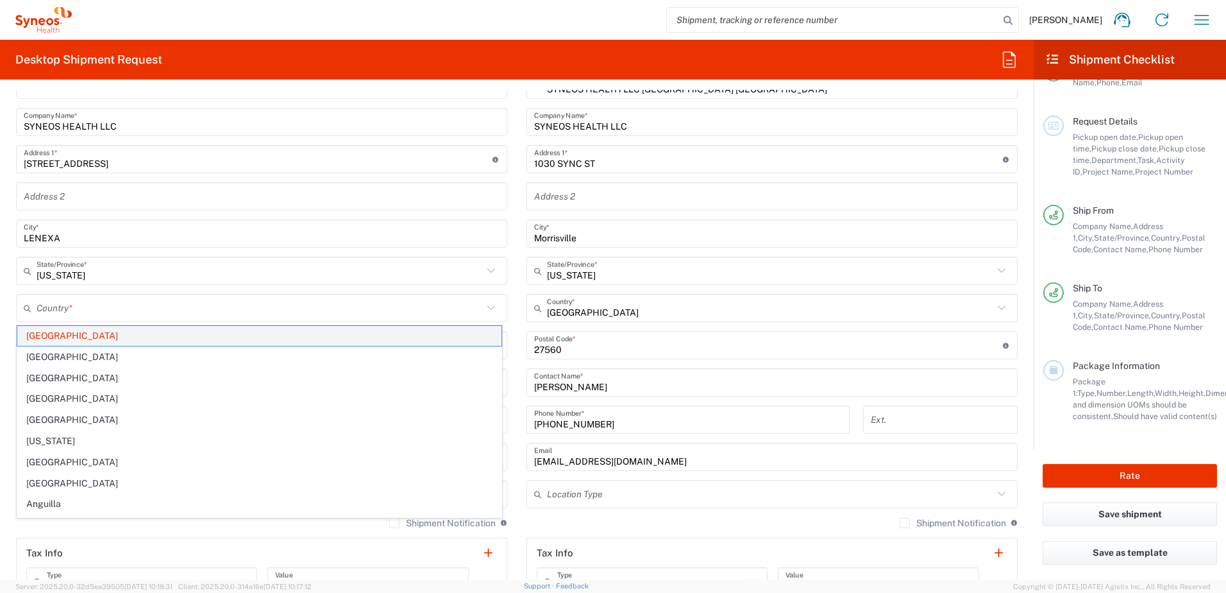
click at [39, 341] on span "[GEOGRAPHIC_DATA]" at bounding box center [259, 336] width 484 height 20
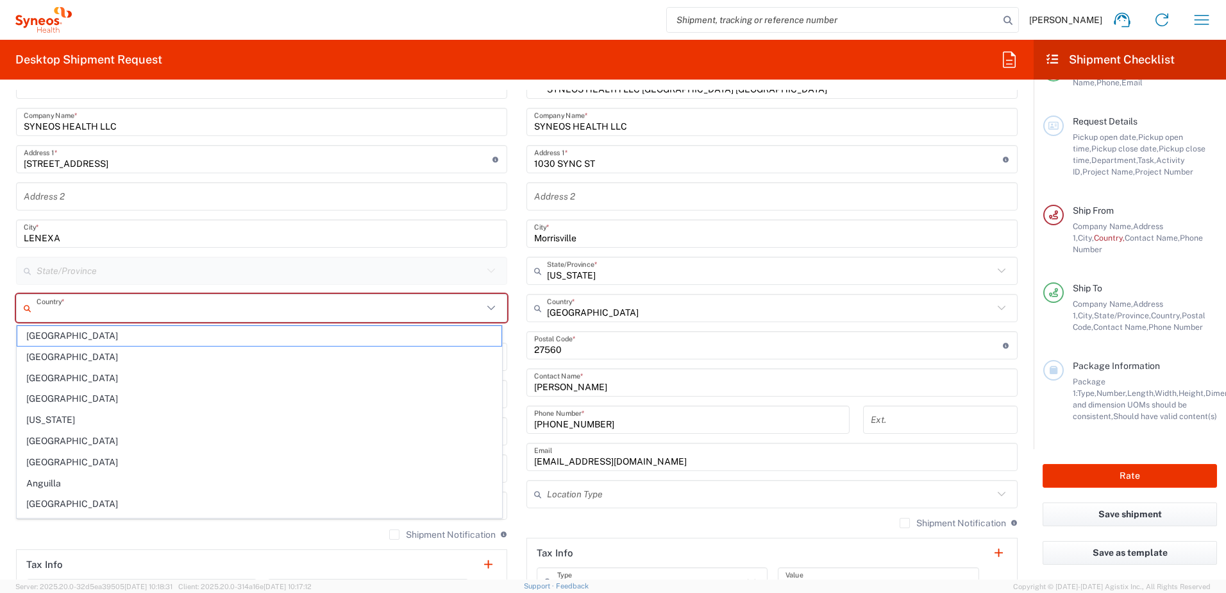
click at [67, 317] on input "text" at bounding box center [260, 308] width 446 height 22
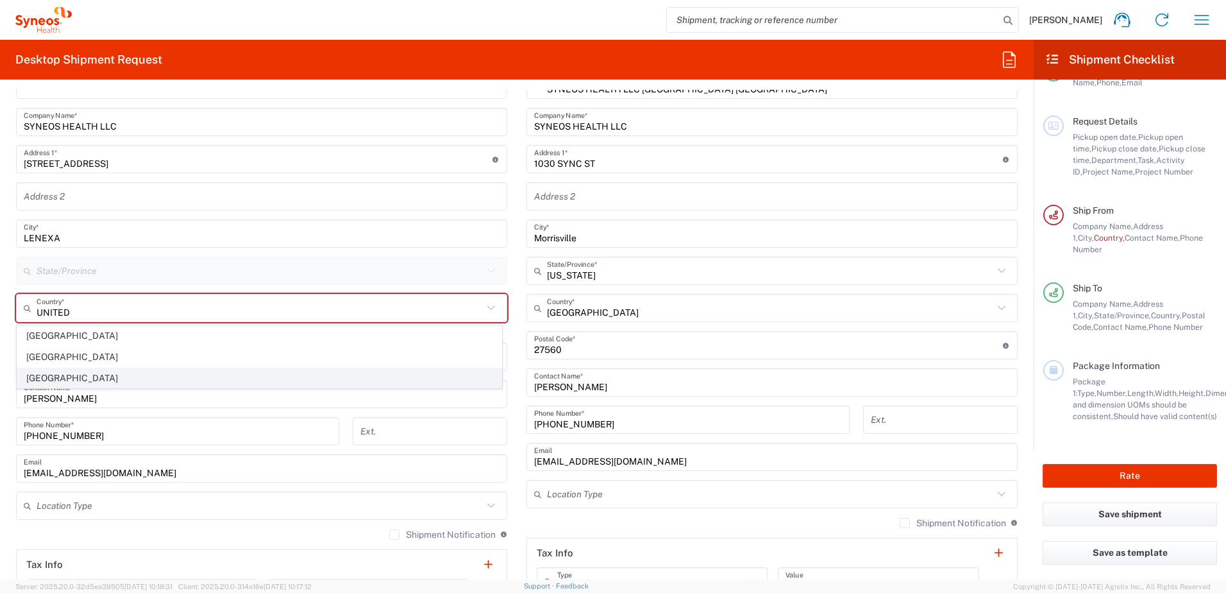
click at [44, 370] on span "[GEOGRAPHIC_DATA]" at bounding box center [259, 378] width 484 height 20
type input "[GEOGRAPHIC_DATA]"
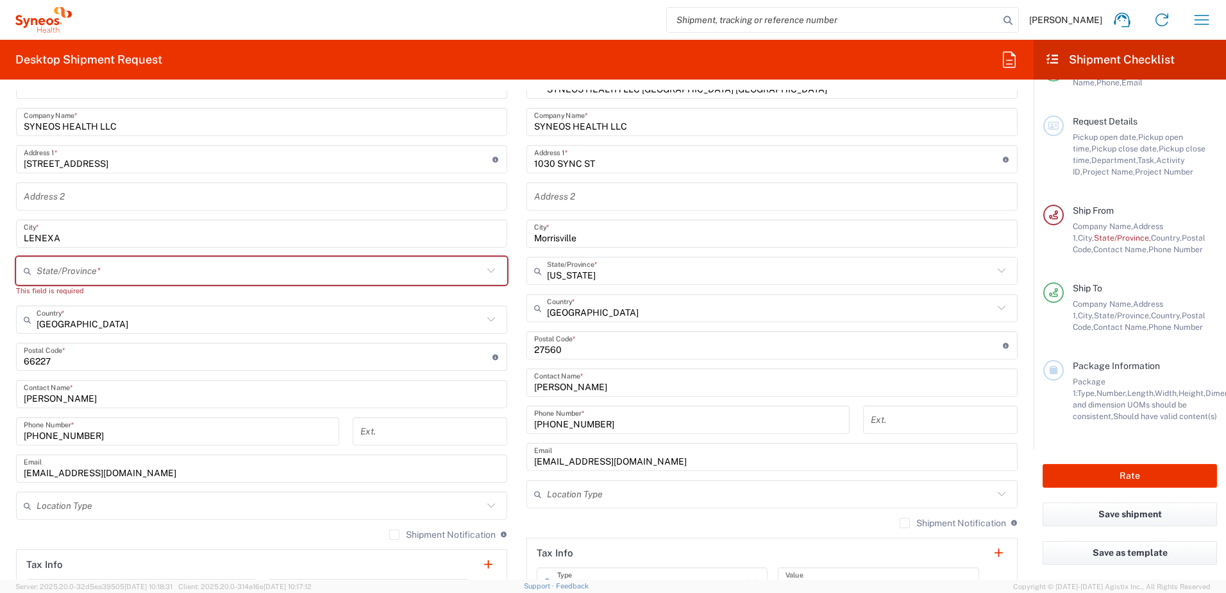
click at [106, 272] on input "text" at bounding box center [260, 271] width 446 height 22
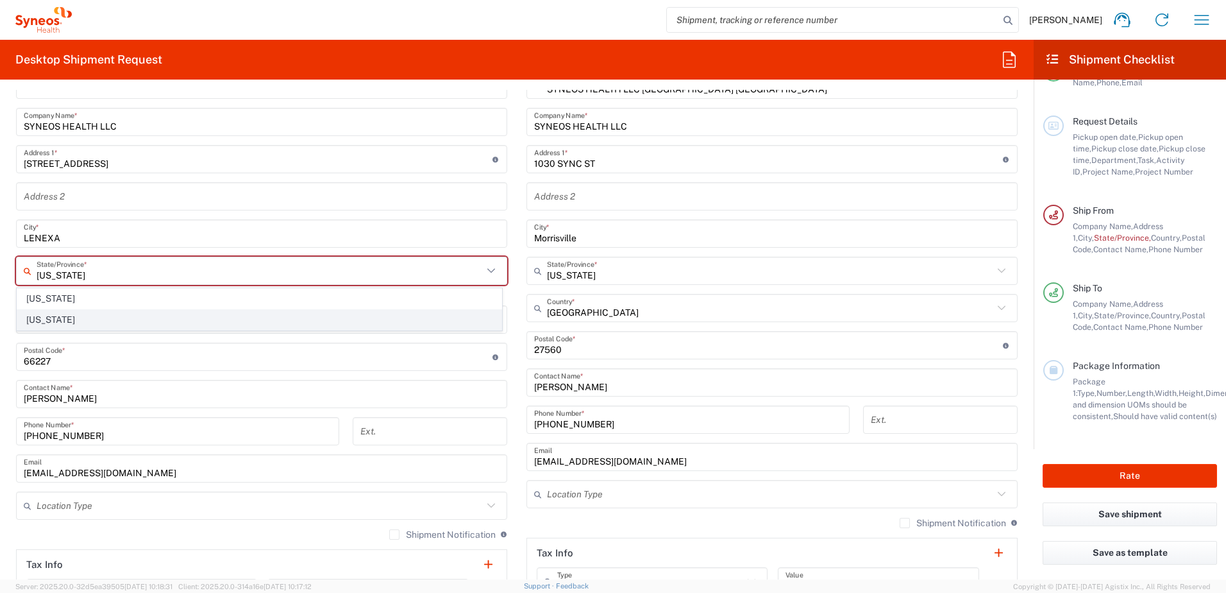
click at [38, 314] on span "[US_STATE]" at bounding box center [259, 320] width 484 height 20
type input "[US_STATE]"
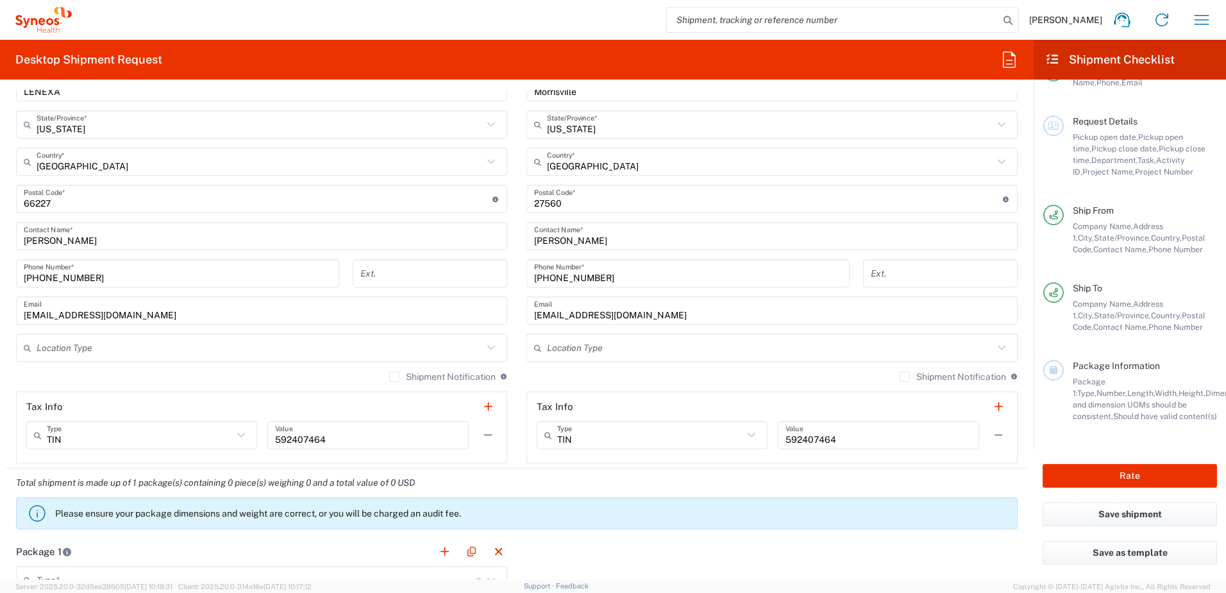
scroll to position [706, 0]
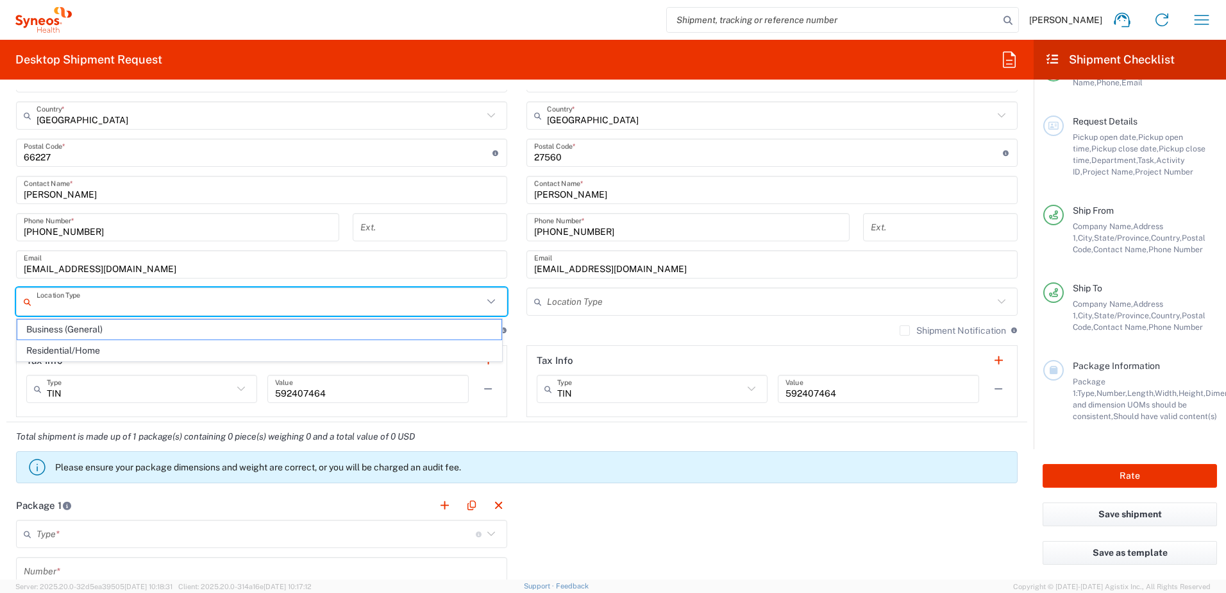
click at [113, 298] on input "text" at bounding box center [260, 302] width 446 height 22
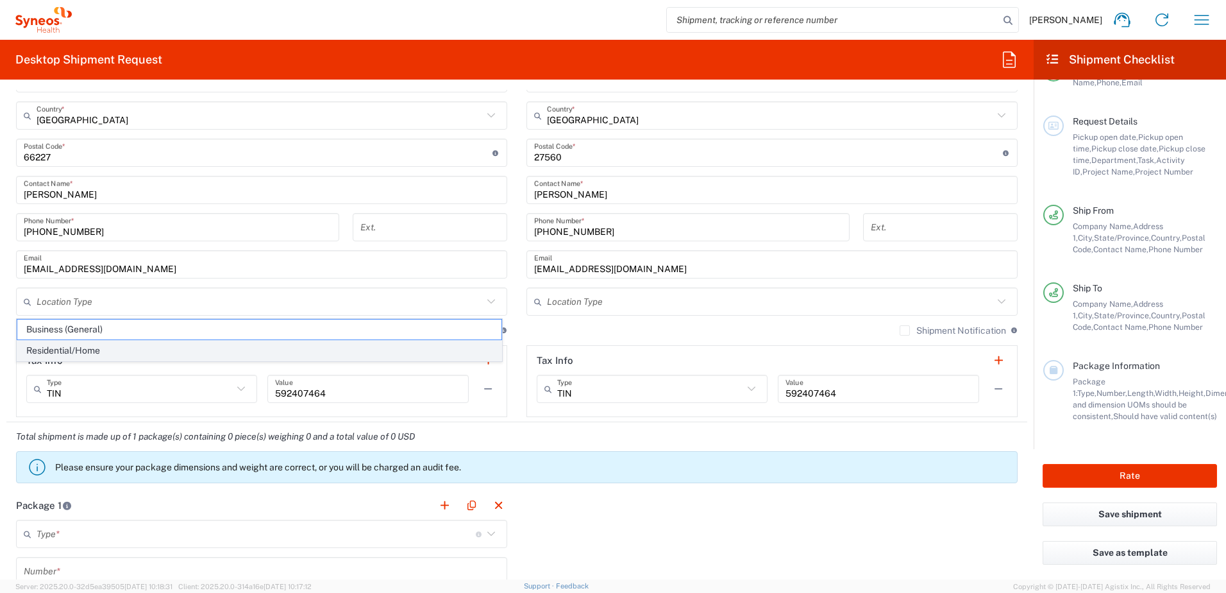
click at [101, 351] on span "Residential/Home" at bounding box center [259, 351] width 484 height 20
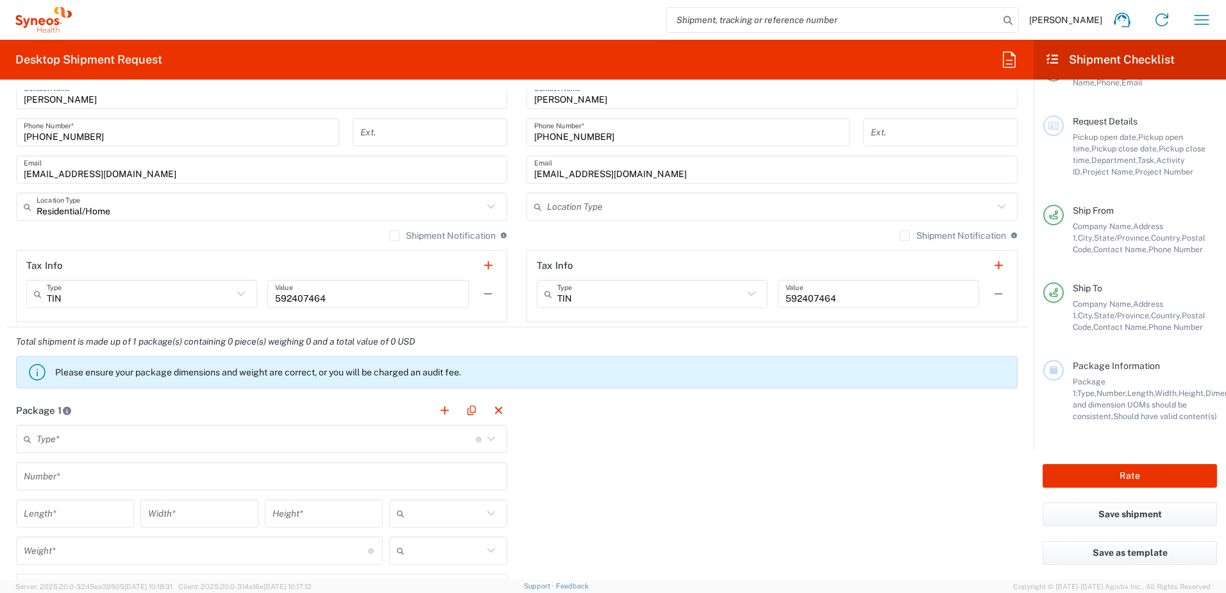
scroll to position [770, 0]
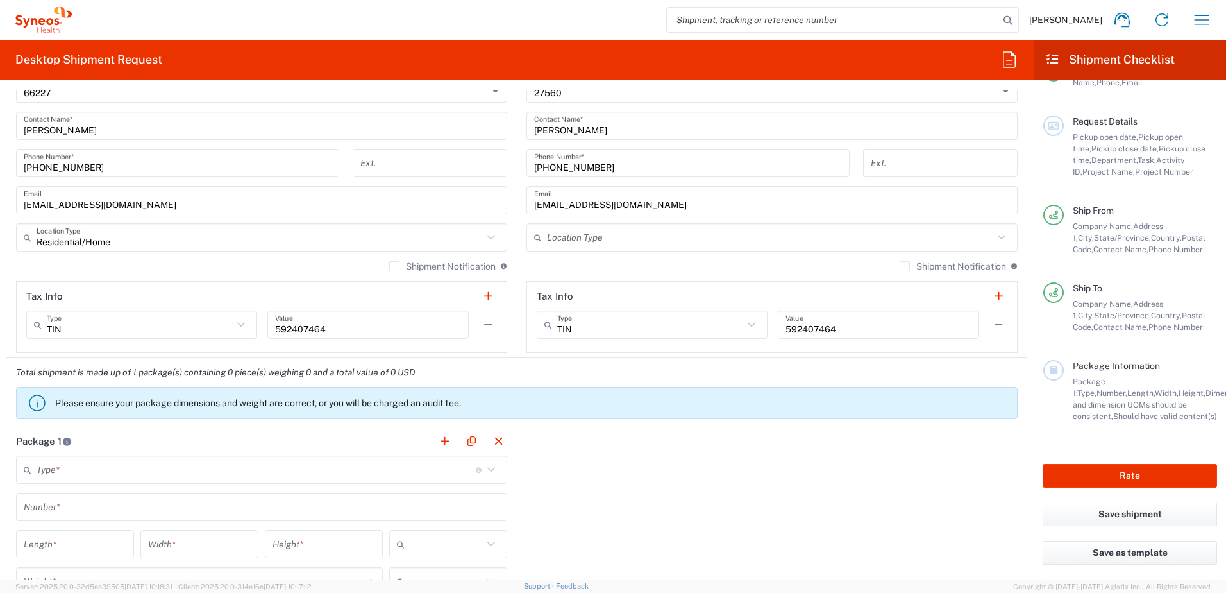
type input "Residential/Home"
click at [457, 242] on input "Residential/Home" at bounding box center [260, 237] width 446 height 22
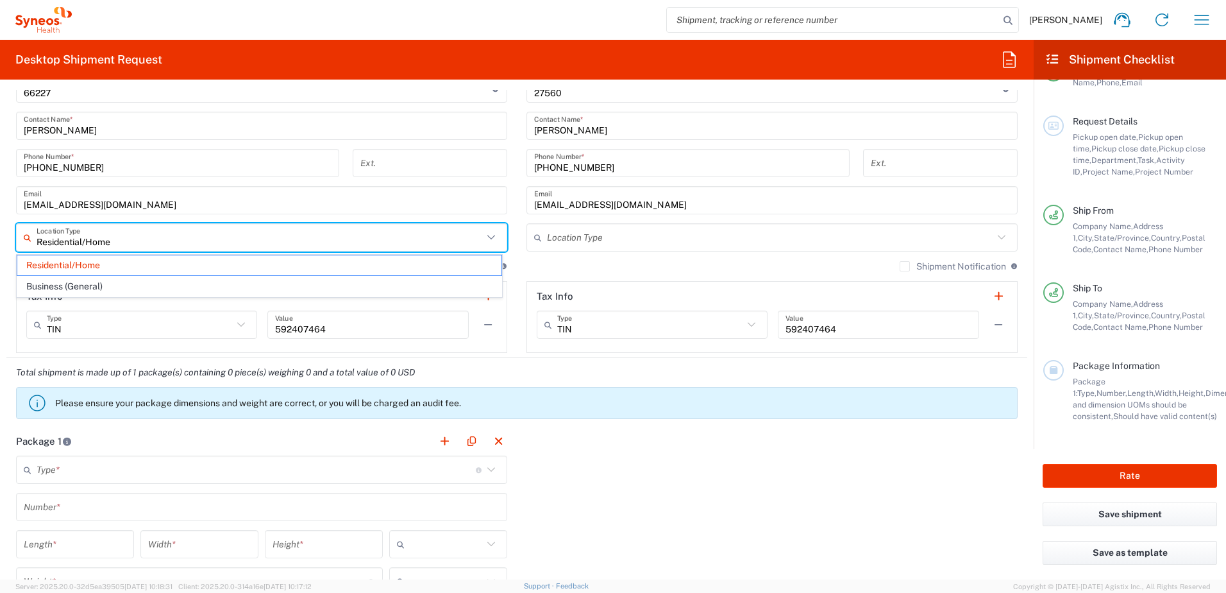
click at [457, 242] on input "Residential/Home" at bounding box center [260, 237] width 446 height 22
click at [519, 258] on main "SYNEOS HEALTH LLC [GEOGRAPHIC_DATA] [GEOGRAPHIC_DATA] Location SYNEOS HEALTH LL…" at bounding box center [772, 83] width 511 height 539
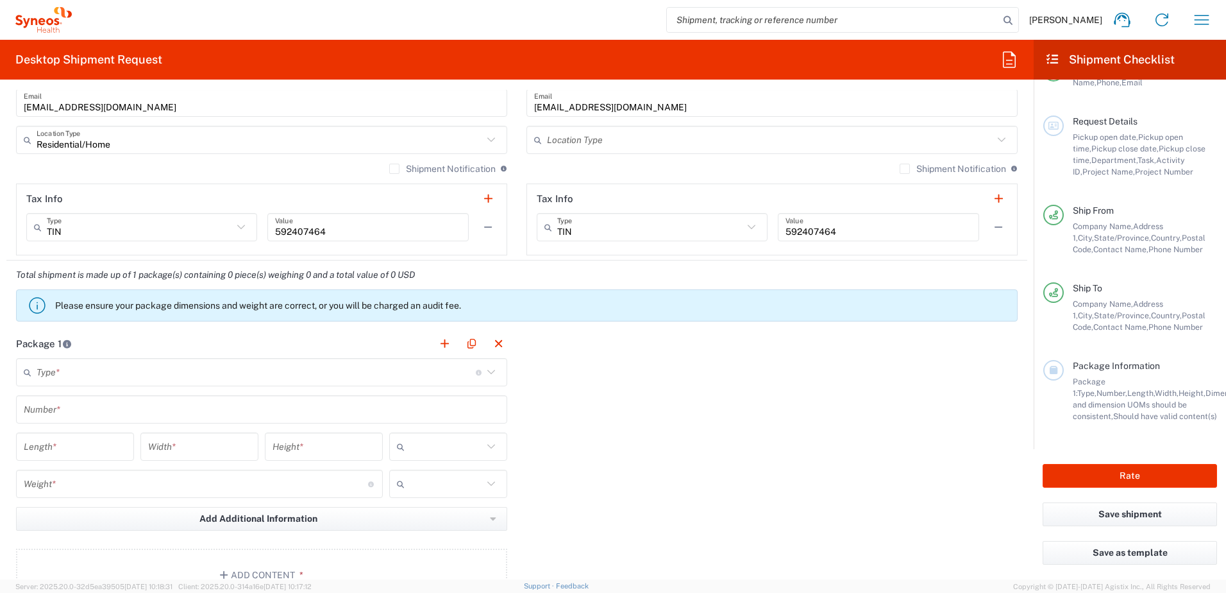
scroll to position [898, 0]
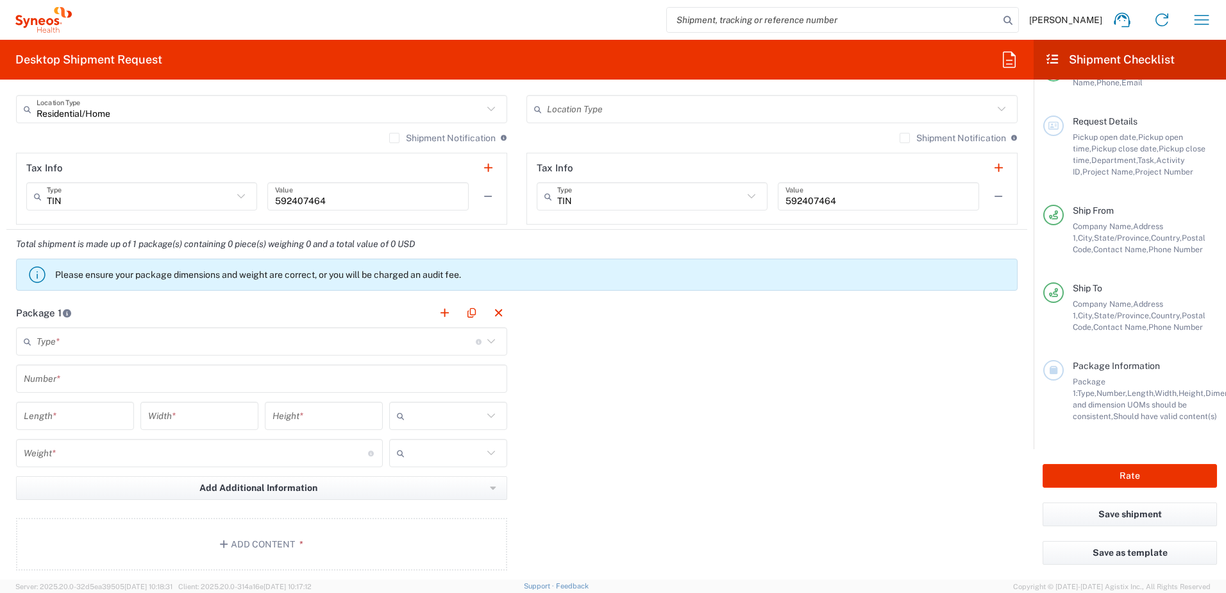
click at [487, 341] on icon at bounding box center [491, 341] width 17 height 17
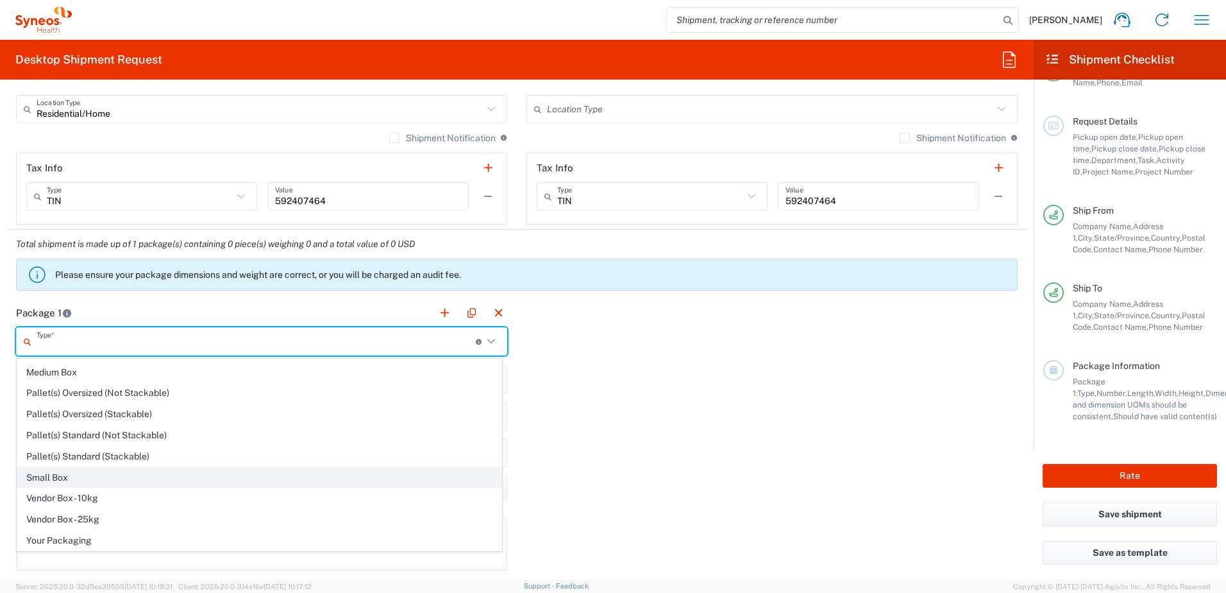
scroll to position [0, 0]
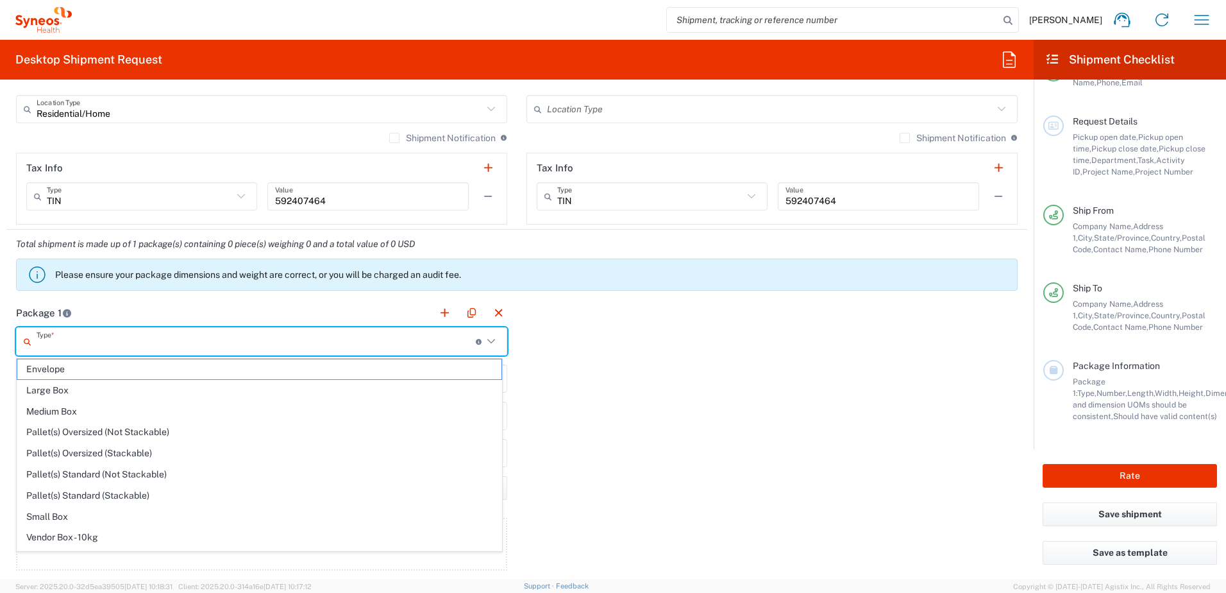
click at [607, 314] on div "Package 1 Type * Material used to package goods Envelope Large Box Medium Box P…" at bounding box center [516, 439] width 1021 height 282
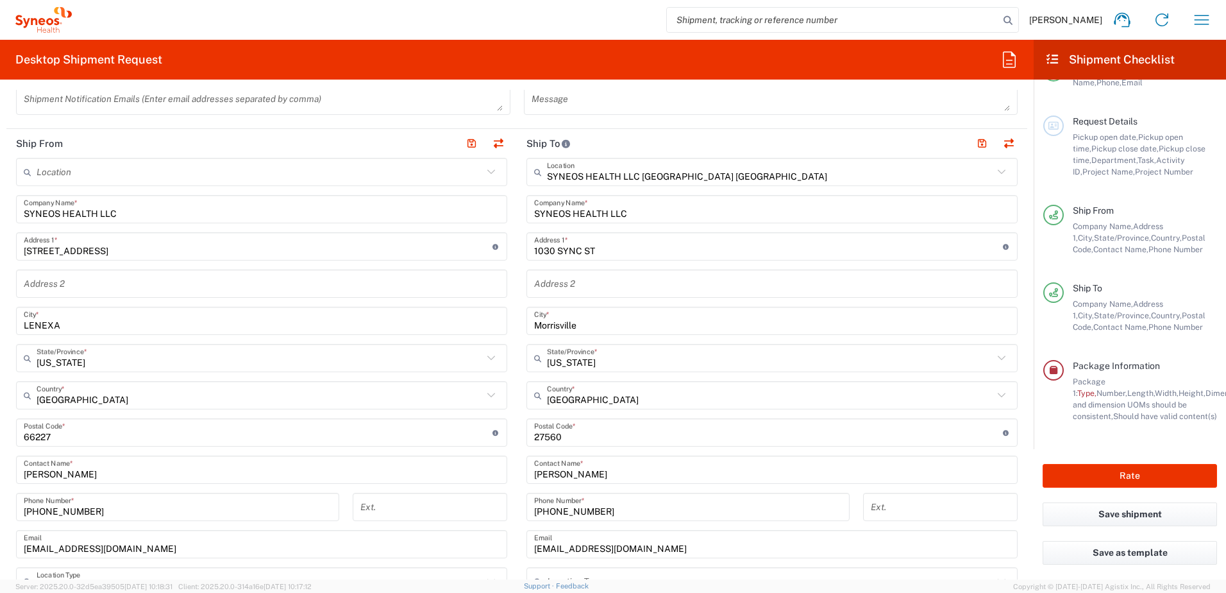
scroll to position [449, 0]
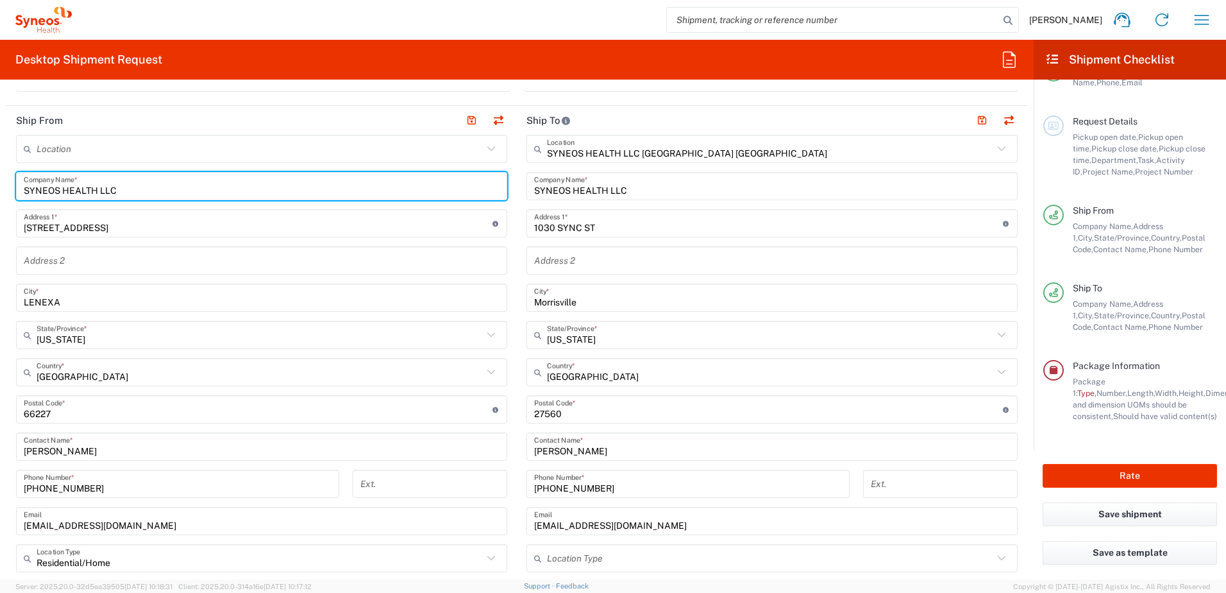
click at [133, 191] on input "SYNEOS HEALTH LLC" at bounding box center [262, 186] width 476 height 22
drag, startPoint x: 133, startPoint y: 191, endPoint x: 11, endPoint y: 186, distance: 122.6
click at [11, 186] on main "Location [PERSON_NAME] LLC-[GEOGRAPHIC_DATA] [GEOGRAPHIC_DATA] [GEOGRAPHIC_DATA…" at bounding box center [261, 404] width 511 height 539
type input "UPS"
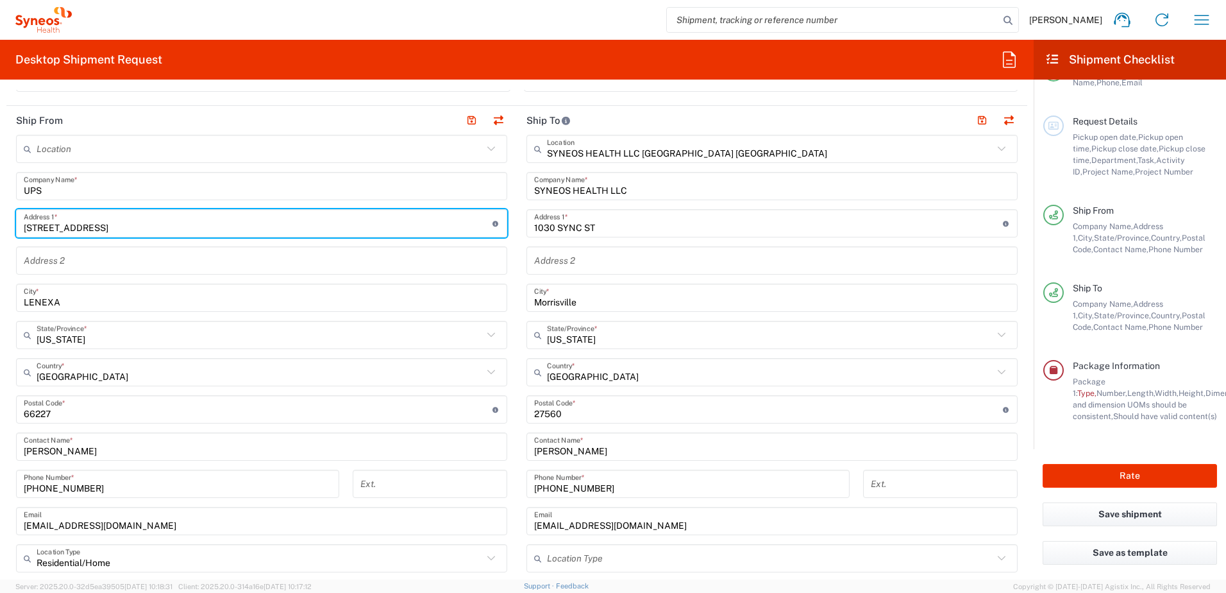
click at [158, 218] on input "[STREET_ADDRESS]" at bounding box center [258, 223] width 469 height 22
click at [139, 190] on input "UPS" at bounding box center [262, 186] width 476 height 22
click at [214, 232] on input "[STREET_ADDRESS]" at bounding box center [258, 223] width 469 height 22
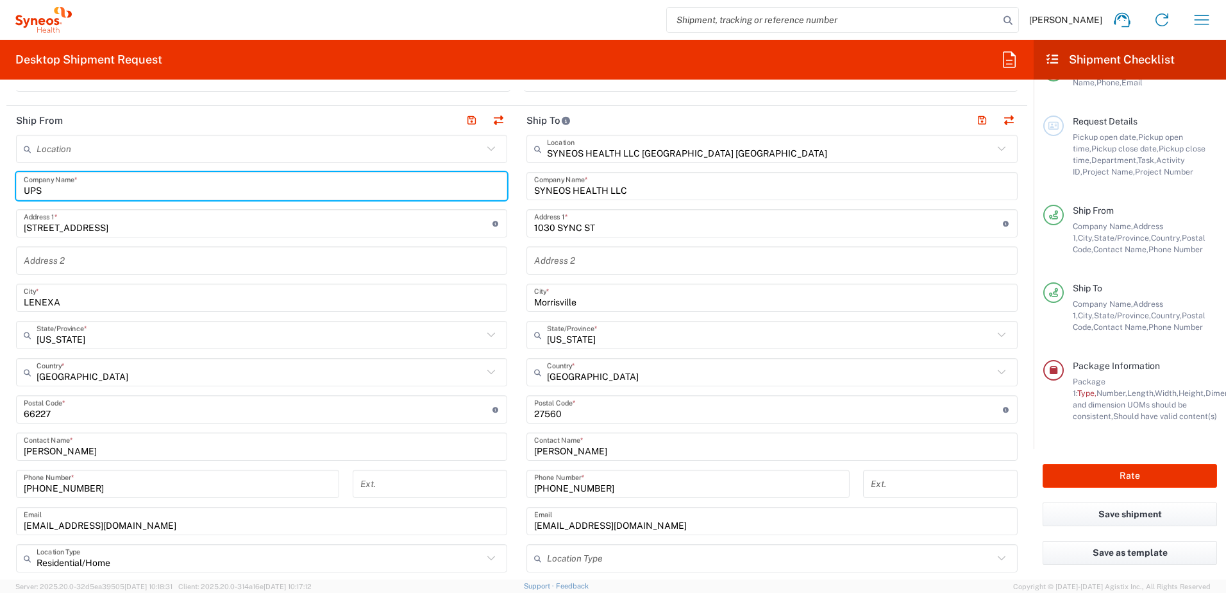
click at [146, 189] on input "UPS" at bounding box center [262, 186] width 476 height 22
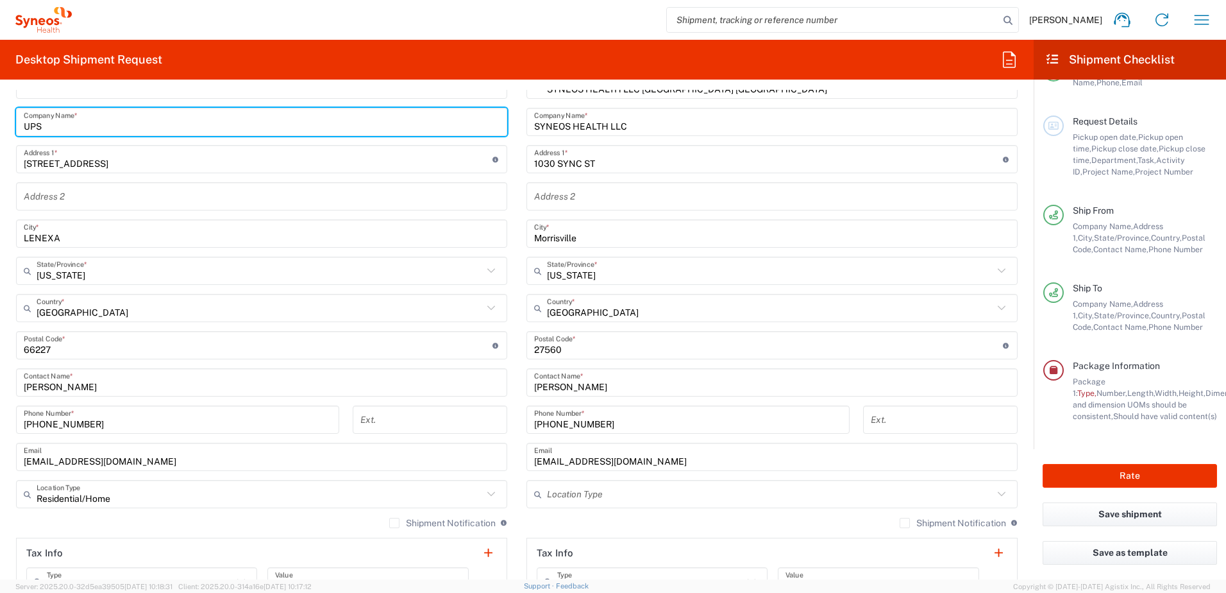
drag, startPoint x: 55, startPoint y: 128, endPoint x: -1, endPoint y: 115, distance: 57.3
click at [0, 115] on html "[PERSON_NAME] Home Shipment estimator Shipment tracking Desktop shipment reques…" at bounding box center [613, 296] width 1226 height 593
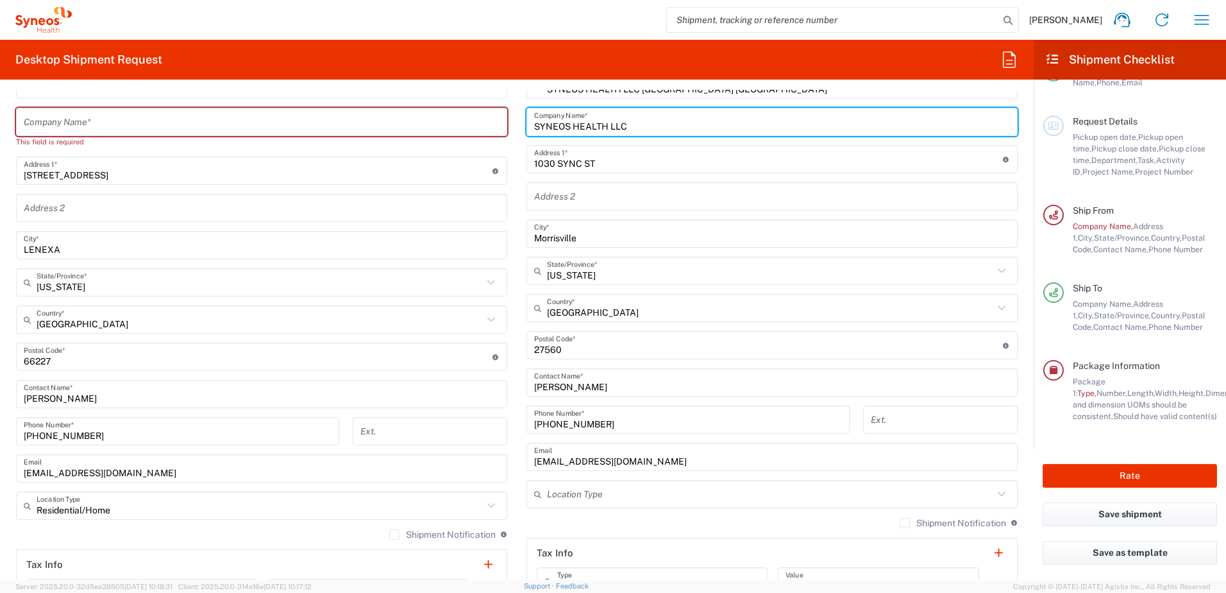
drag, startPoint x: 624, startPoint y: 126, endPoint x: 525, endPoint y: 121, distance: 99.5
click at [527, 121] on div "SYNEOS HEALTH LLC Company Name *" at bounding box center [772, 122] width 491 height 28
click at [147, 132] on input "text" at bounding box center [262, 122] width 476 height 22
paste input "SYNEOS HEALTH LLC"
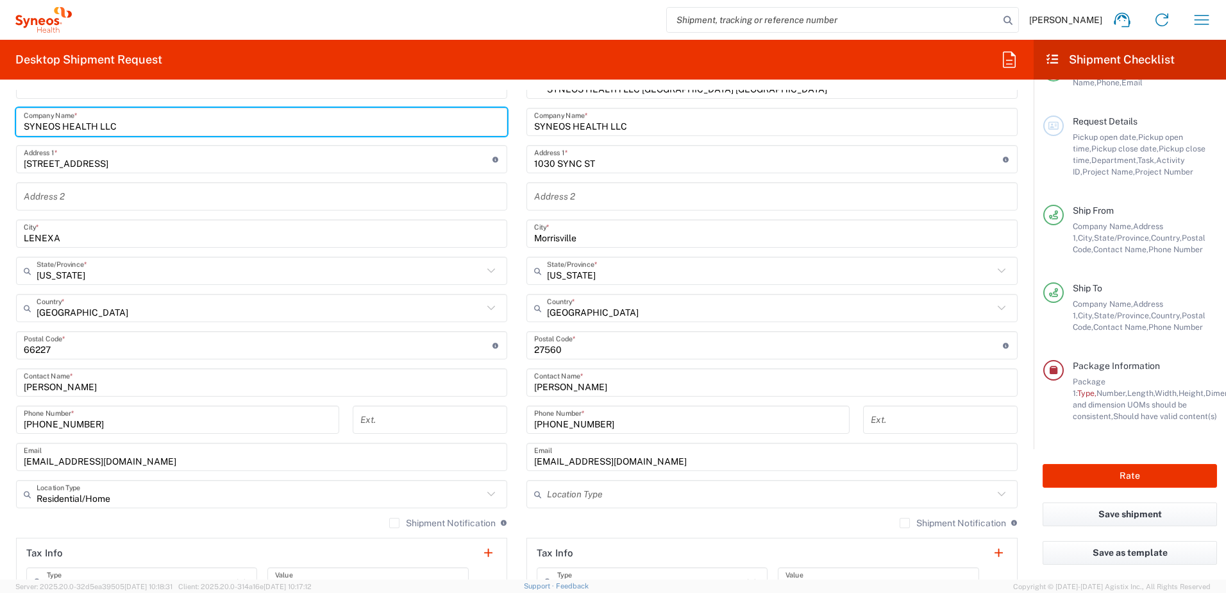
type input "SYNEOS HEALTH LLC"
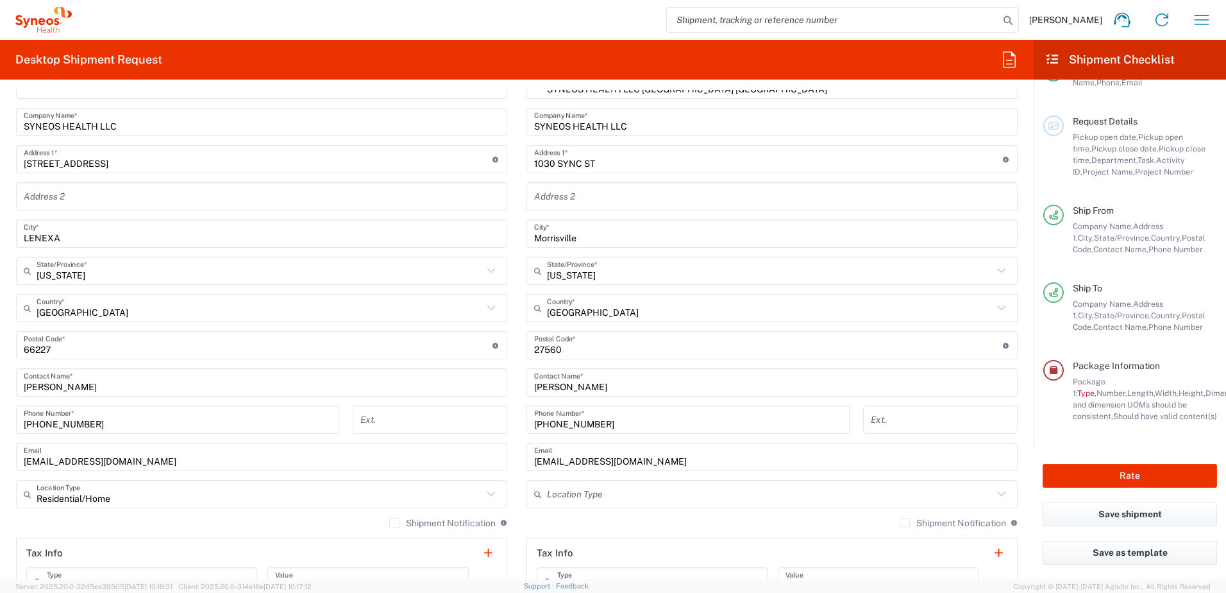
click at [362, 214] on div "Location [PERSON_NAME] LLC-[GEOGRAPHIC_DATA] [GEOGRAPHIC_DATA] [GEOGRAPHIC_DATA…" at bounding box center [261, 340] width 491 height 539
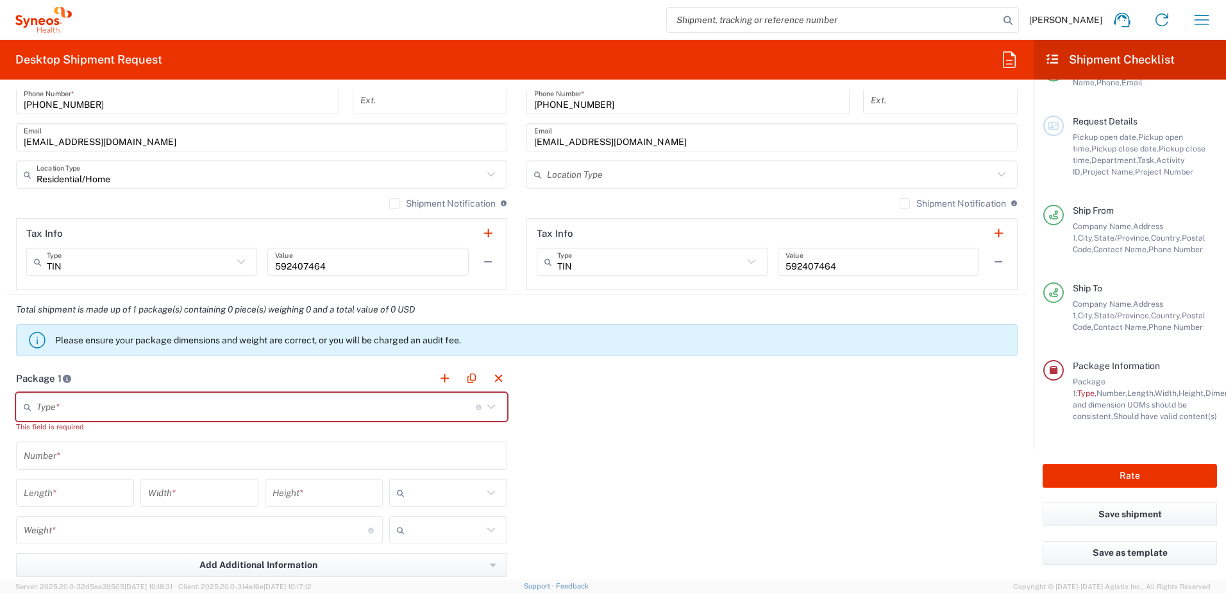
scroll to position [834, 0]
click at [389, 204] on label "Shipment Notification" at bounding box center [442, 202] width 106 height 10
click at [394, 202] on input "Shipment Notification" at bounding box center [394, 202] width 0 height 0
click at [900, 201] on label "Shipment Notification" at bounding box center [953, 202] width 106 height 10
click at [905, 202] on input "Shipment Notification" at bounding box center [905, 202] width 0 height 0
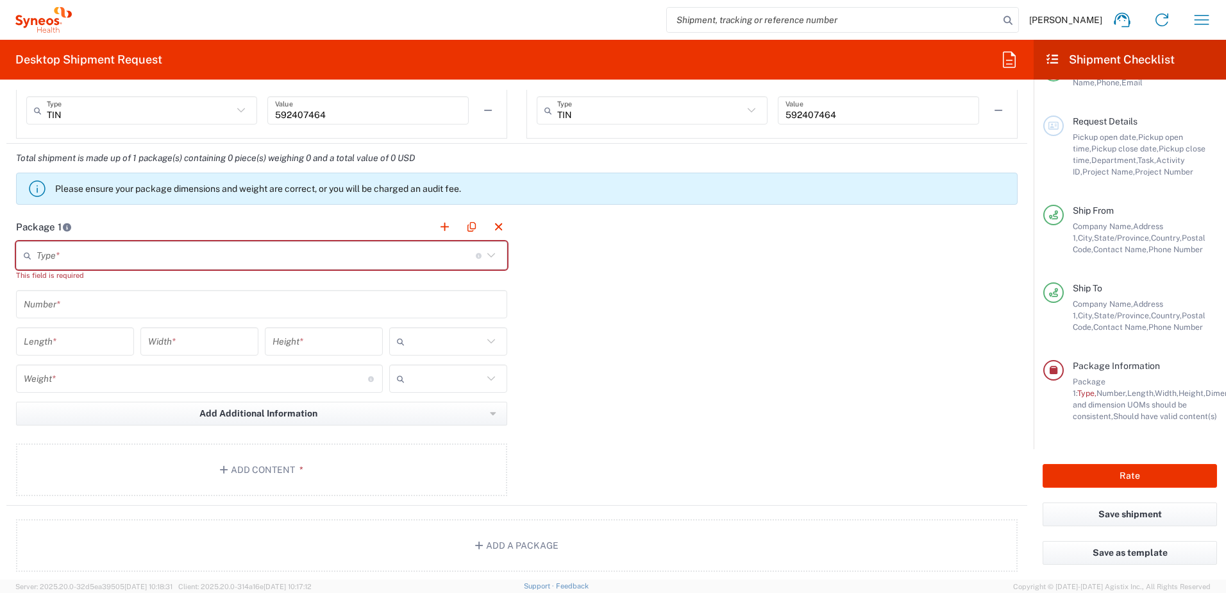
scroll to position [1026, 0]
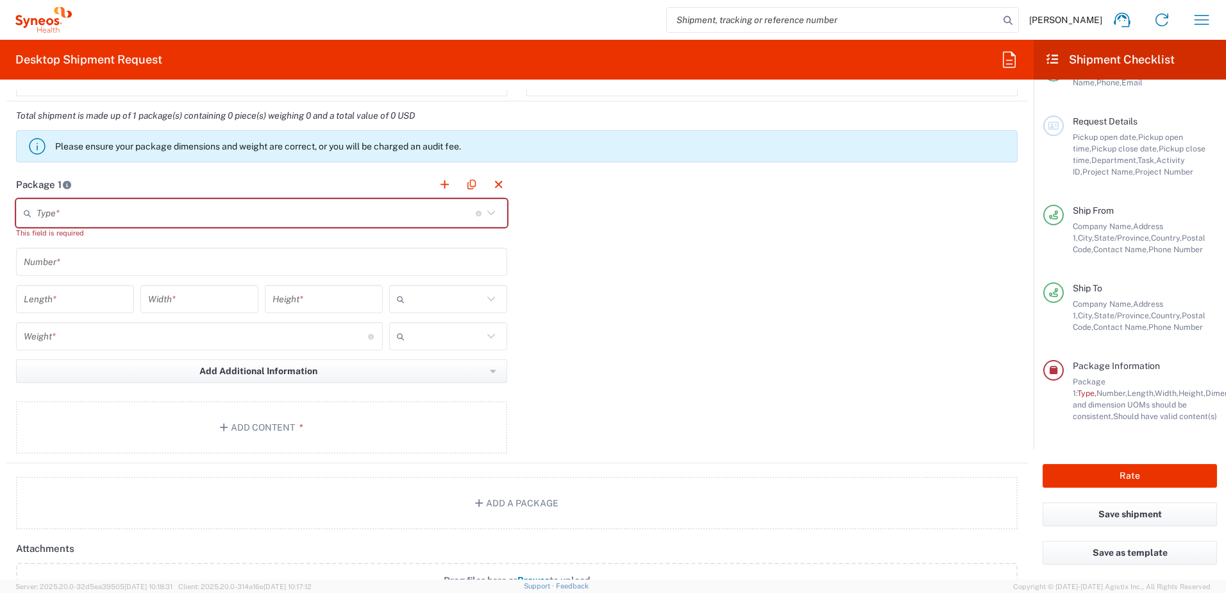
click at [484, 216] on icon at bounding box center [491, 213] width 17 height 17
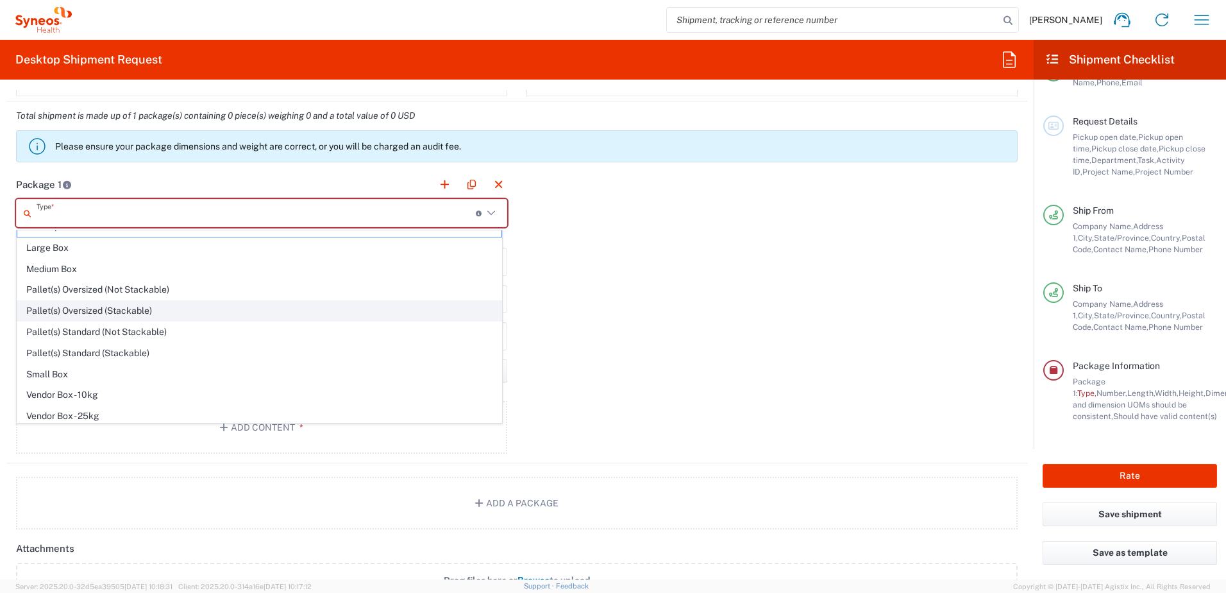
scroll to position [0, 0]
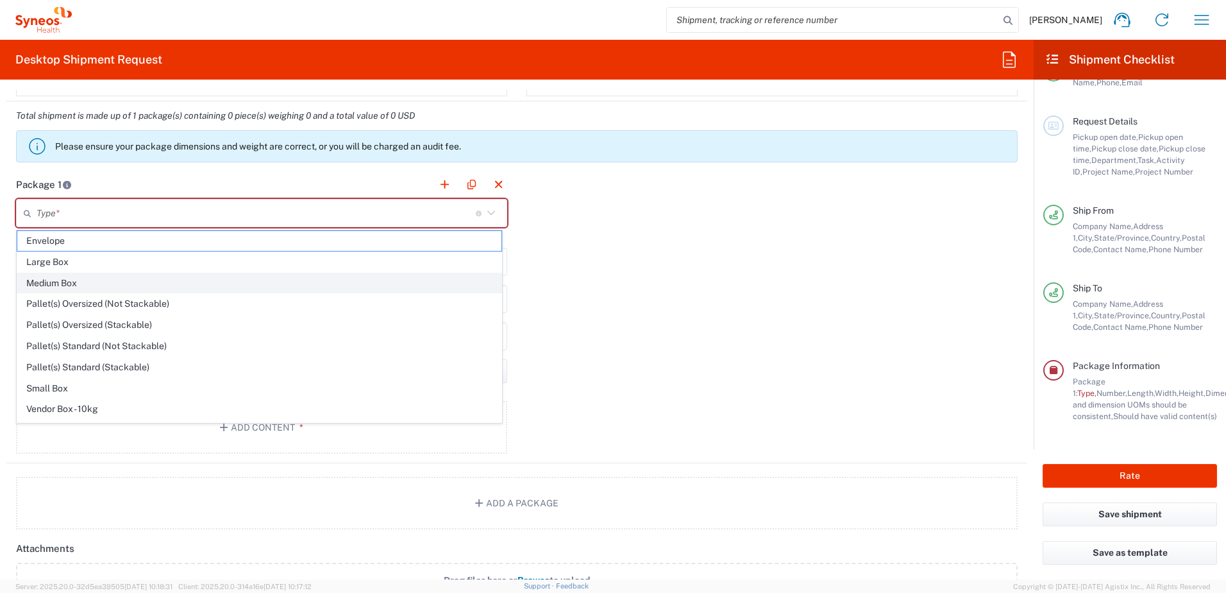
click at [72, 283] on span "Medium Box" at bounding box center [259, 283] width 484 height 20
type input "Medium Box"
type input "13"
type input "11.5"
type input "2.5"
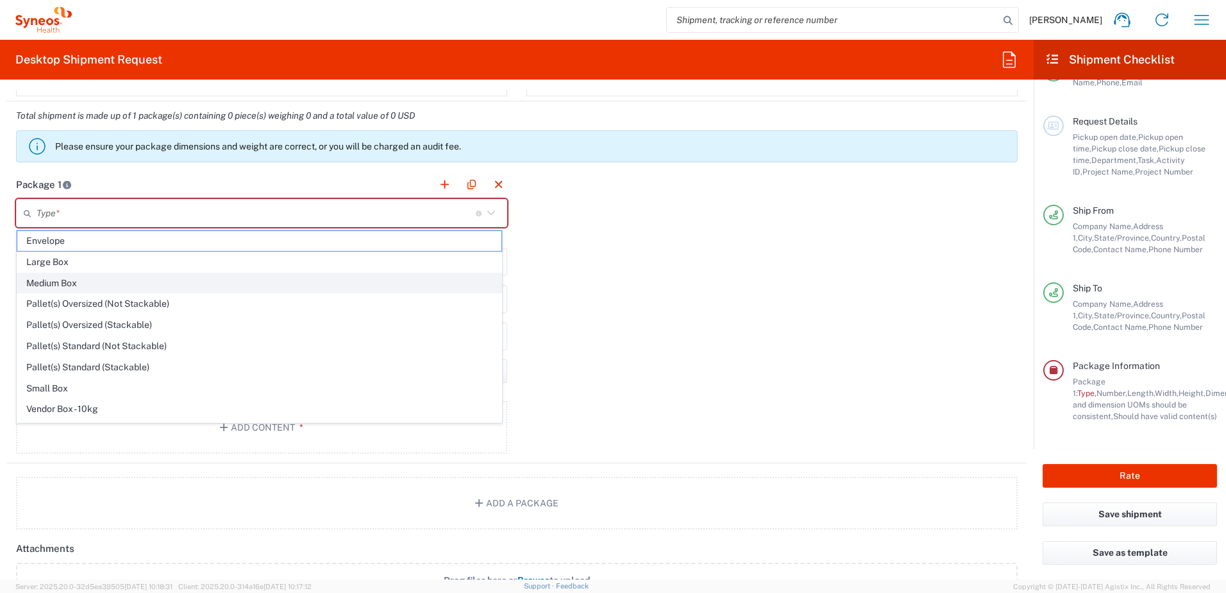
type input "in"
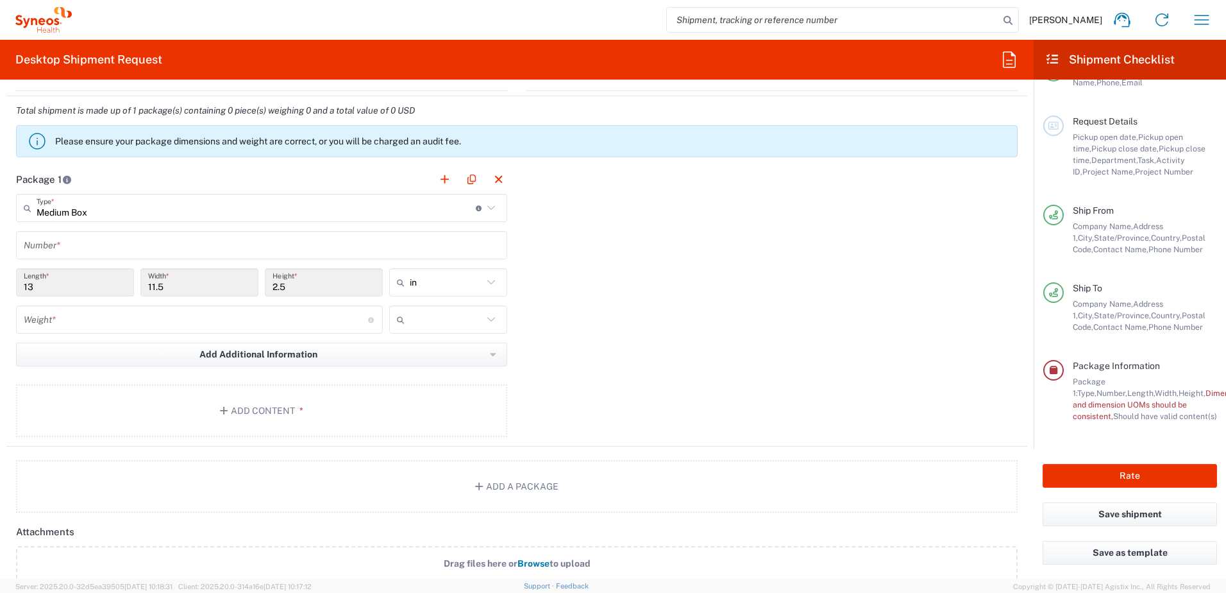
scroll to position [1026, 0]
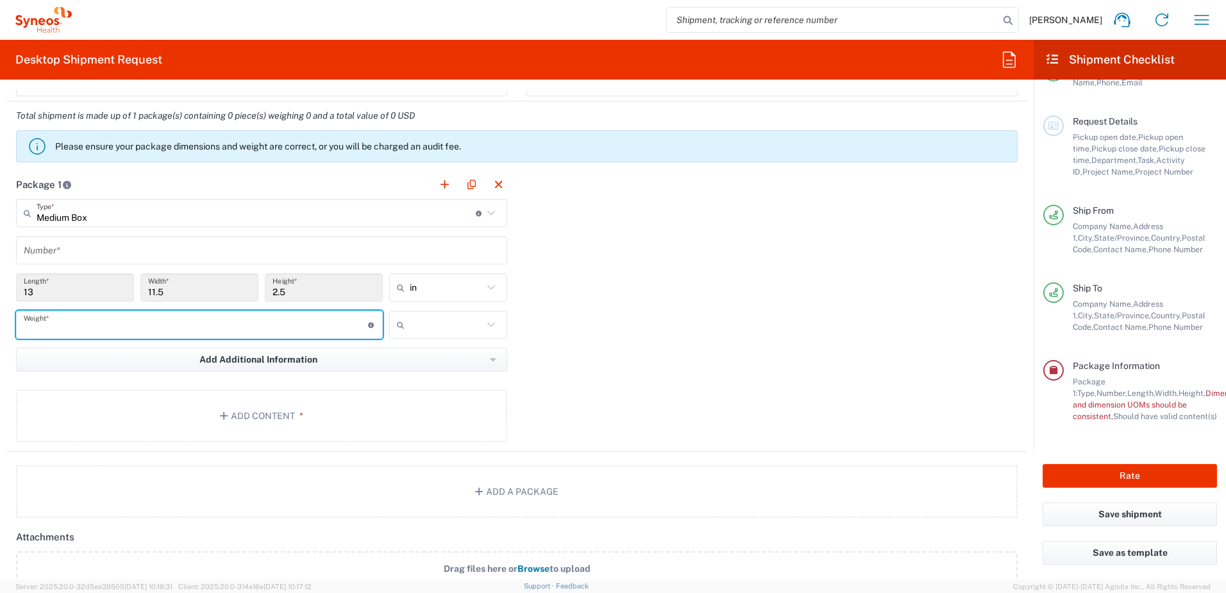
click at [125, 328] on input "number" at bounding box center [196, 325] width 344 height 22
type input "0"
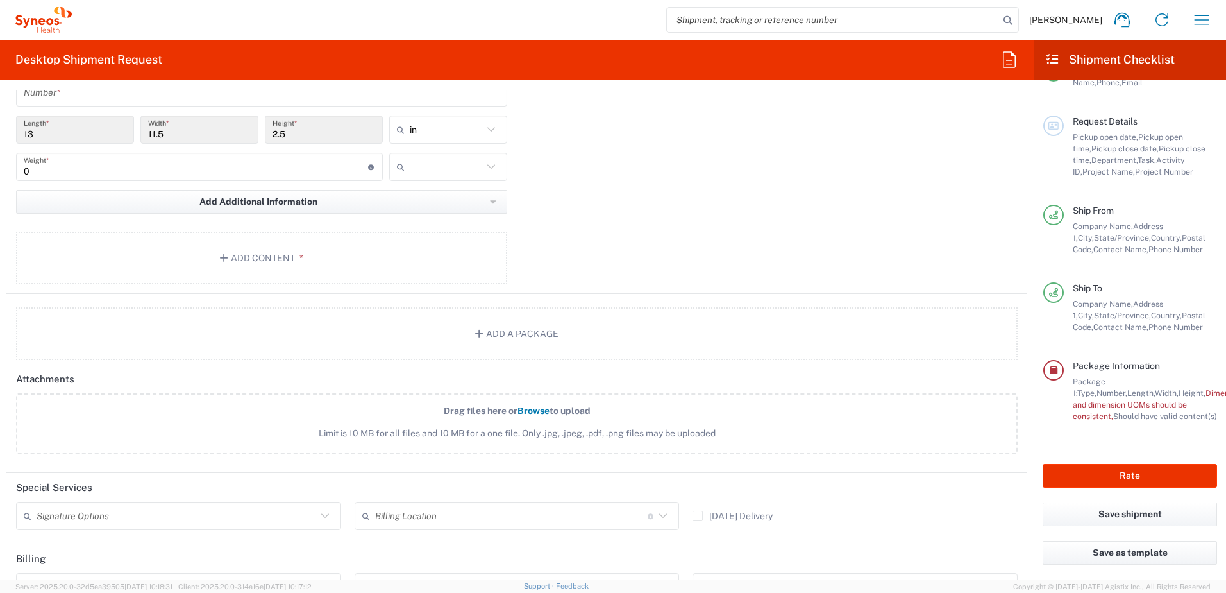
scroll to position [1154, 0]
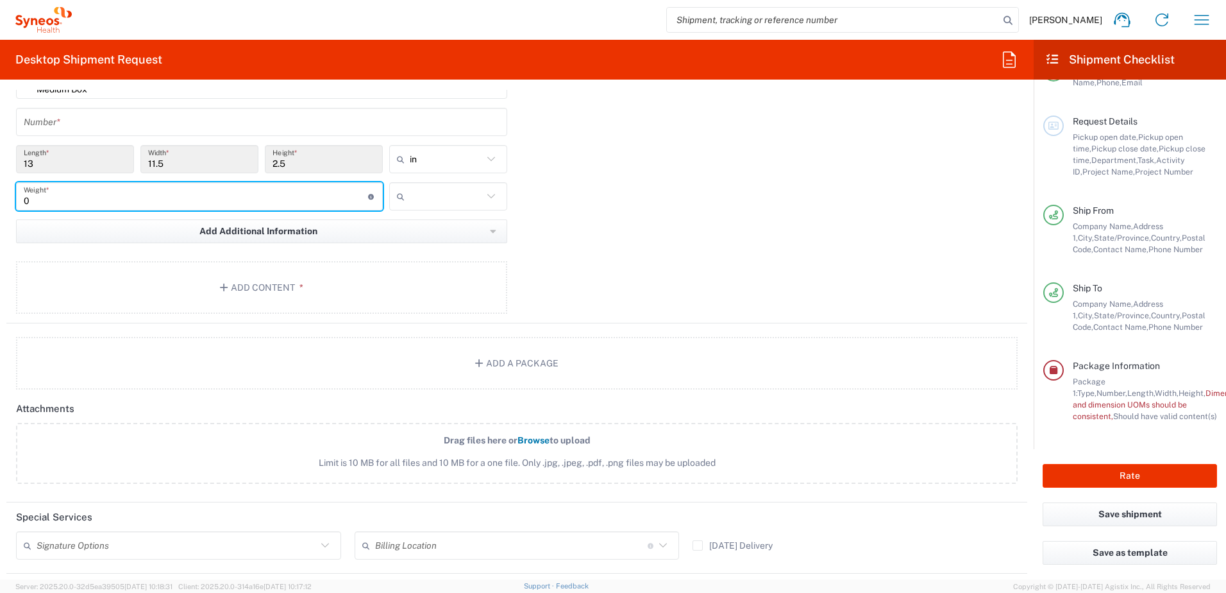
click at [68, 195] on input "0" at bounding box center [196, 196] width 344 height 22
type input "6"
drag, startPoint x: 503, startPoint y: 190, endPoint x: 489, endPoint y: 189, distance: 14.9
click at [502, 190] on div "kgs lbs" at bounding box center [448, 200] width 124 height 37
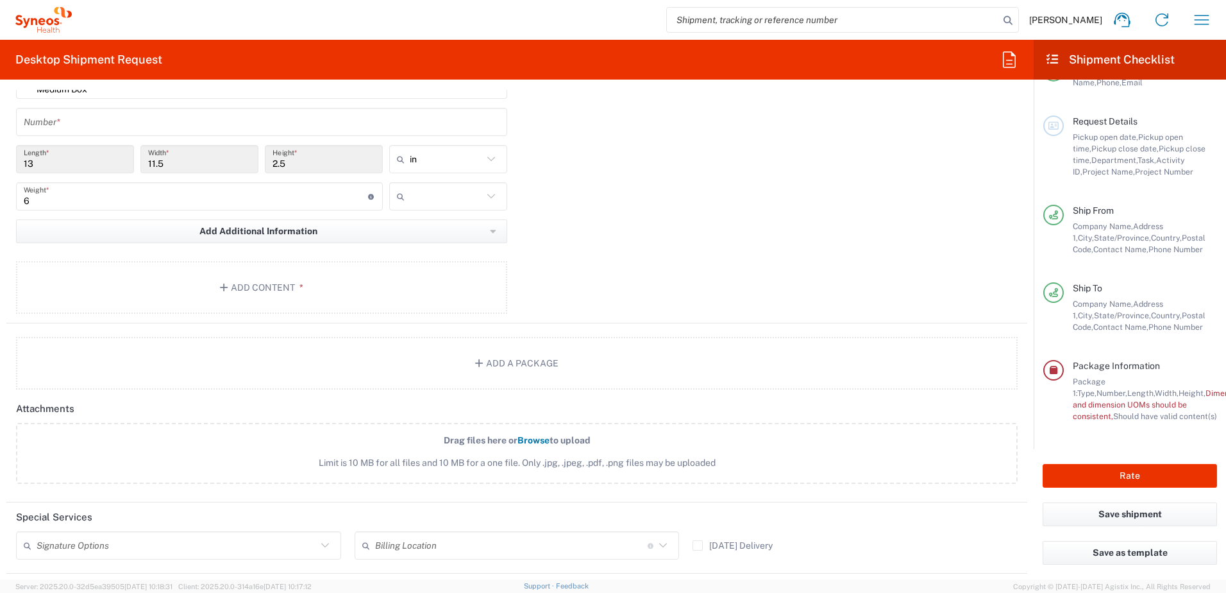
click at [489, 189] on icon at bounding box center [491, 196] width 17 height 17
click at [425, 249] on span "lbs" at bounding box center [444, 245] width 114 height 20
type input "lbs"
click at [602, 236] on div "Package 1 Medium Box Type * Material used to package goods Envelope Large Box M…" at bounding box center [516, 183] width 1021 height 282
click at [269, 283] on button "Add Content *" at bounding box center [261, 287] width 491 height 53
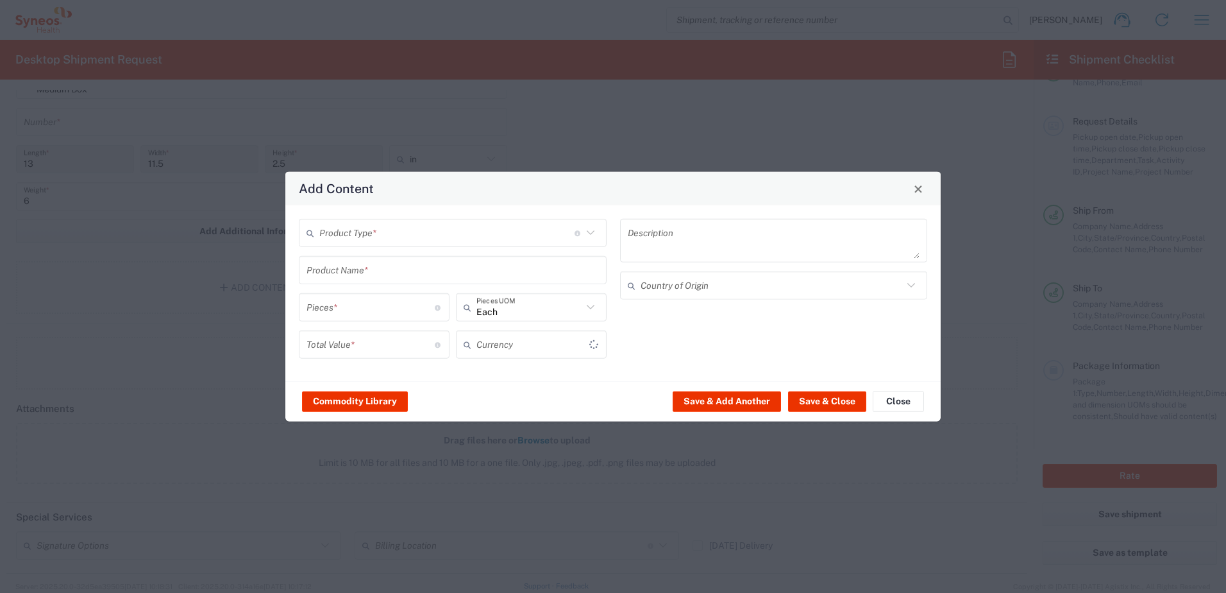
type input "US Dollar"
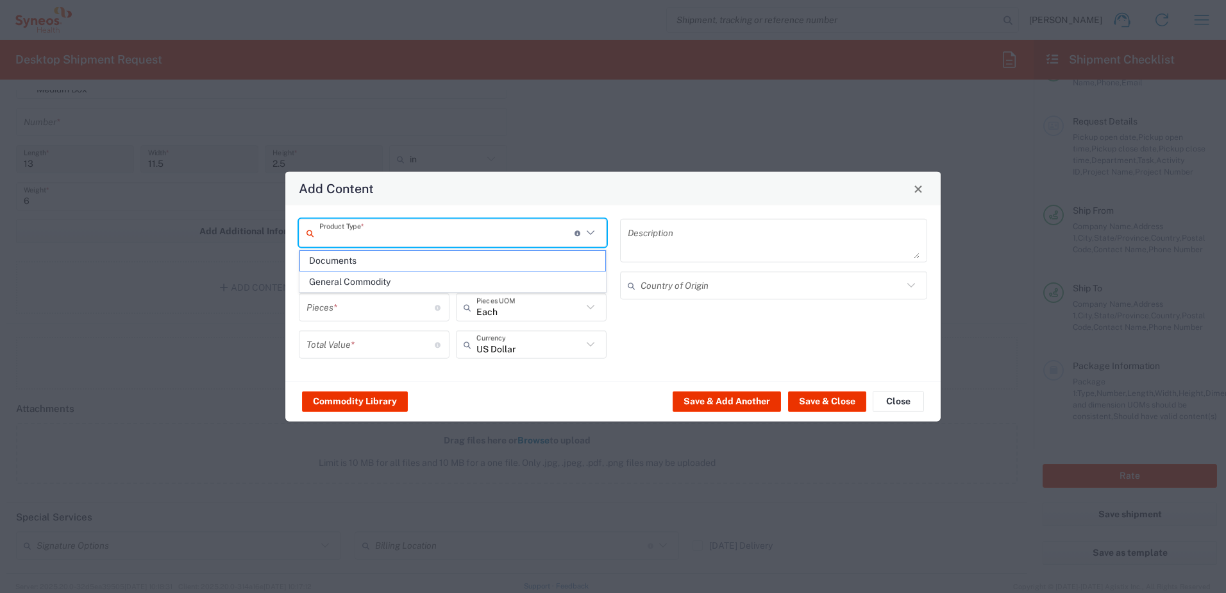
click at [350, 232] on input "text" at bounding box center [446, 232] width 255 height 22
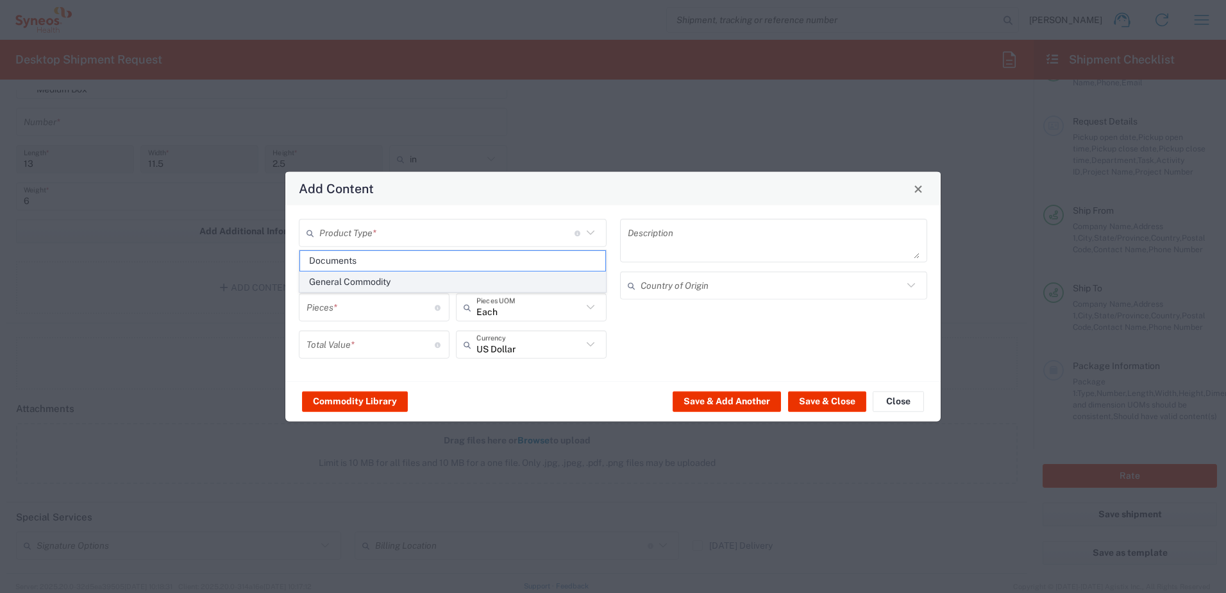
click at [403, 276] on span "General Commodity" at bounding box center [452, 282] width 305 height 20
type input "General Commodity"
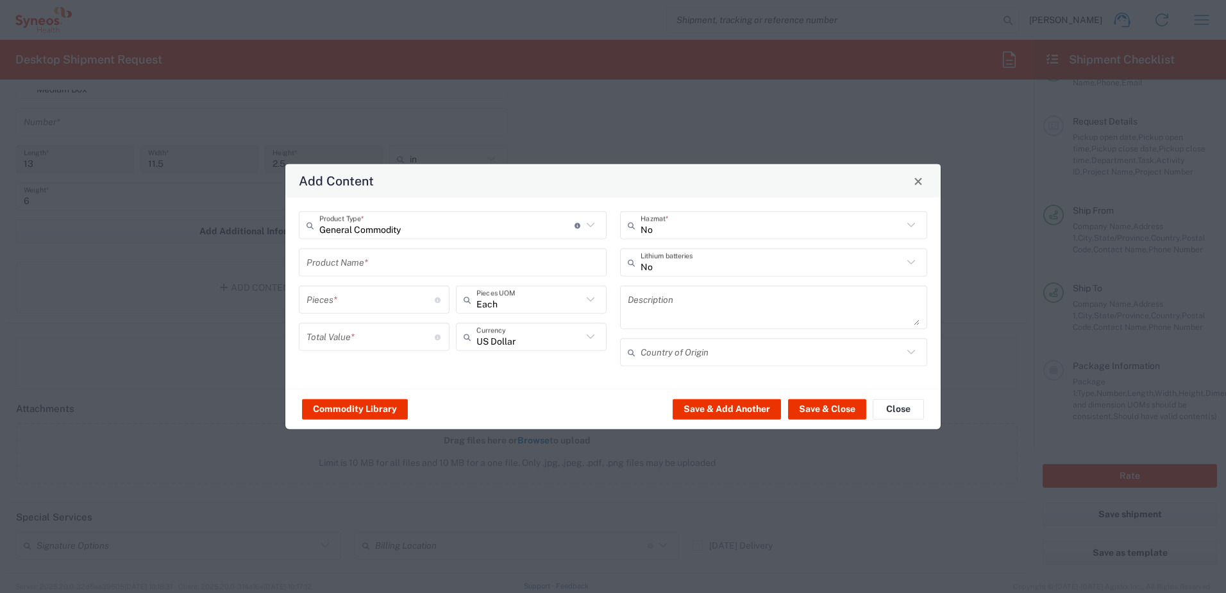
click at [386, 267] on input "text" at bounding box center [453, 262] width 292 height 22
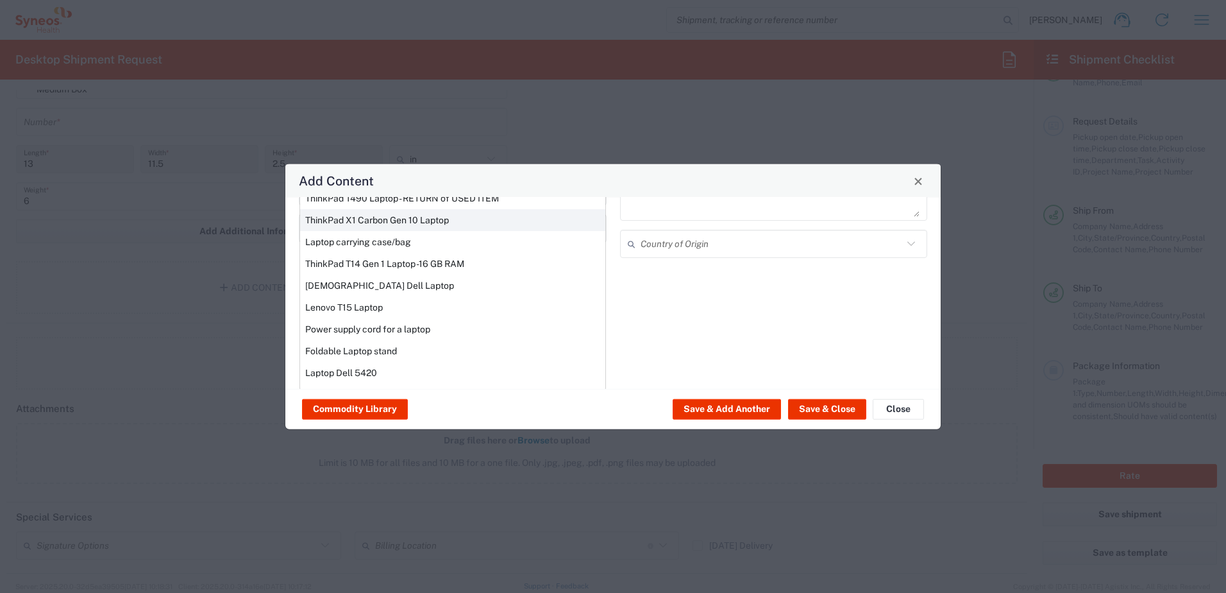
scroll to position [109, 0]
click at [337, 301] on div "Lenovo T15 Laptop" at bounding box center [452, 307] width 305 height 22
type input "Lenovo T15 Laptop"
type textarea "Lenovo T15 Laptop"
type input "[GEOGRAPHIC_DATA]"
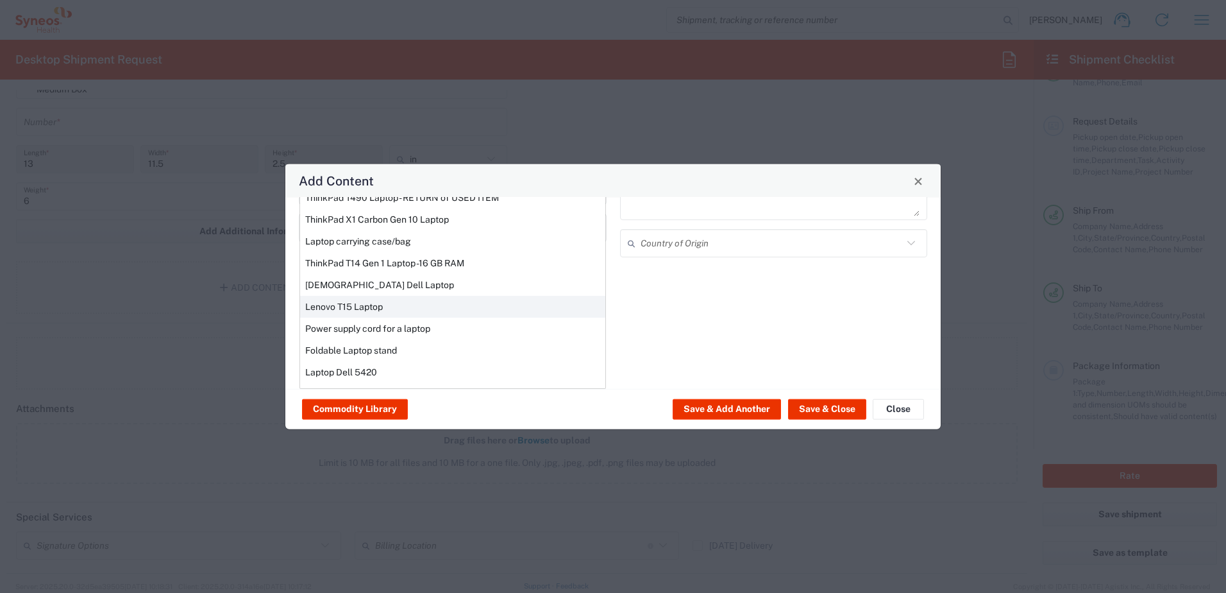
type input "Yes"
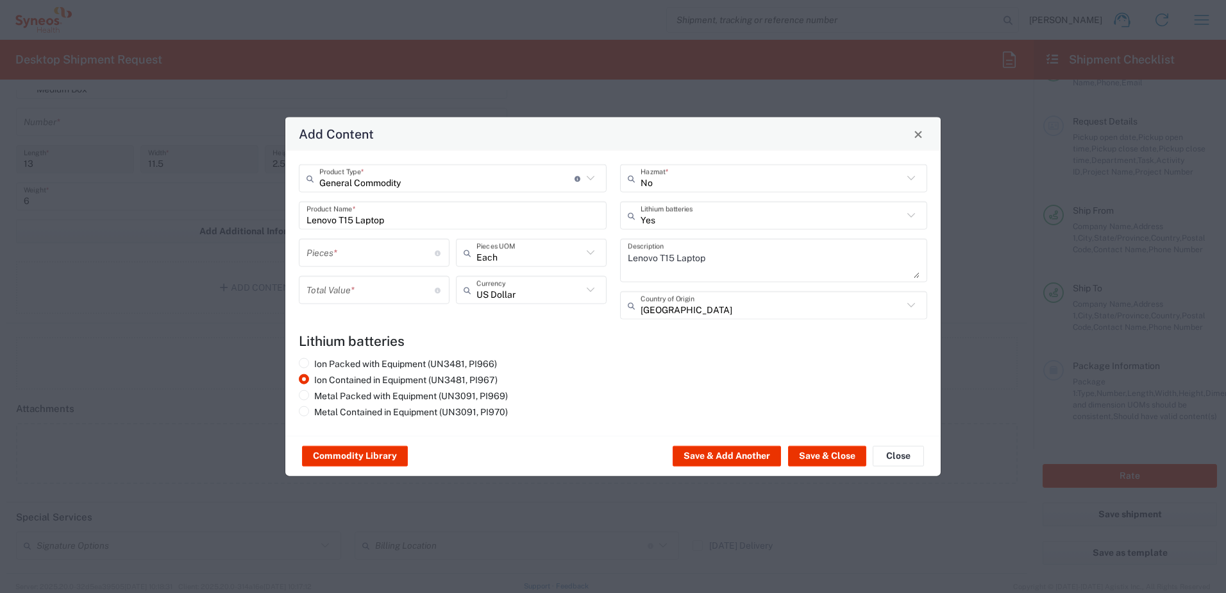
scroll to position [45, 0]
click at [526, 215] on input "Lenovo T15 Laptop" at bounding box center [453, 215] width 292 height 22
drag, startPoint x: 394, startPoint y: 219, endPoint x: 285, endPoint y: 203, distance: 110.3
click at [285, 203] on div "Add Content General Commodity Product Type * Document: Paper document generated…" at bounding box center [613, 297] width 657 height 360
click at [355, 215] on input "laptop" at bounding box center [453, 215] width 292 height 22
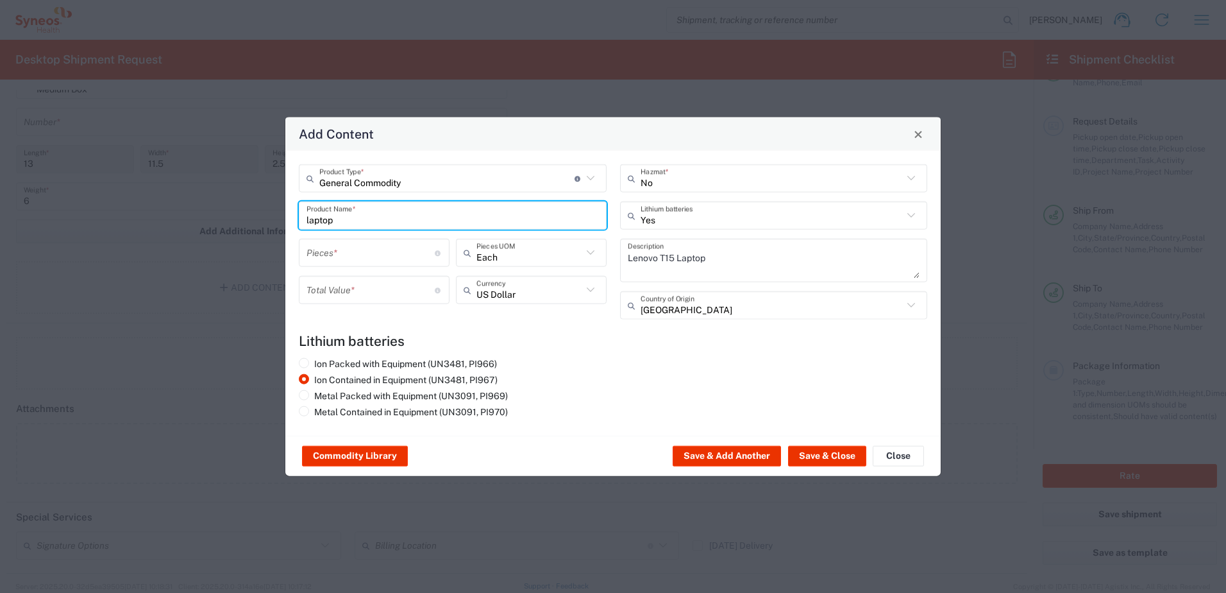
drag, startPoint x: 353, startPoint y: 226, endPoint x: 246, endPoint y: 221, distance: 107.8
click at [246, 221] on div "Add Content General Commodity Product Type * Document: Paper document generated…" at bounding box center [613, 296] width 1226 height 593
type input "laptop"
click at [893, 460] on button "Close" at bounding box center [898, 456] width 51 height 21
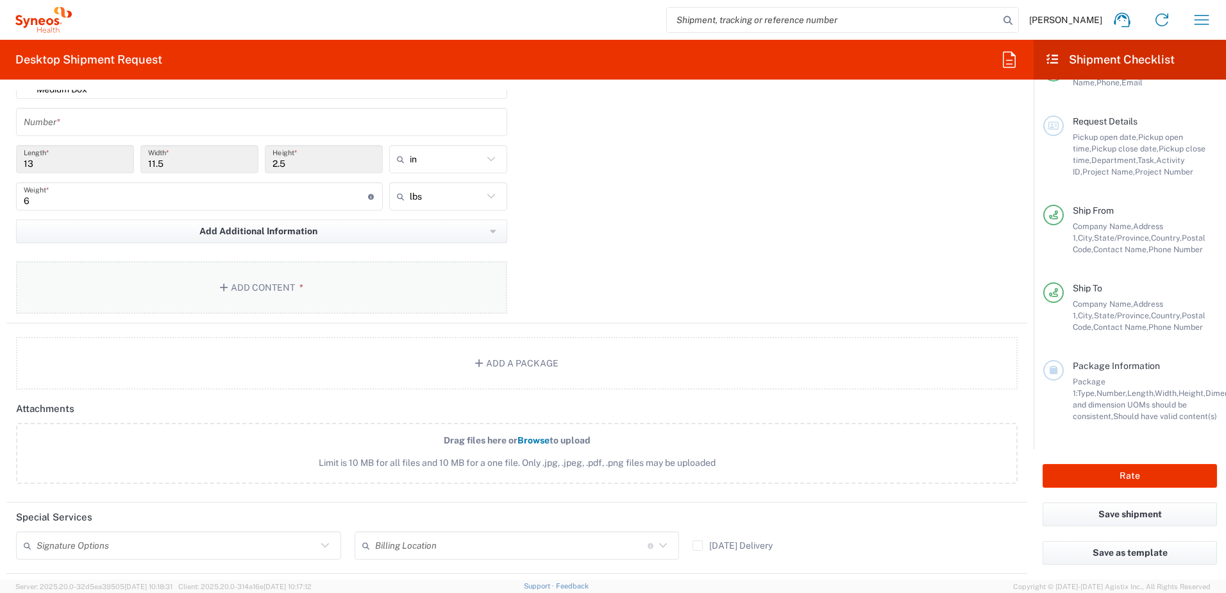
click at [281, 289] on button "Add Content *" at bounding box center [261, 287] width 491 height 53
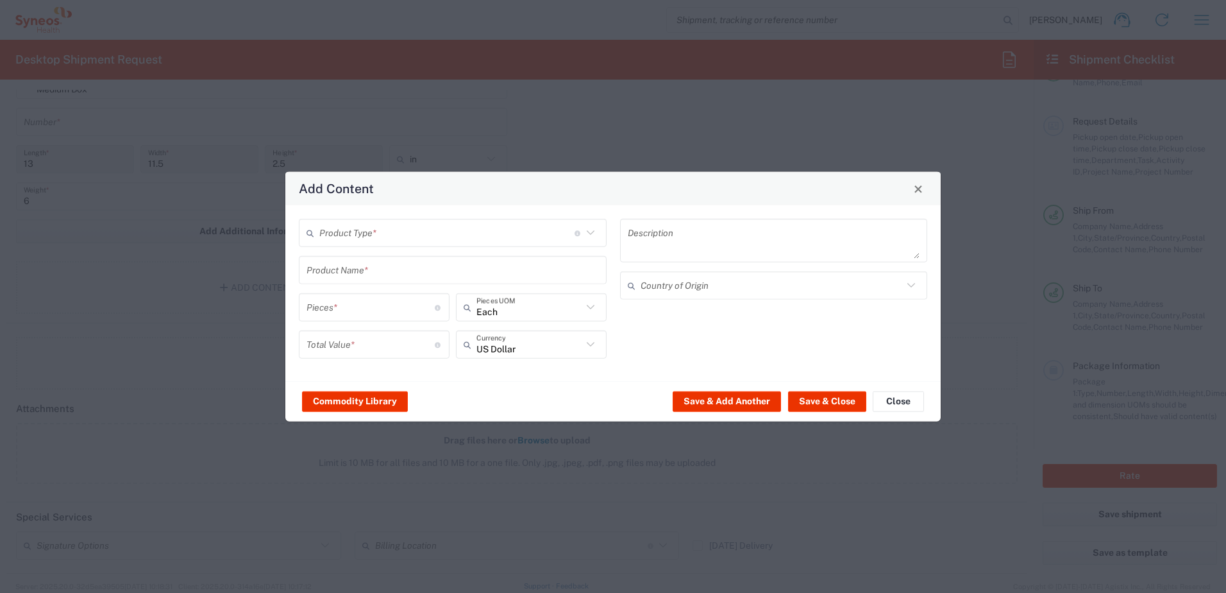
click at [429, 233] on input "text" at bounding box center [446, 232] width 255 height 22
click at [336, 280] on span "General Commodity" at bounding box center [452, 282] width 305 height 20
type input "General Commodity"
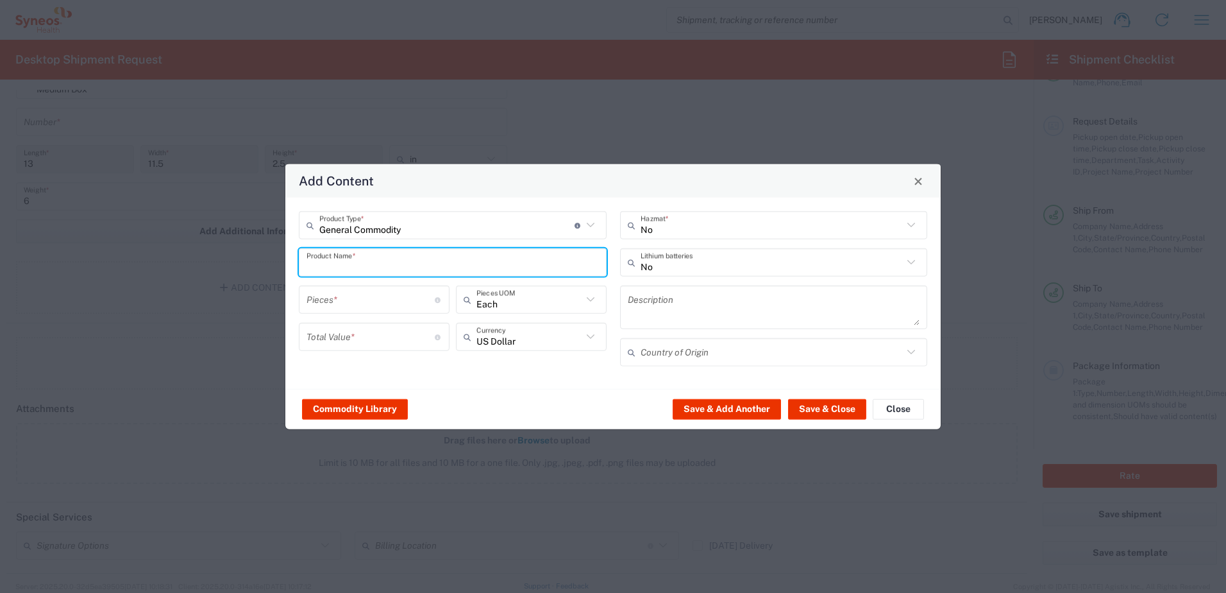
click at [348, 262] on input "text" at bounding box center [453, 262] width 292 height 22
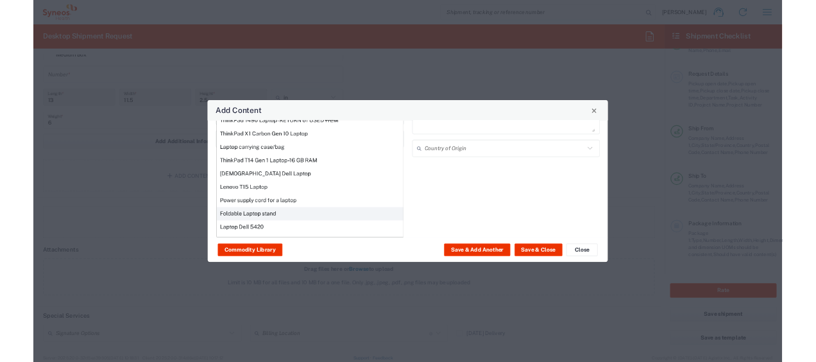
scroll to position [0, 0]
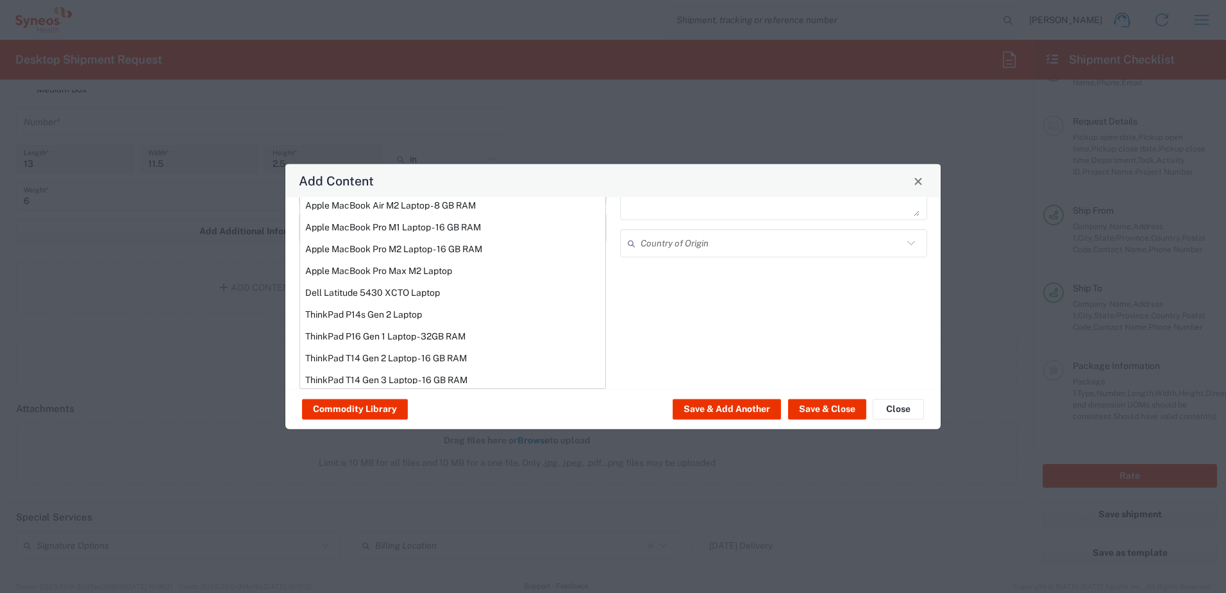
click at [475, 148] on div "Add Content General Commodity Product Type * Document: Paper document generated…" at bounding box center [613, 296] width 1226 height 593
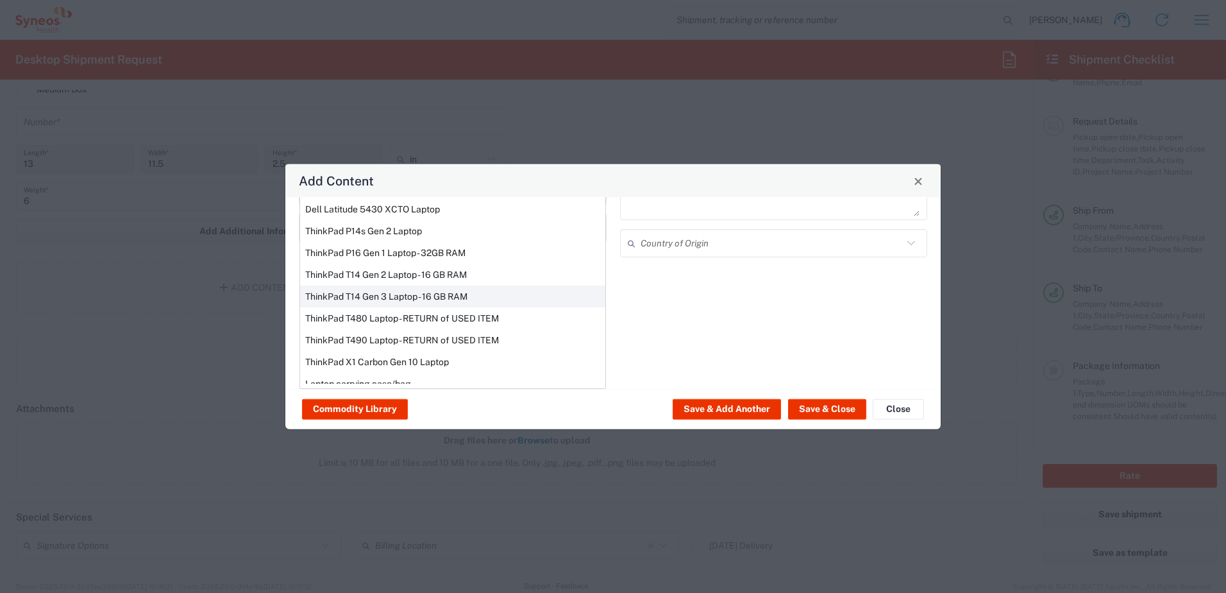
scroll to position [33, 0]
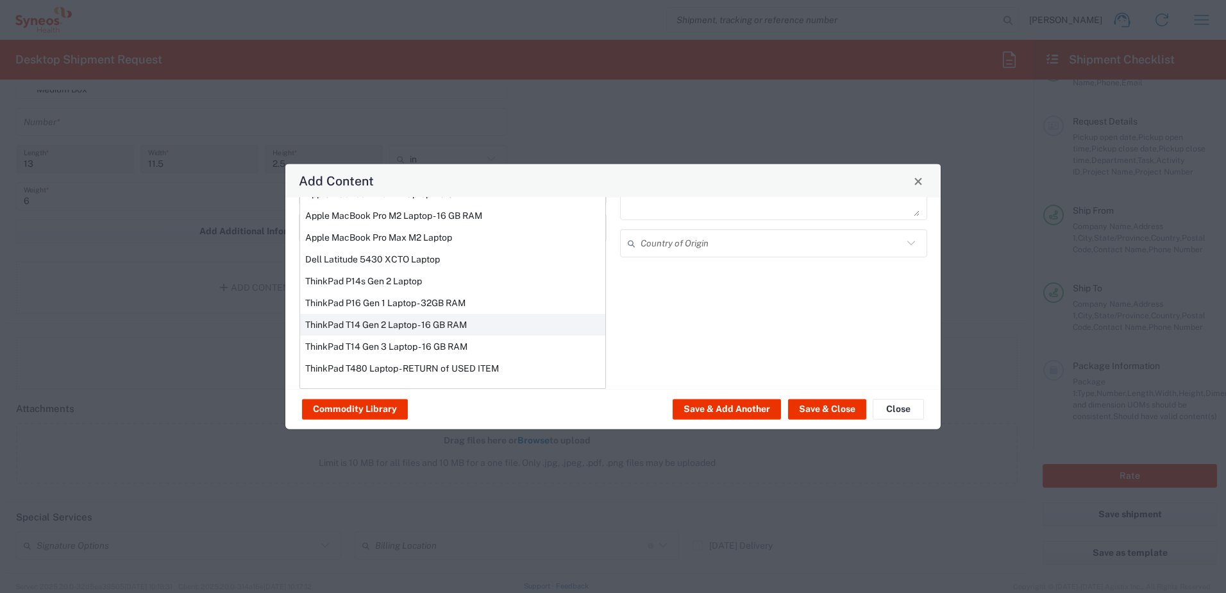
click at [368, 319] on div "ThinkPad T14 Gen 2 Laptop - 16 GB RAM" at bounding box center [452, 325] width 305 height 22
type input "ThinkPad T14 Gen 2 Laptop - 16 GB RAM"
type input "1"
type textarea "Intel Core i7-1156G7 vProÂ® Processor - 14"- 16 GB RAM - 512 GB SSD"
type input "[GEOGRAPHIC_DATA]"
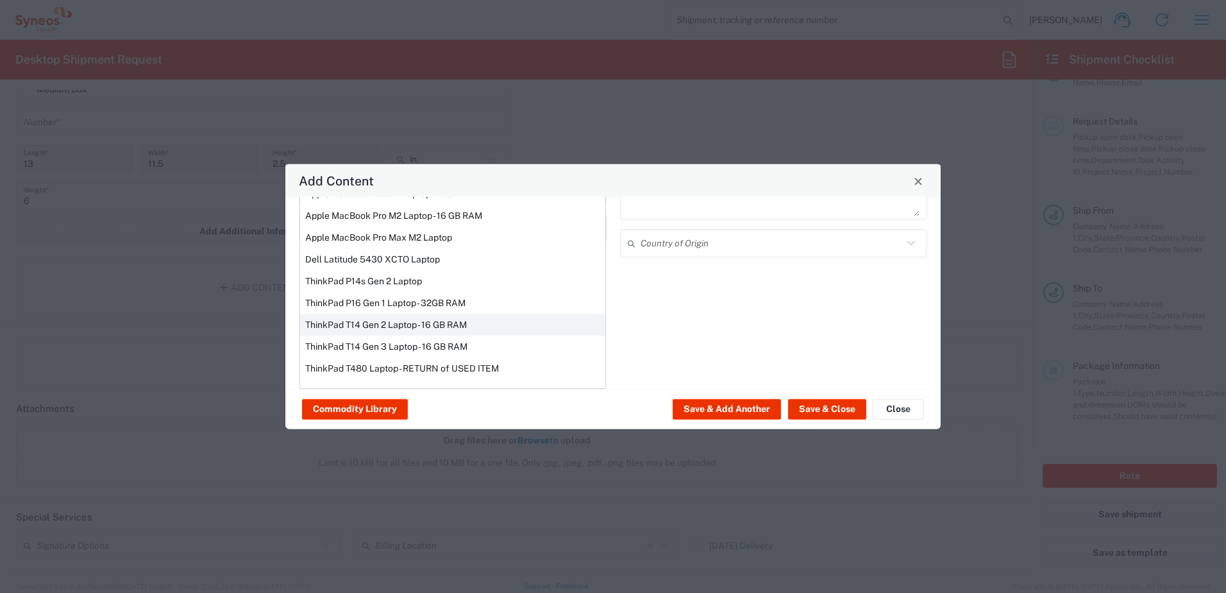
type input "Yes"
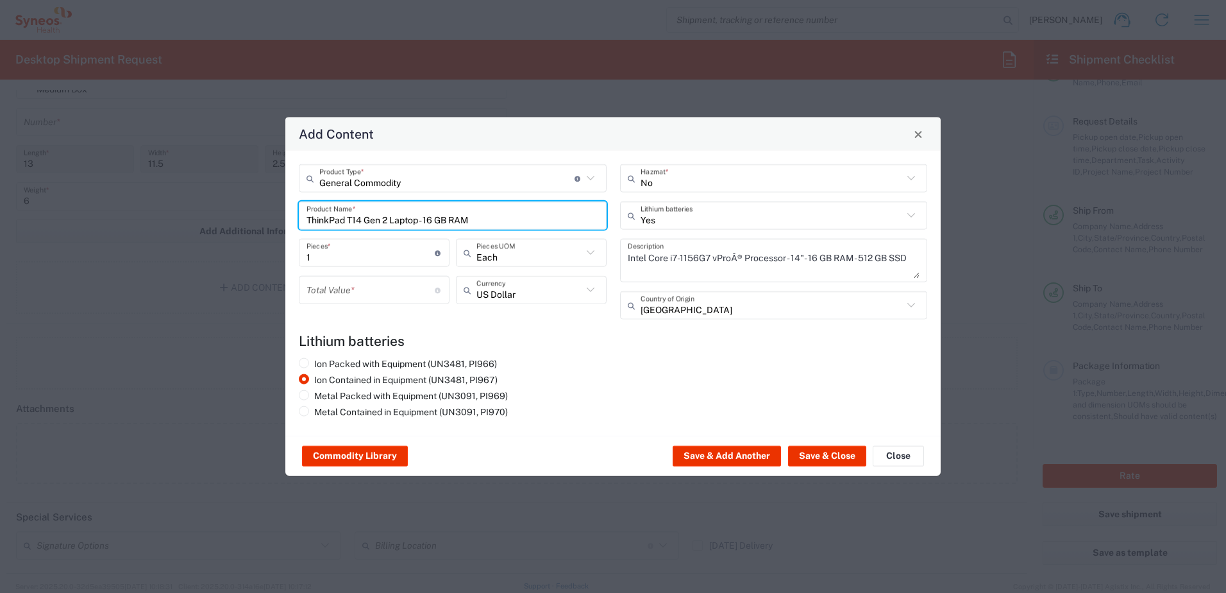
scroll to position [0, 0]
click at [348, 295] on input "number" at bounding box center [371, 289] width 128 height 22
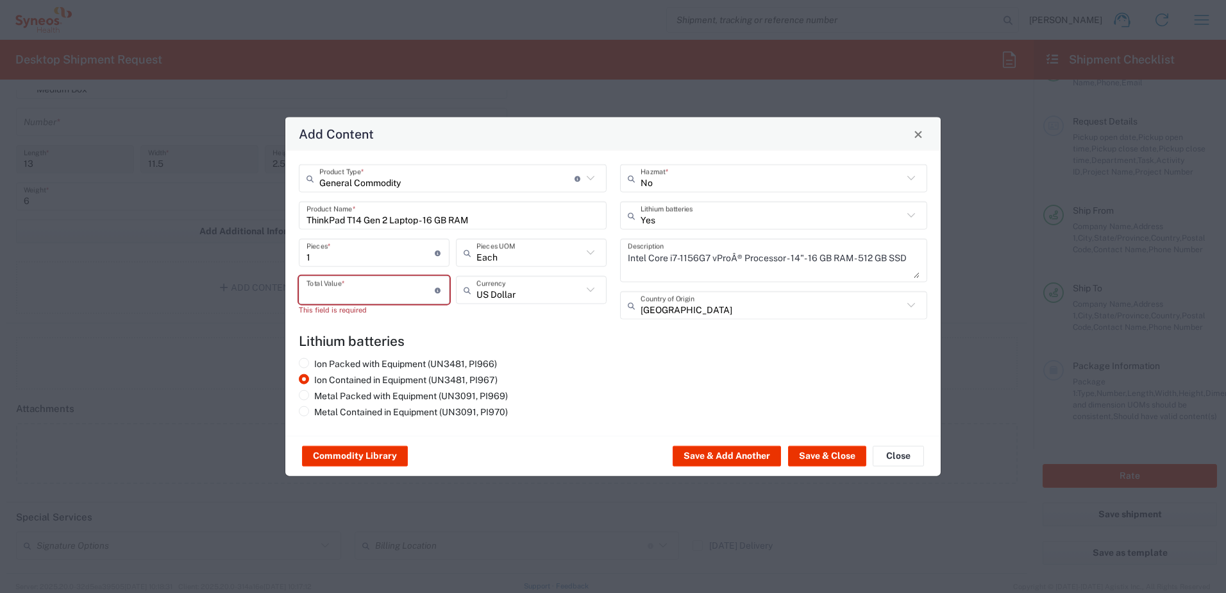
click at [401, 297] on input "number" at bounding box center [371, 289] width 128 height 22
click at [618, 382] on div "Ion Packed with Equipment (UN3481, PI966) Ion Contained in Equipment (UN3481, P…" at bounding box center [613, 390] width 642 height 64
drag, startPoint x: 477, startPoint y: 221, endPoint x: 287, endPoint y: 224, distance: 189.2
click at [287, 224] on div "General Commodity Product Type * Document: Paper document generated internally …" at bounding box center [612, 293] width 655 height 285
click at [553, 333] on h4 "Lithium batteries" at bounding box center [613, 341] width 629 height 16
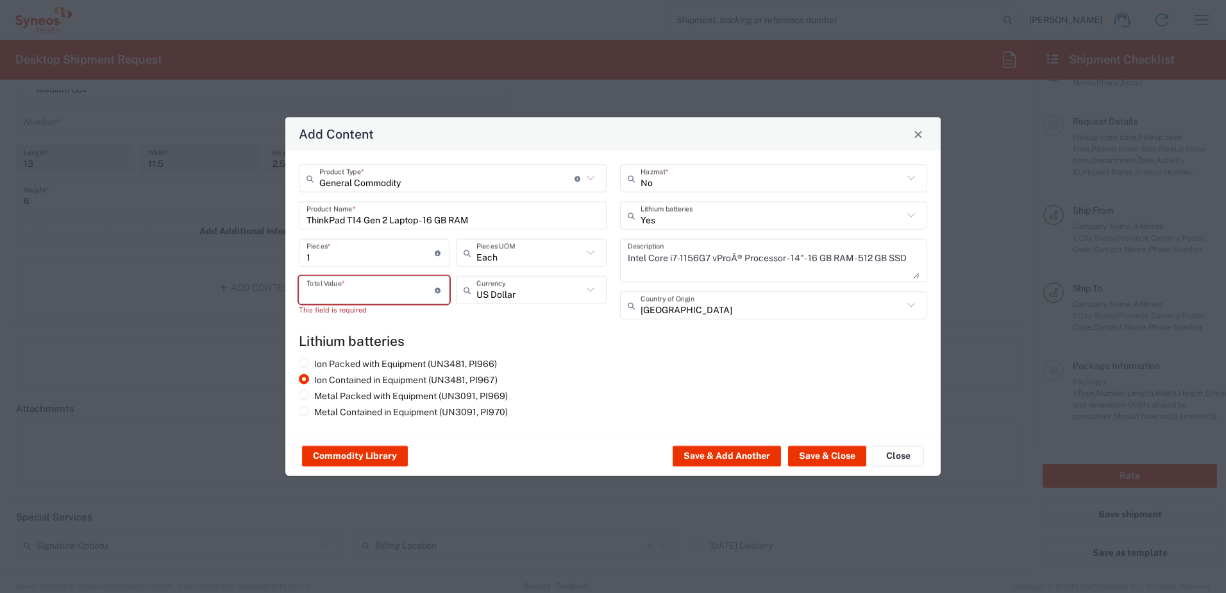
click at [359, 297] on input "number" at bounding box center [371, 289] width 128 height 22
type input "1000"
click at [570, 343] on h4 "Lithium batteries" at bounding box center [613, 341] width 629 height 16
click at [824, 455] on button "Save & Close" at bounding box center [827, 456] width 78 height 21
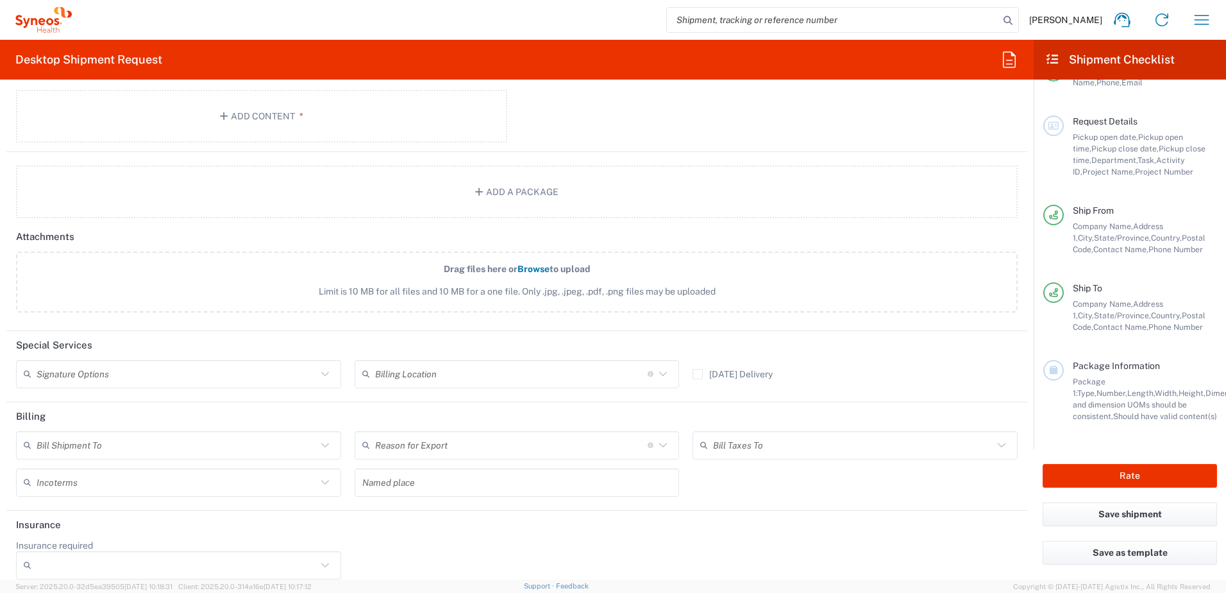
scroll to position [1416, 0]
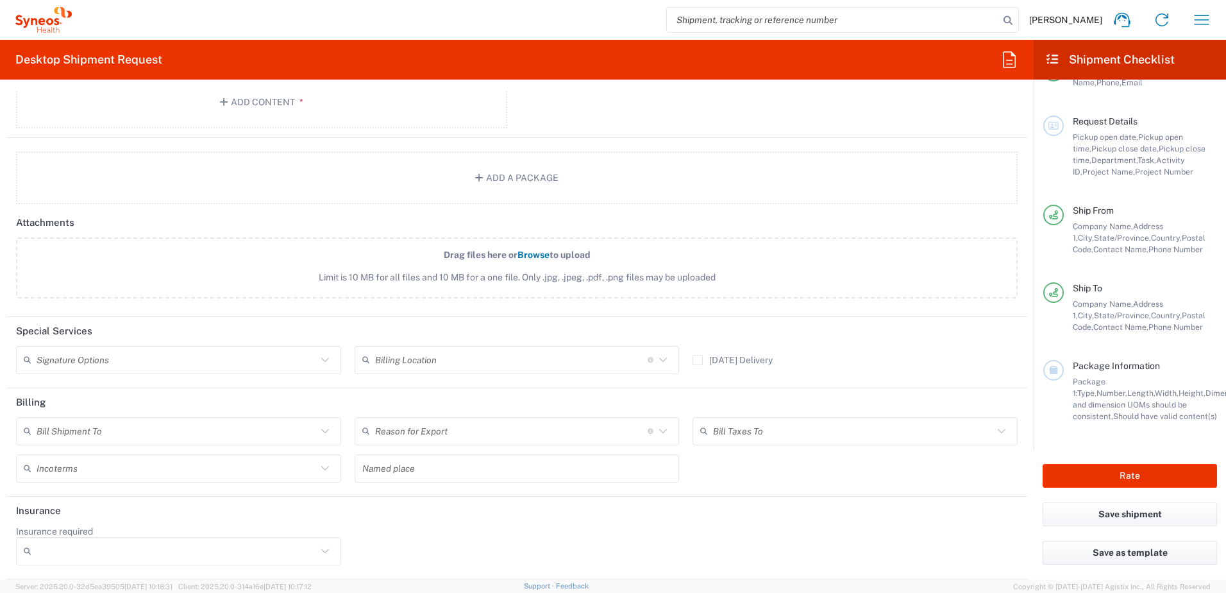
click at [328, 359] on icon at bounding box center [325, 359] width 17 height 17
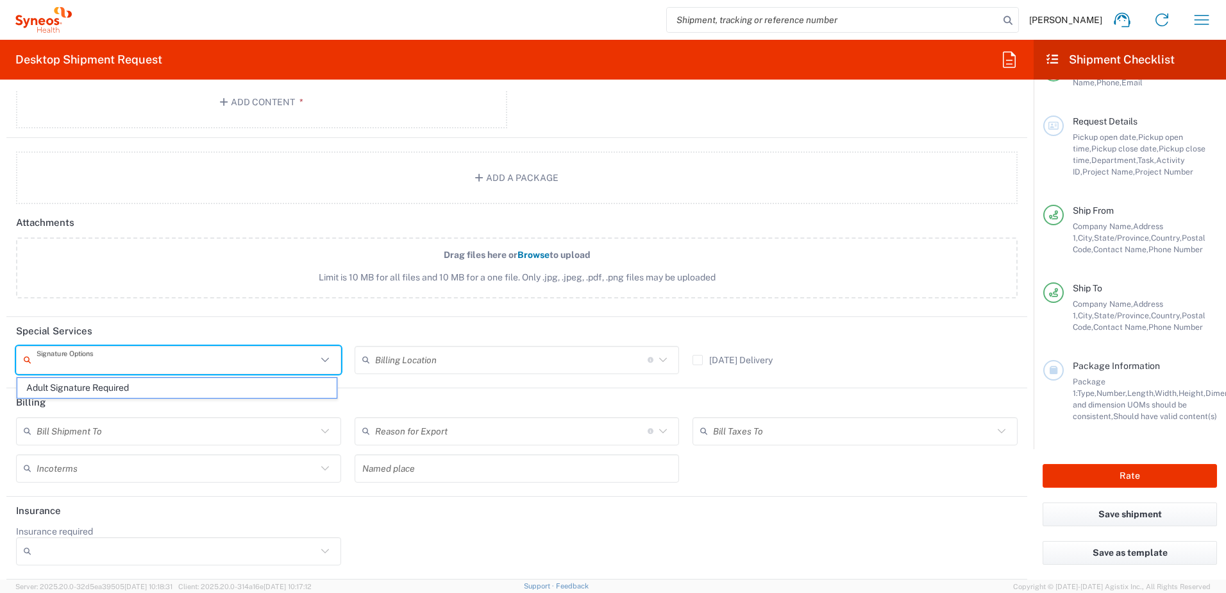
click at [363, 328] on header "Special Services" at bounding box center [516, 331] width 1021 height 29
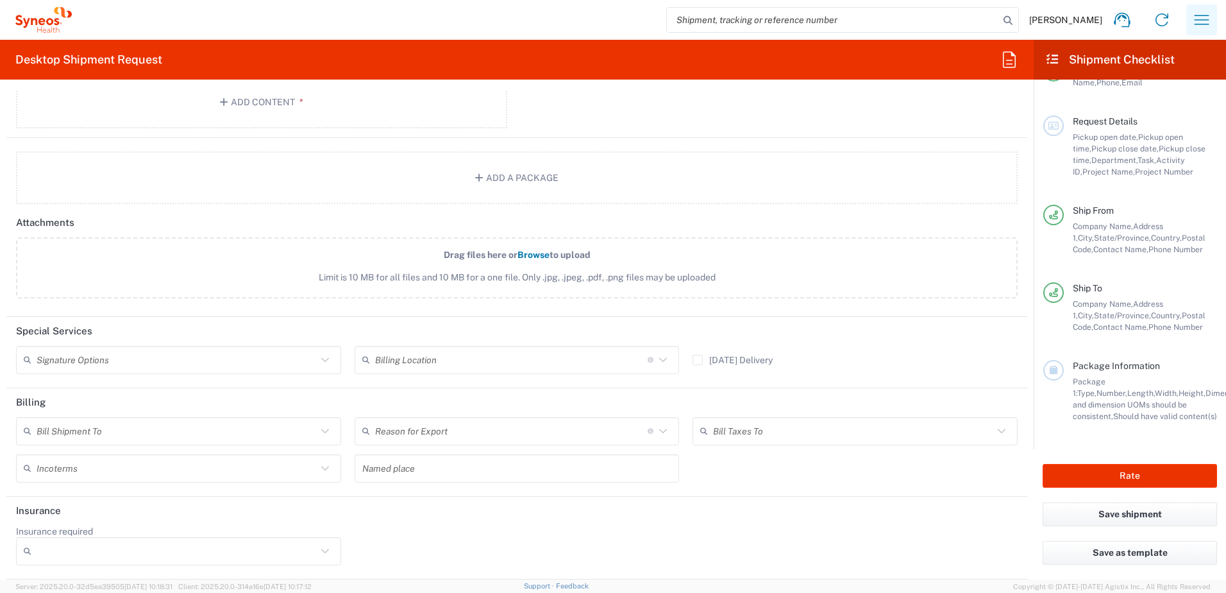
click at [1206, 21] on icon "button" at bounding box center [1202, 20] width 21 height 21
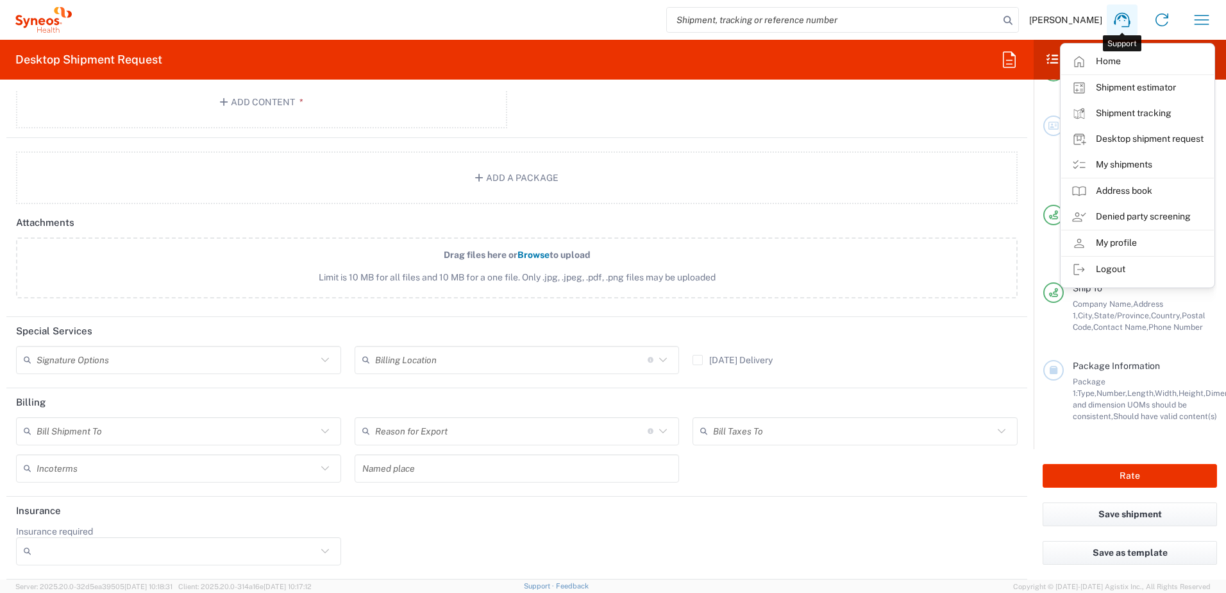
click at [1128, 17] on icon at bounding box center [1122, 20] width 16 height 15
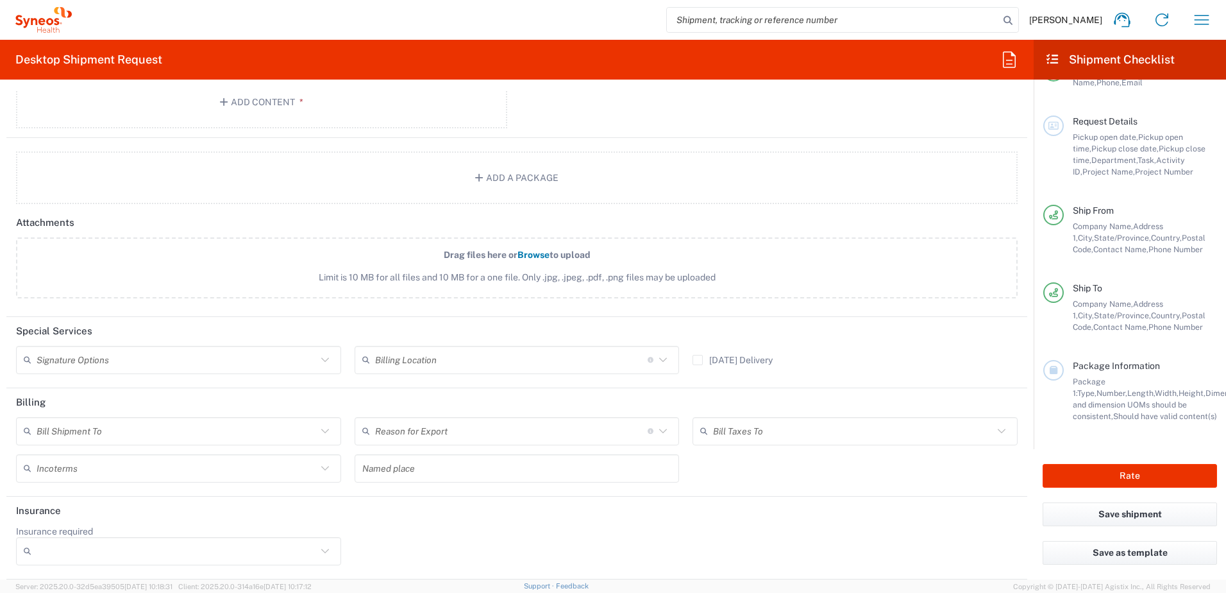
click at [841, 530] on div "Insurance required No Yes" at bounding box center [517, 549] width 1015 height 49
click at [1122, 26] on icon at bounding box center [1122, 20] width 21 height 21
click at [1107, 485] on button "Rate" at bounding box center [1130, 476] width 174 height 24
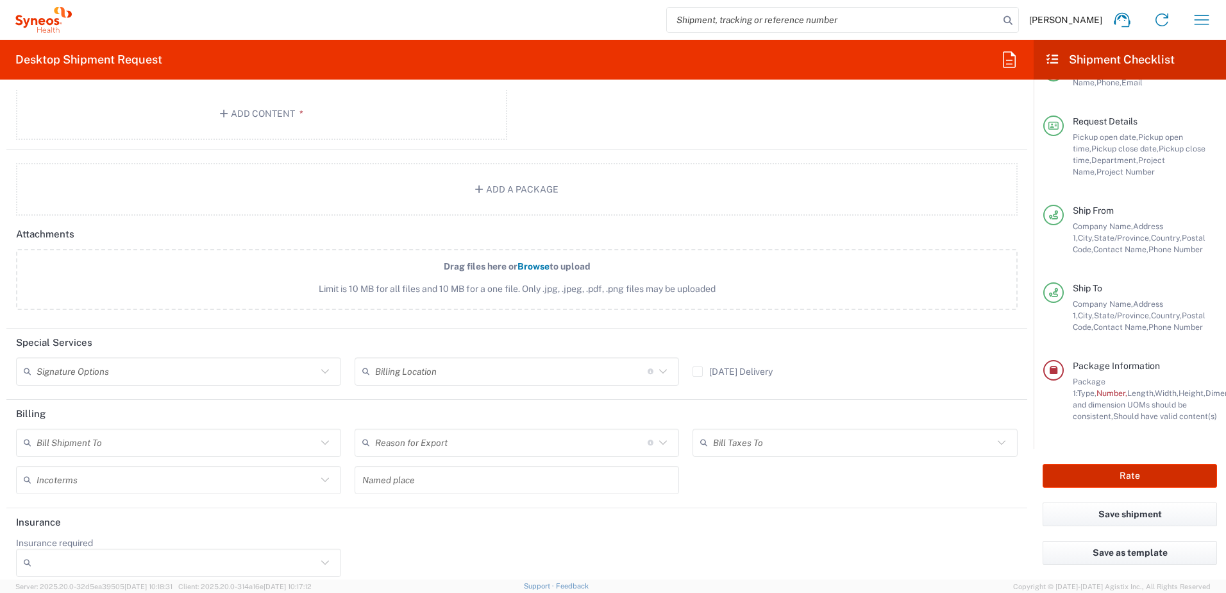
scroll to position [1427, 0]
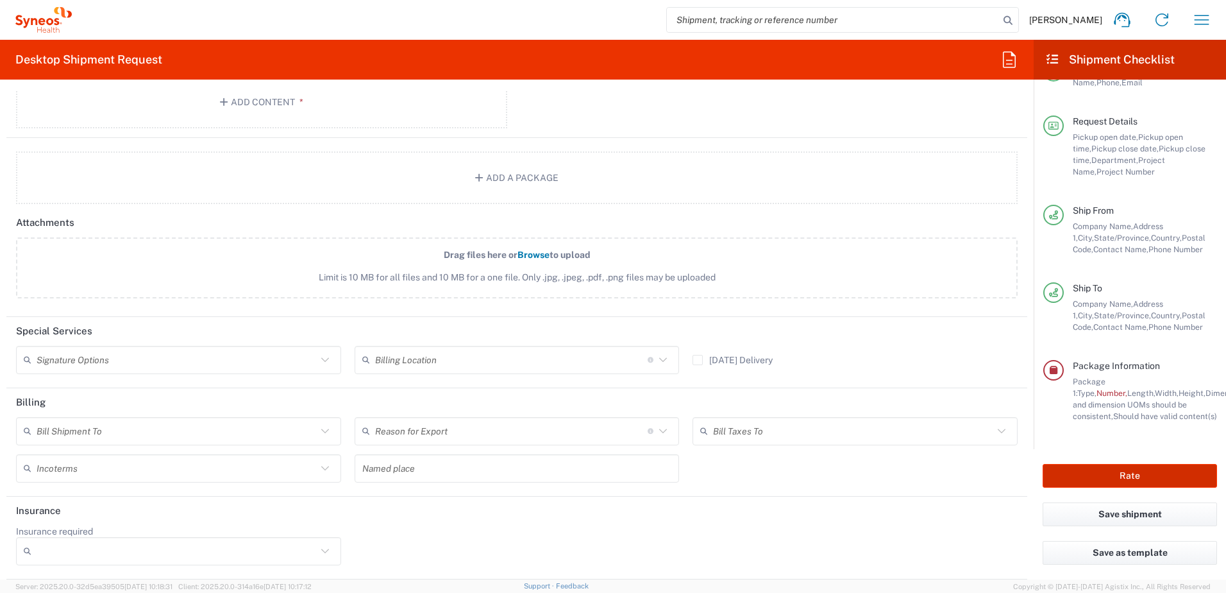
type input "4111 DEPARTMENTAL EXPENSE"
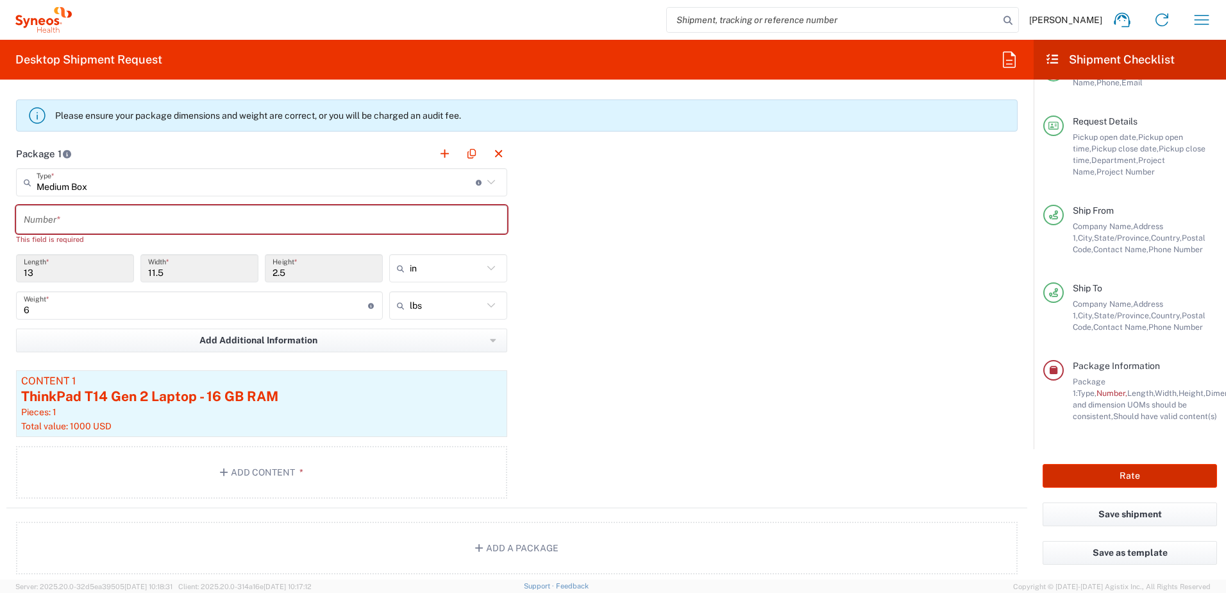
scroll to position [1042, 0]
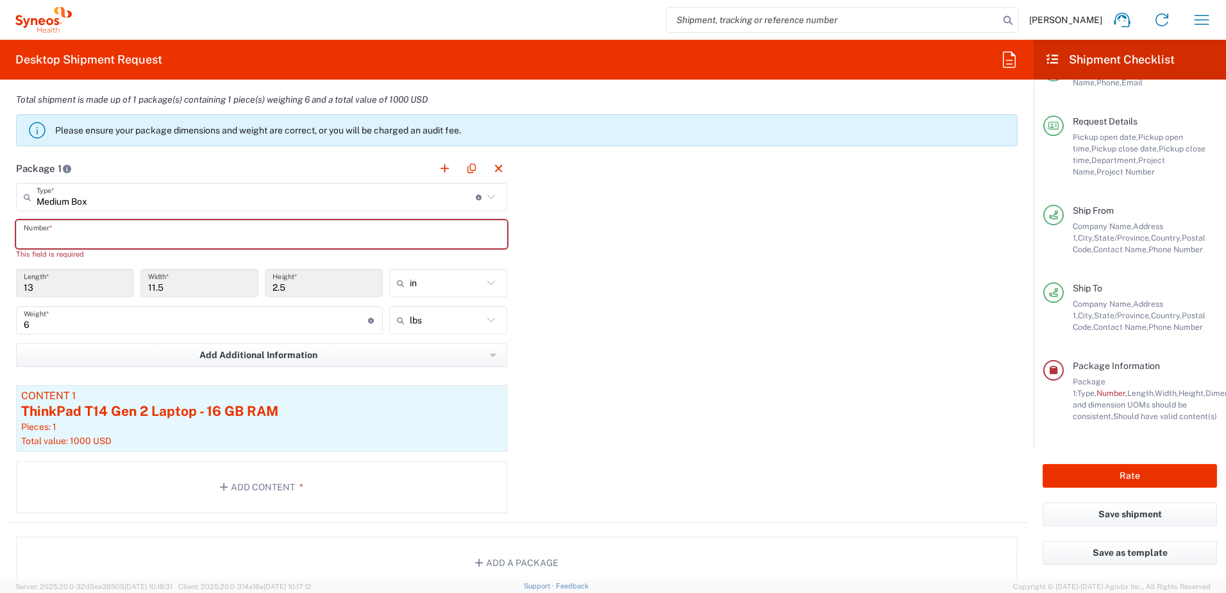
click at [63, 233] on input "text" at bounding box center [262, 234] width 476 height 22
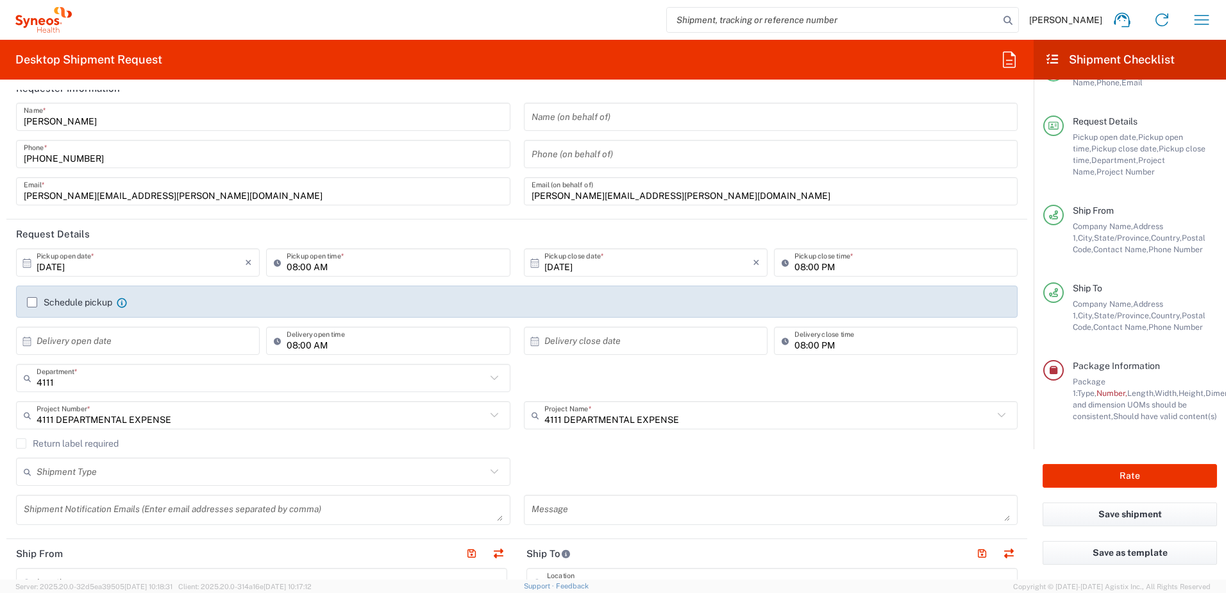
scroll to position [0, 0]
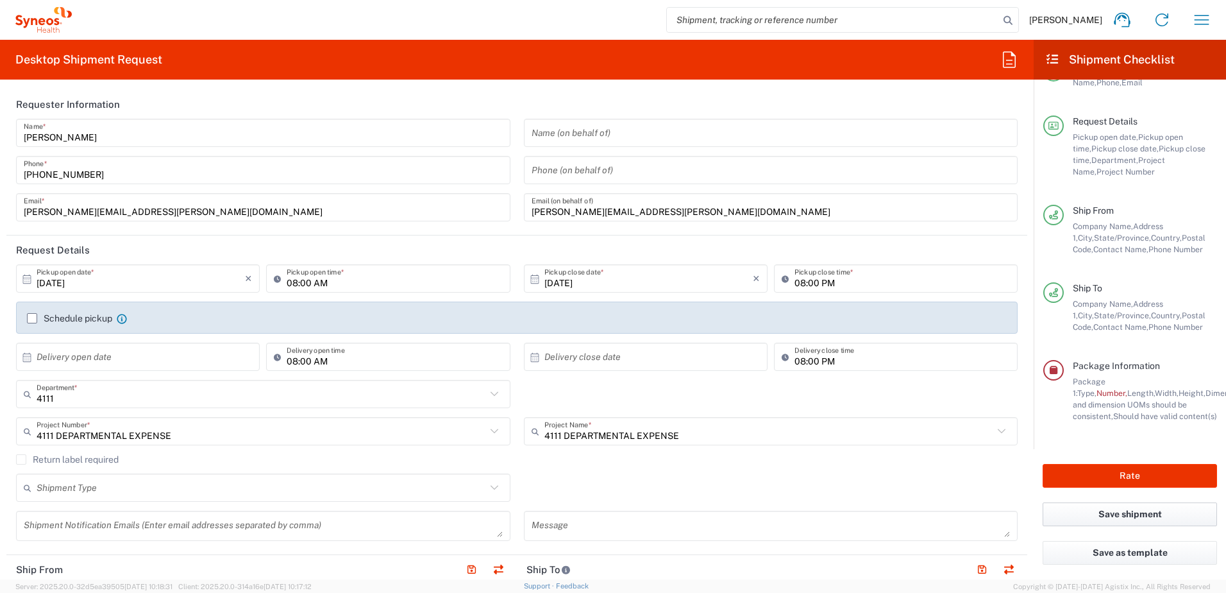
click at [1147, 517] on button "Save shipment" at bounding box center [1130, 514] width 174 height 24
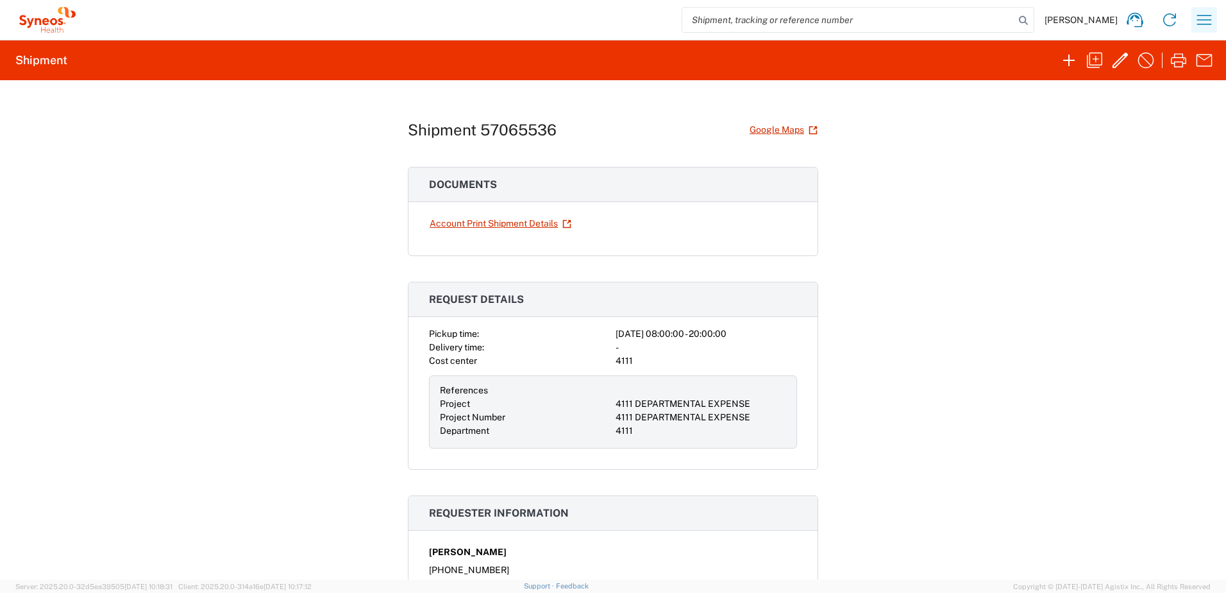
click at [1197, 19] on icon "button" at bounding box center [1204, 20] width 21 height 21
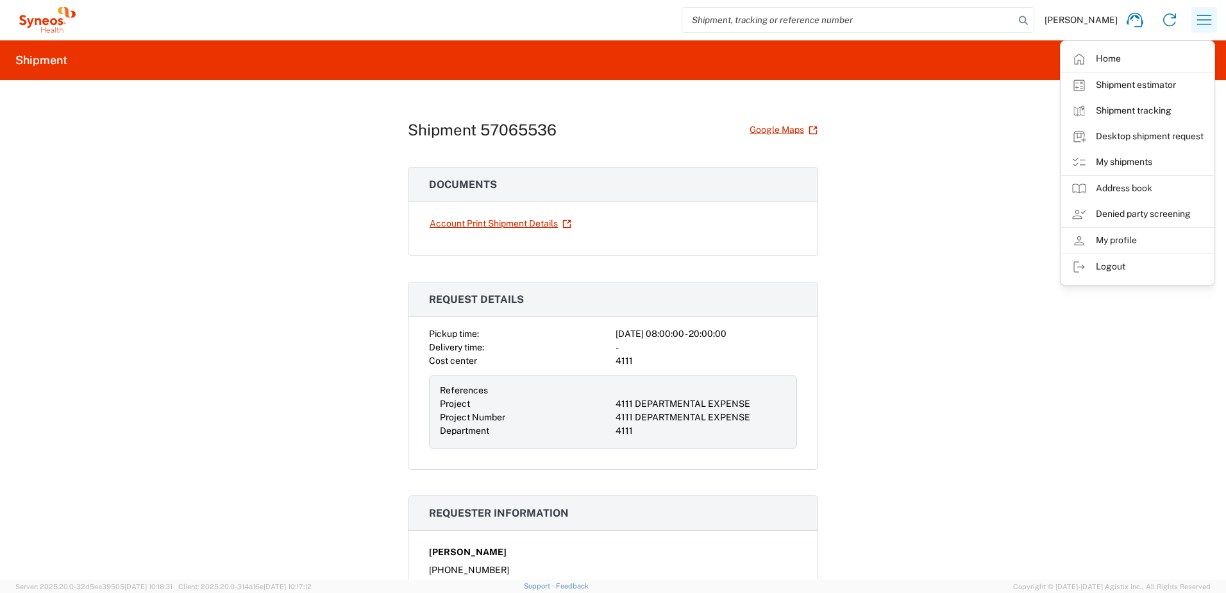
click at [1198, 19] on icon "button" at bounding box center [1204, 20] width 21 height 21
click at [959, 108] on div "Shipment 57065536 Google Maps Documents Account Print Shipment Details Request …" at bounding box center [613, 329] width 1226 height 499
